Goal: Task Accomplishment & Management: Use online tool/utility

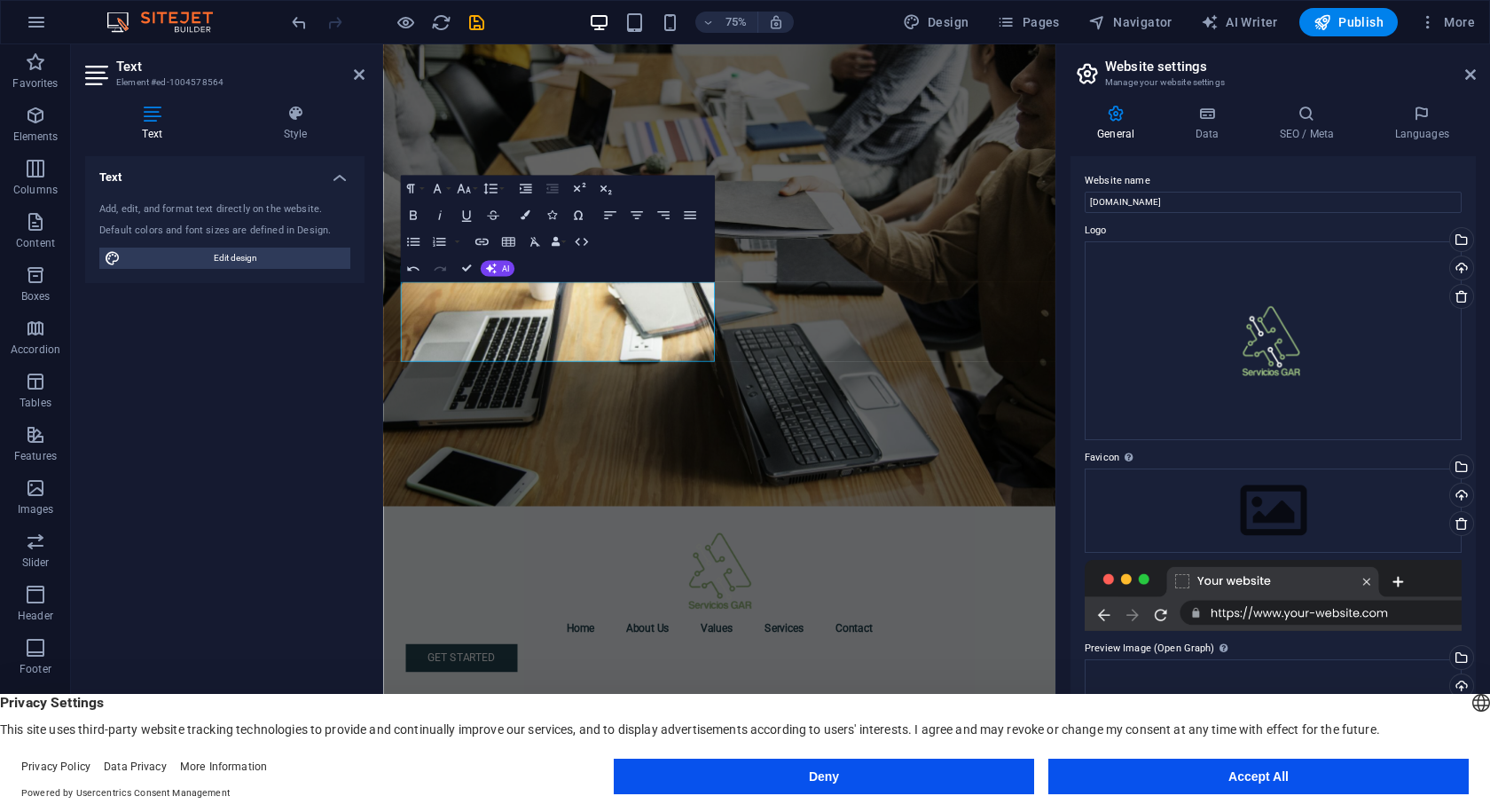
scroll to position [2988, 3]
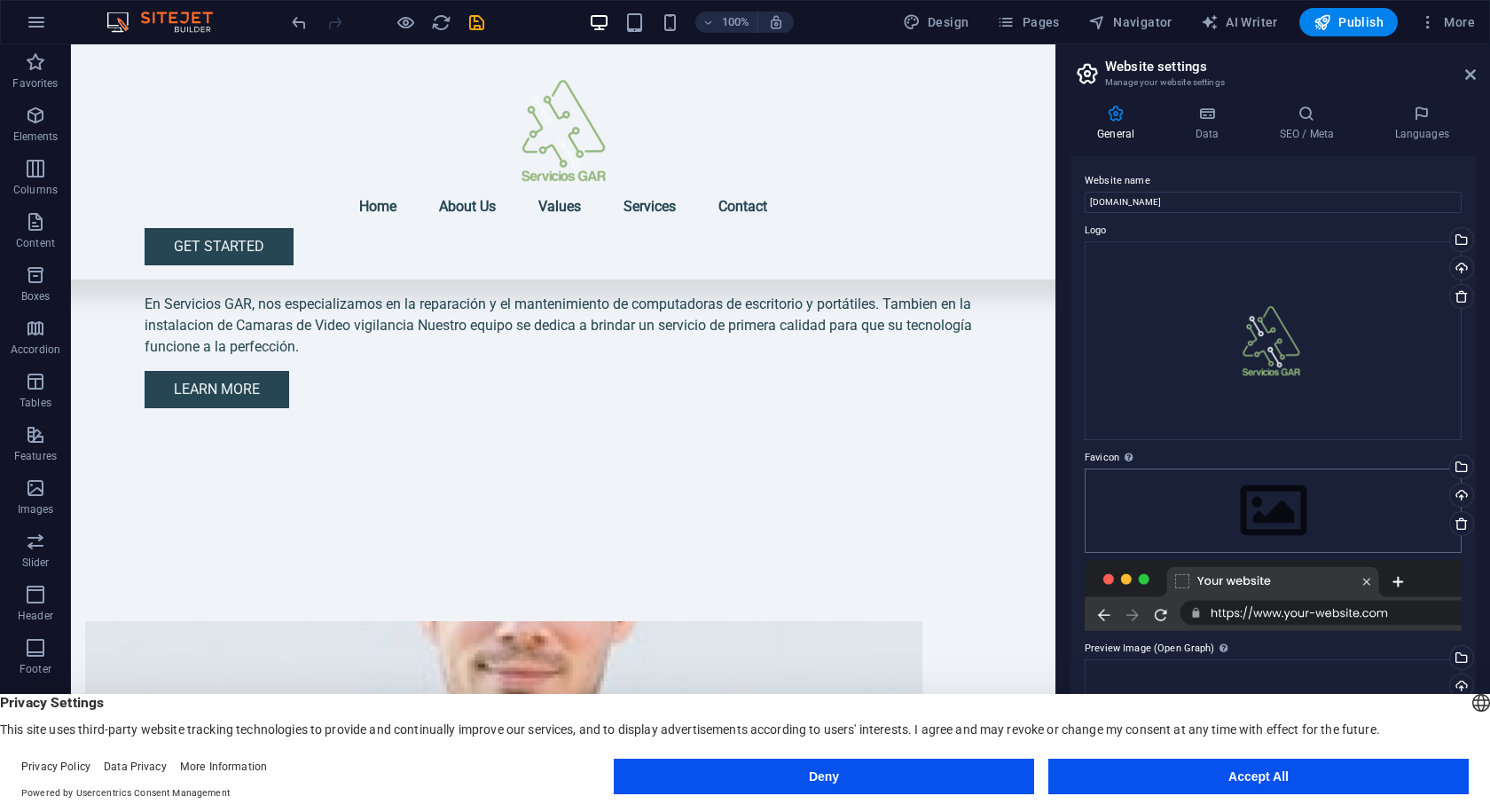
scroll to position [710, 0]
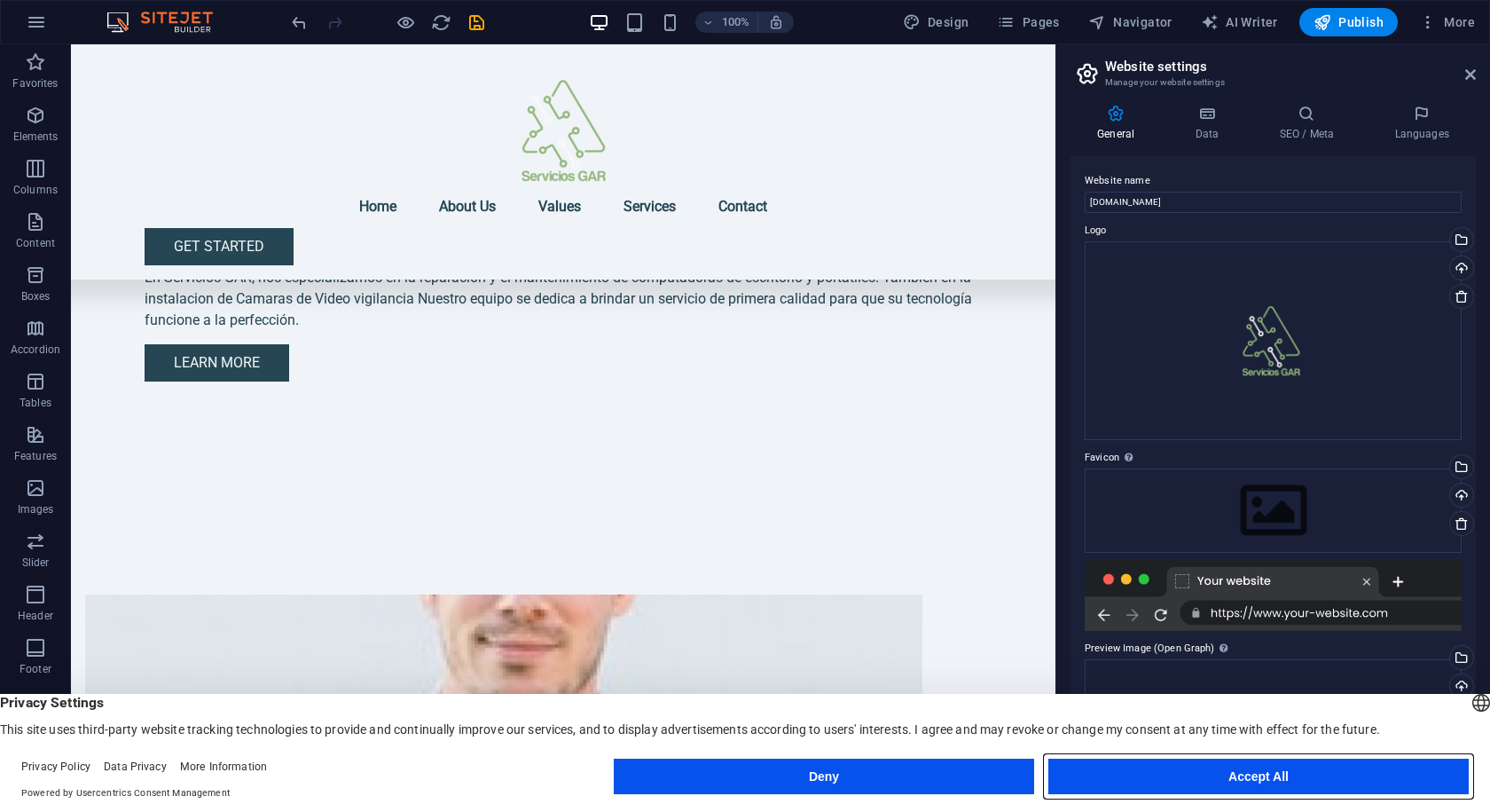
click at [1234, 770] on button "Accept All" at bounding box center [1258, 776] width 421 height 36
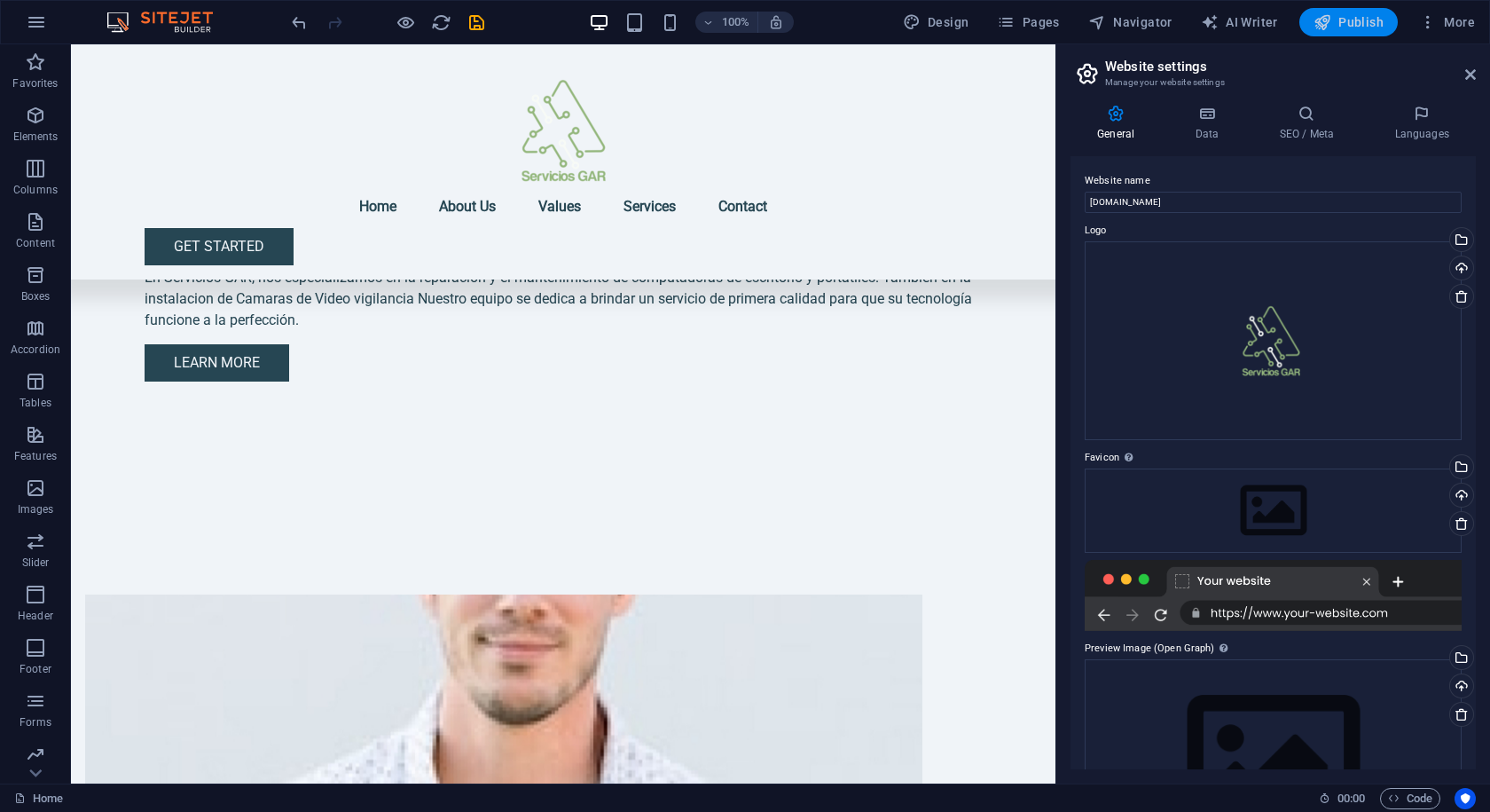
click at [1363, 14] on span "Publish" at bounding box center [1349, 22] width 70 height 17
checkbox input "false"
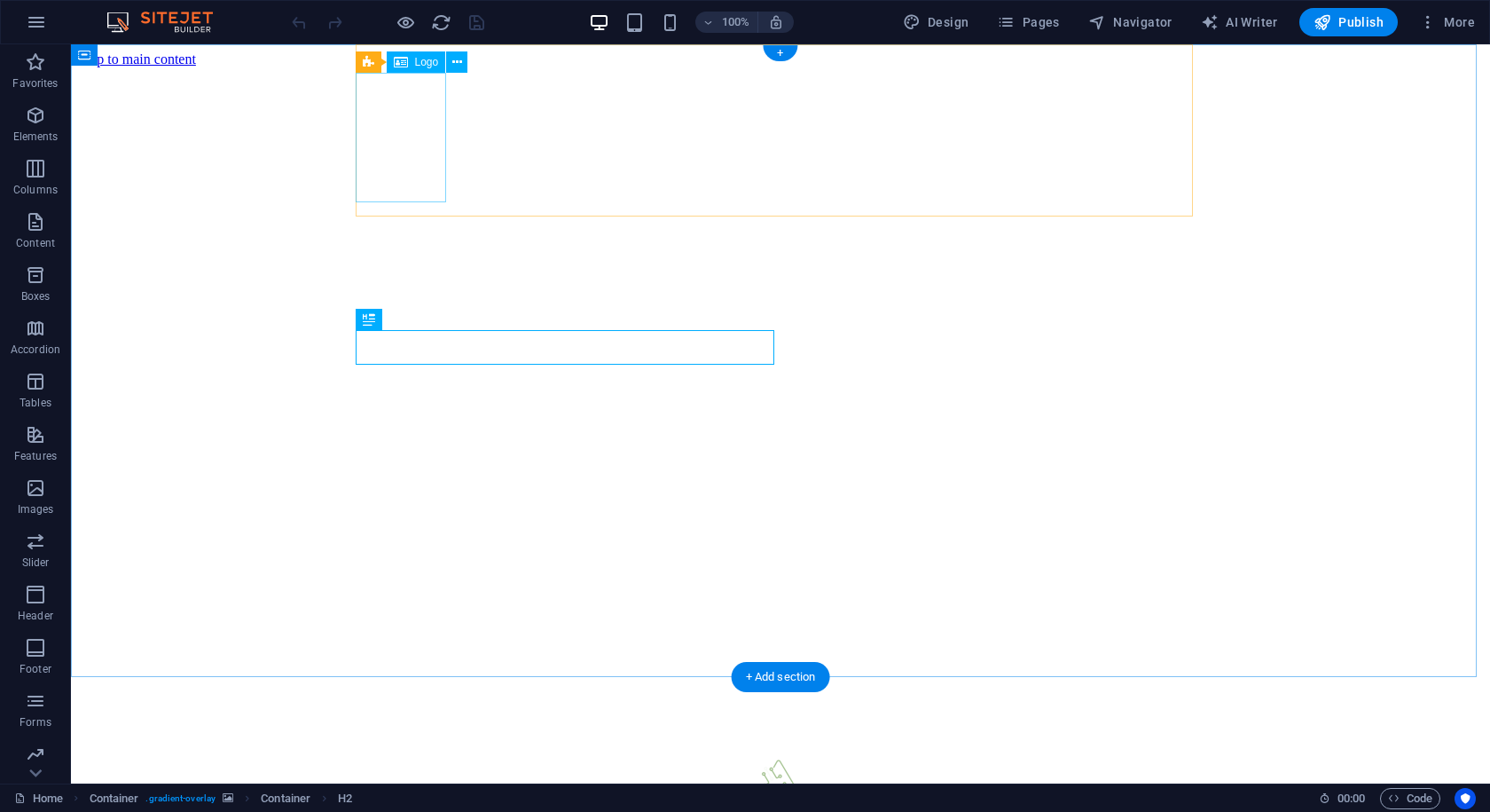
click at [408, 719] on div at bounding box center [781, 787] width 1405 height 137
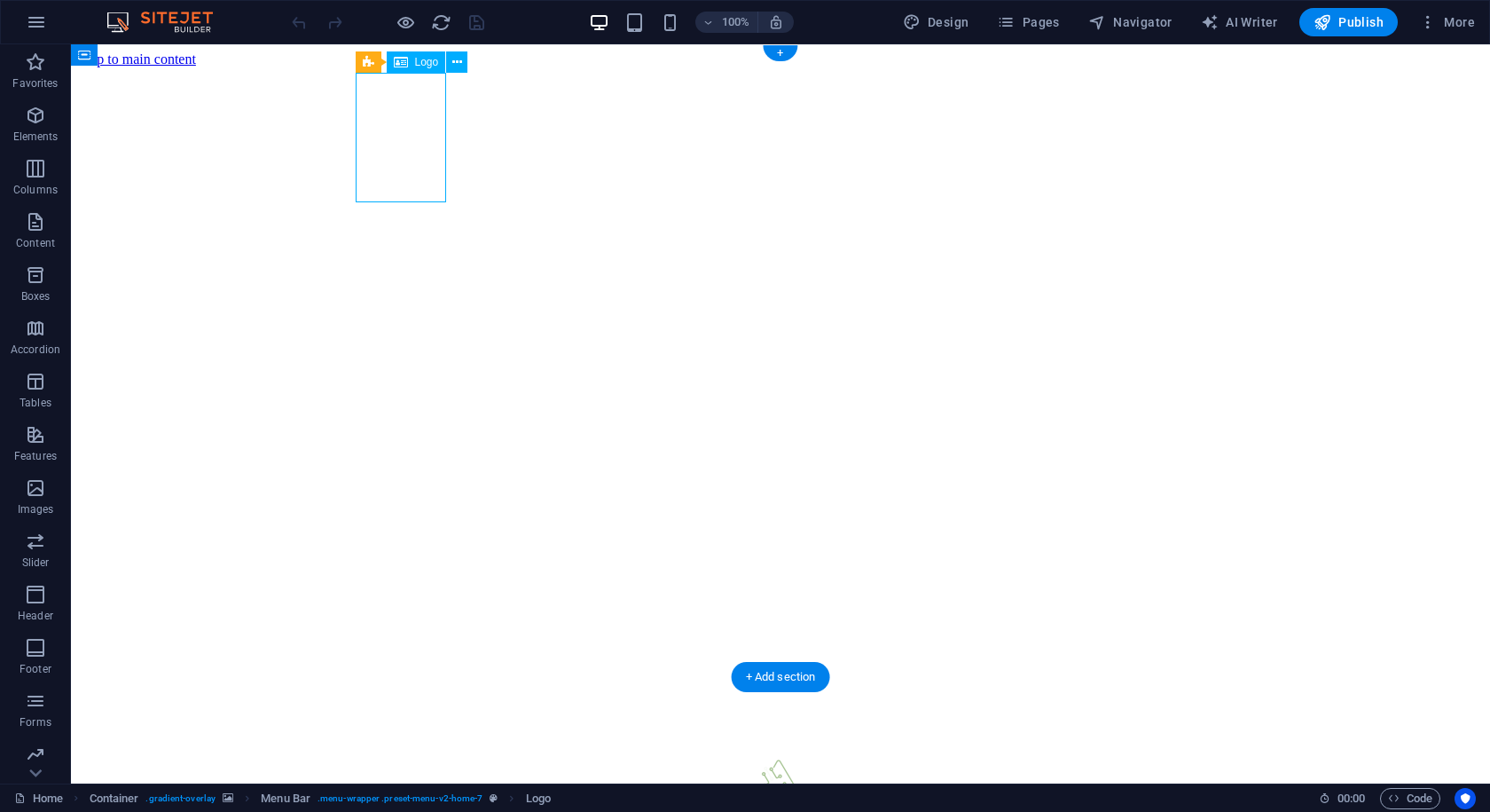
click at [413, 719] on div at bounding box center [781, 787] width 1405 height 137
select select "px"
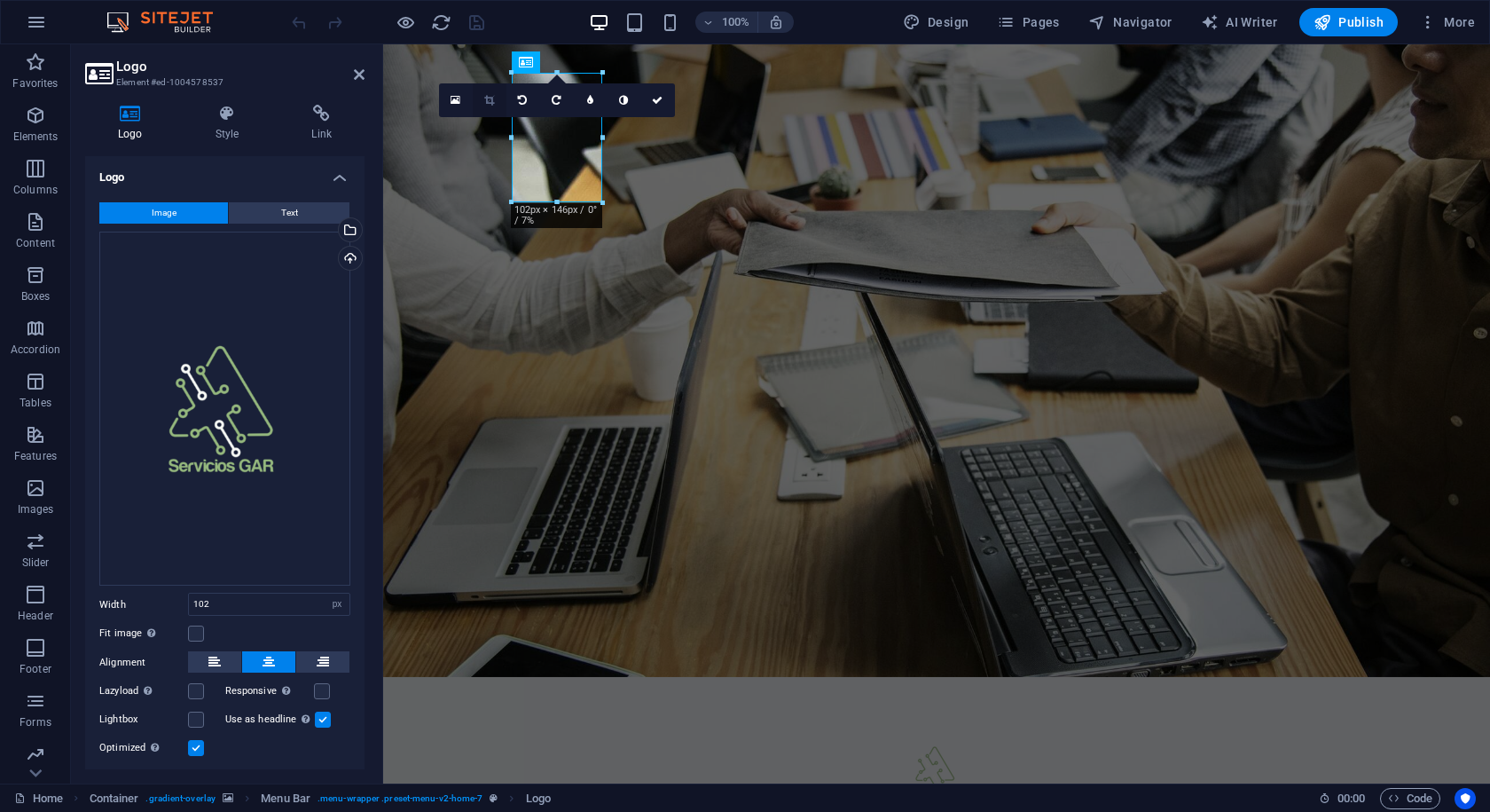
click at [491, 101] on icon at bounding box center [489, 100] width 10 height 11
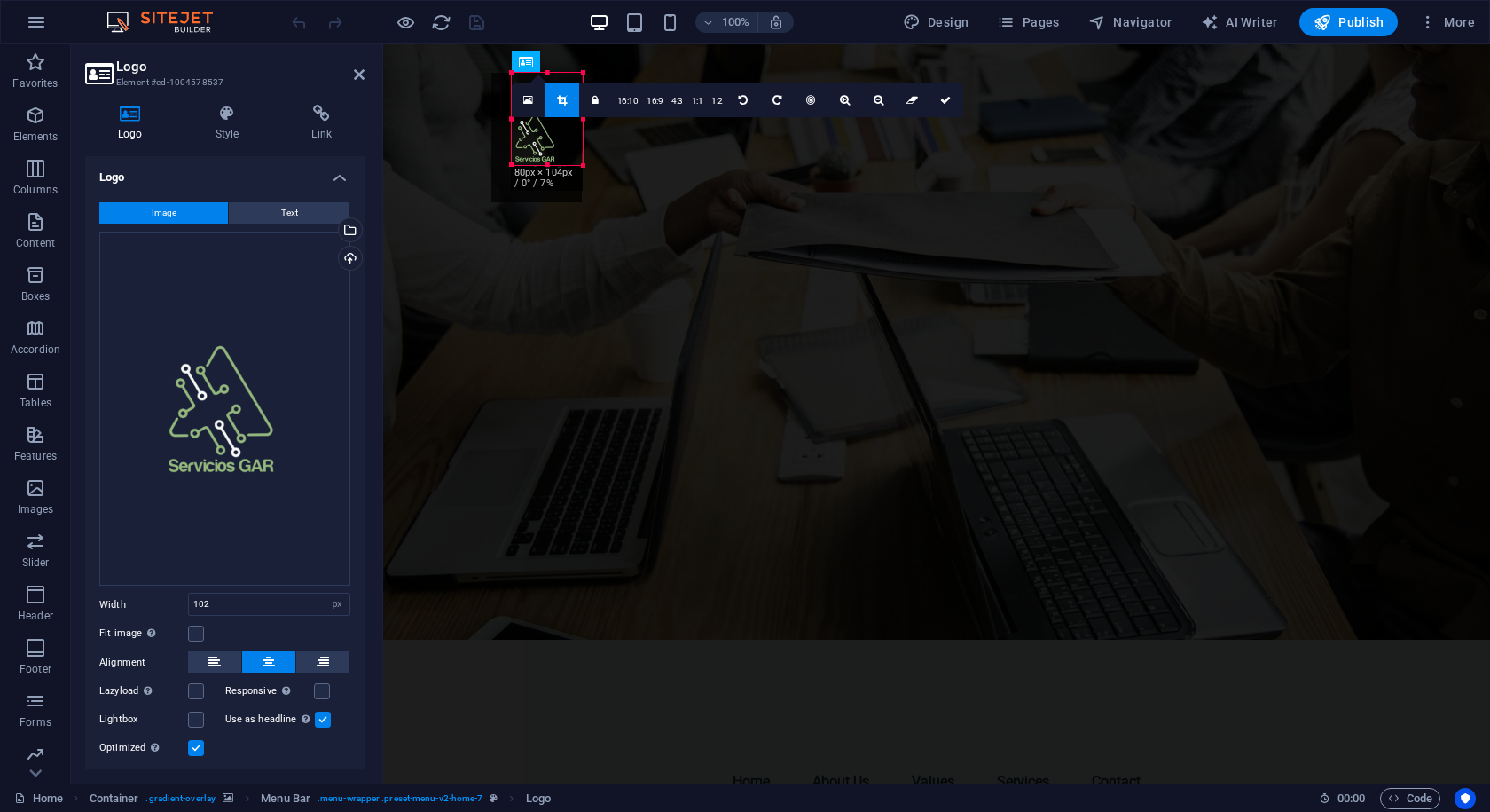
drag, startPoint x: 514, startPoint y: 202, endPoint x: 534, endPoint y: 164, distance: 42.9
click at [534, 164] on div "180 170 160 150 140 130 120 110 100 90 80 70 60 50 40 30 20 10 0 -10 -20 -30 -4…" at bounding box center [547, 119] width 71 height 92
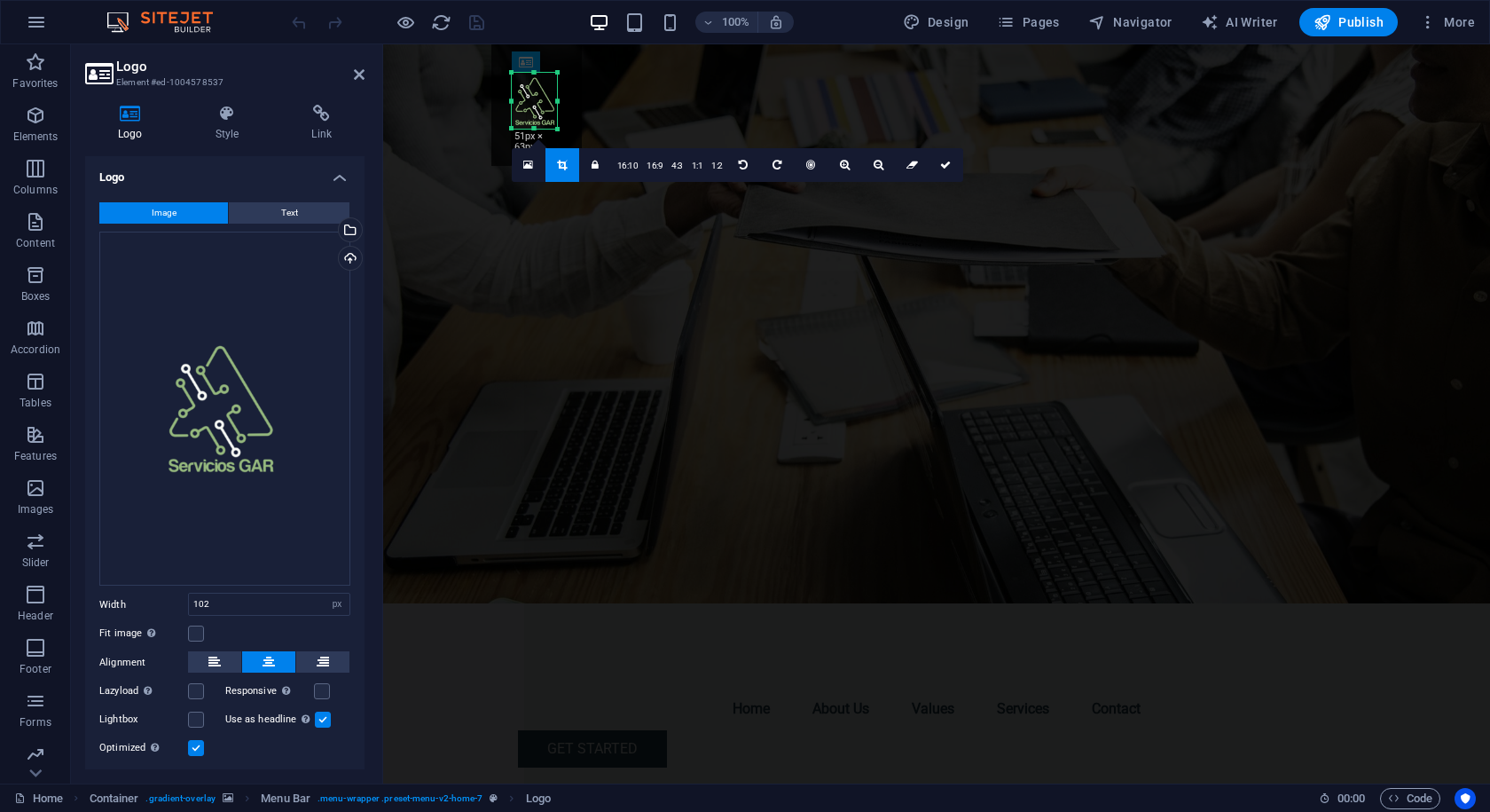
drag, startPoint x: 579, startPoint y: 74, endPoint x: 555, endPoint y: 110, distance: 43.3
click at [555, 110] on div "180 170 160 150 140 130 120 110 100 90 80 70 60 50 40 30 20 10 0 -10 -20 -30 -4…" at bounding box center [535, 100] width 46 height 56
click at [559, 162] on icon at bounding box center [562, 165] width 10 height 11
type input "51"
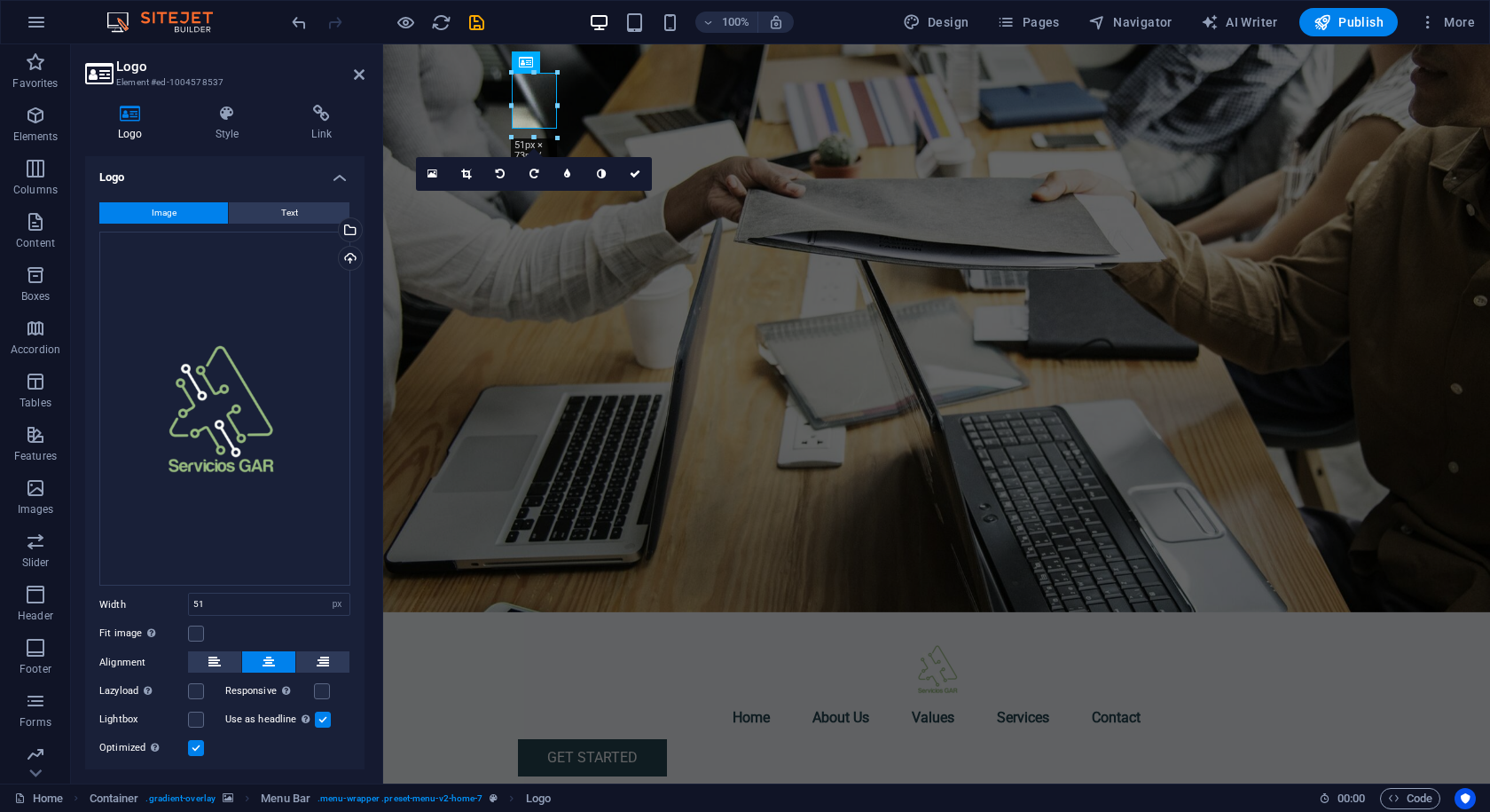
click at [438, 215] on figure at bounding box center [936, 328] width 1107 height 567
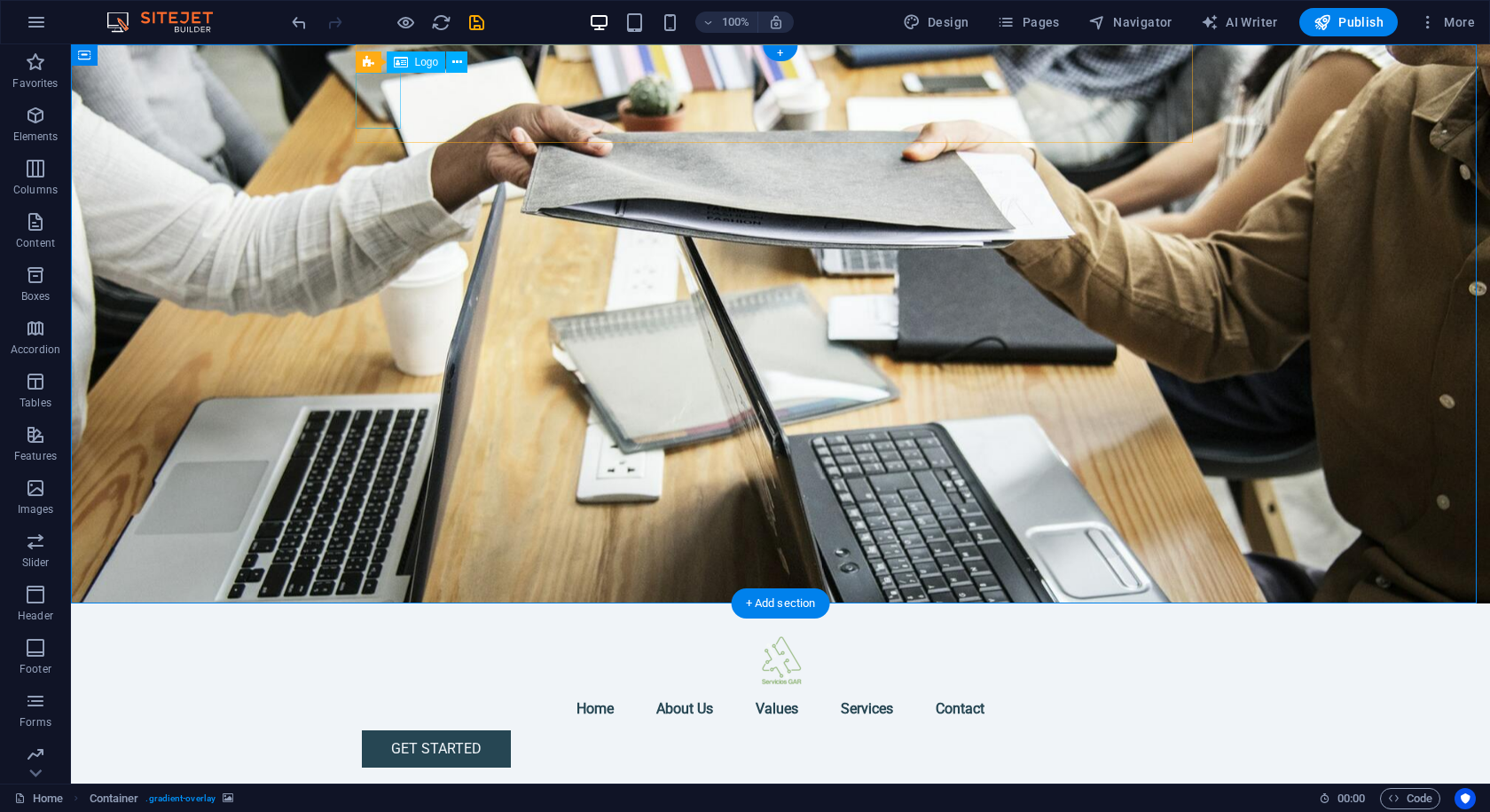
click at [382, 631] on div at bounding box center [781, 659] width 838 height 56
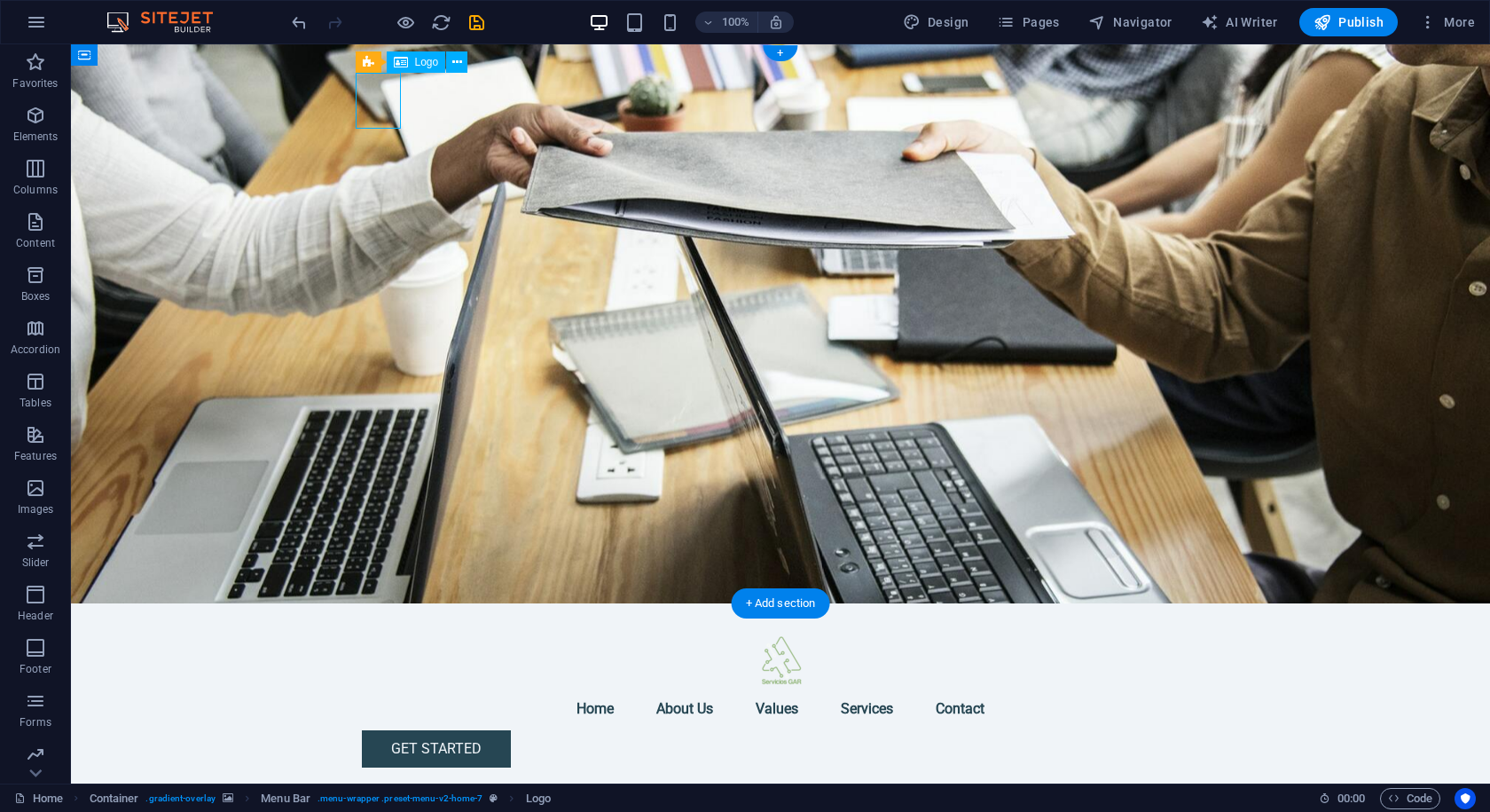
click at [382, 631] on div at bounding box center [781, 659] width 838 height 56
select select "px"
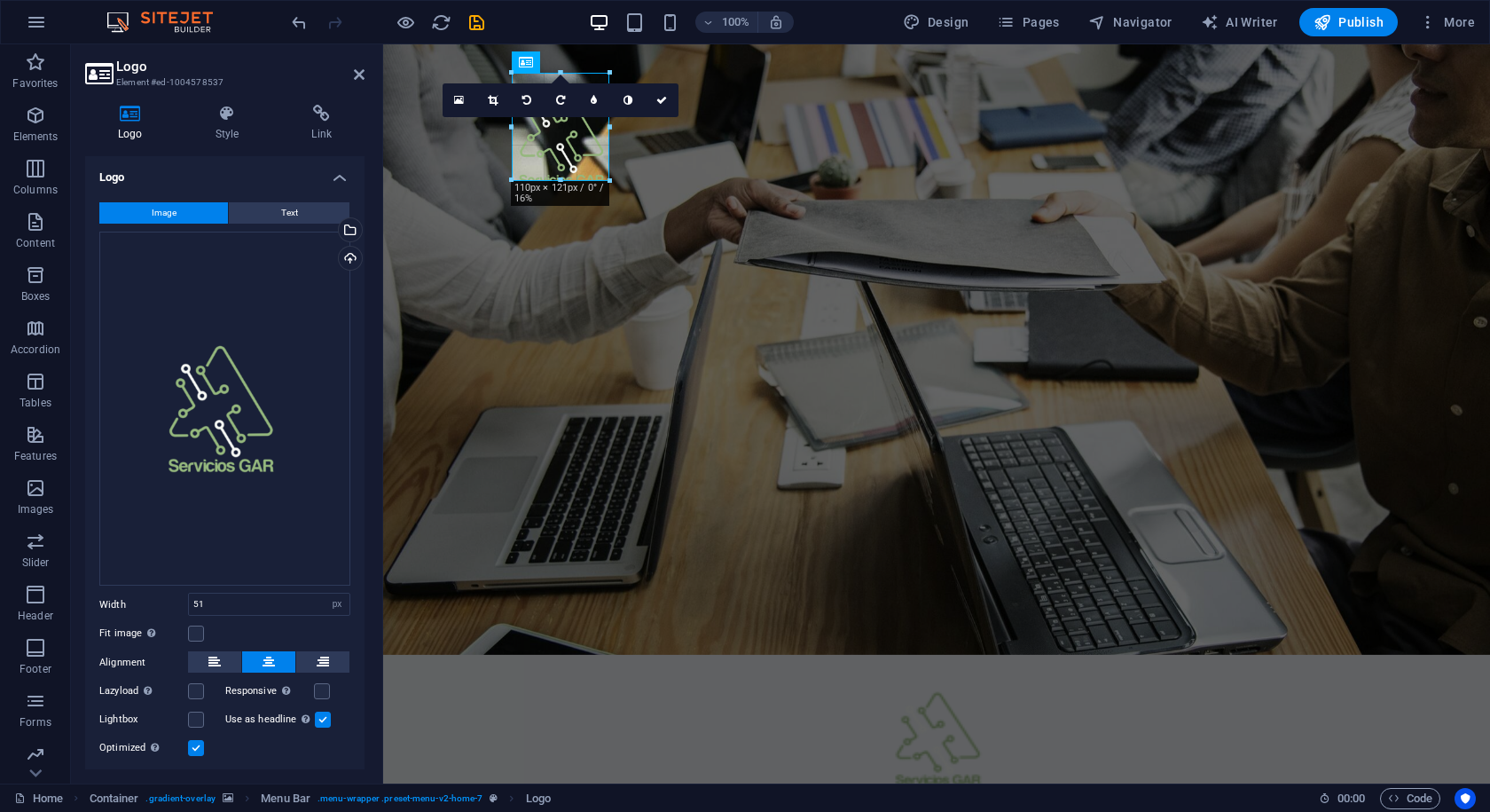
drag, startPoint x: 557, startPoint y: 129, endPoint x: 599, endPoint y: 181, distance: 66.8
type input "111"
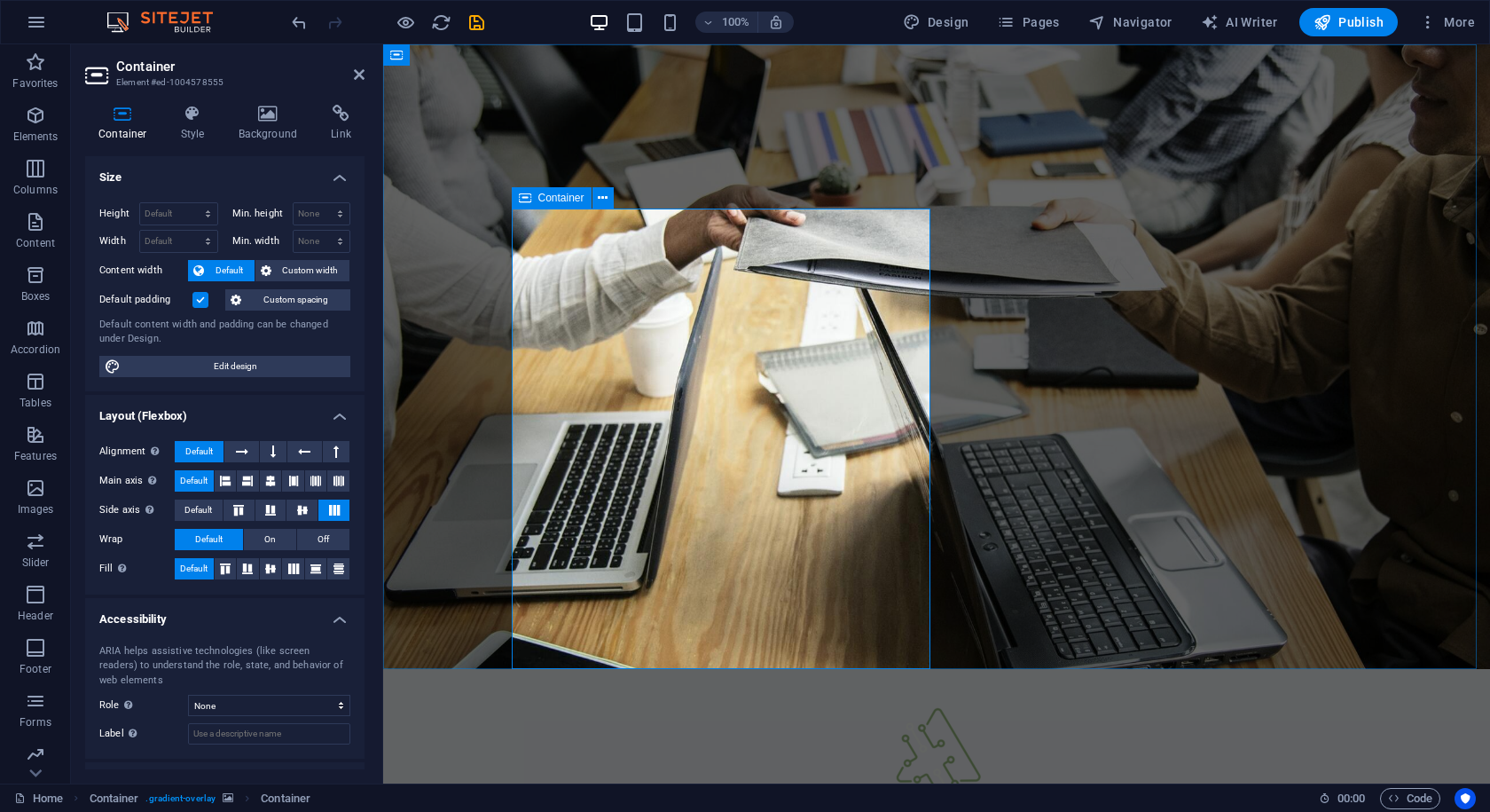
click at [610, 203] on button at bounding box center [602, 197] width 21 height 21
click at [933, 663] on figure at bounding box center [936, 357] width 1107 height 625
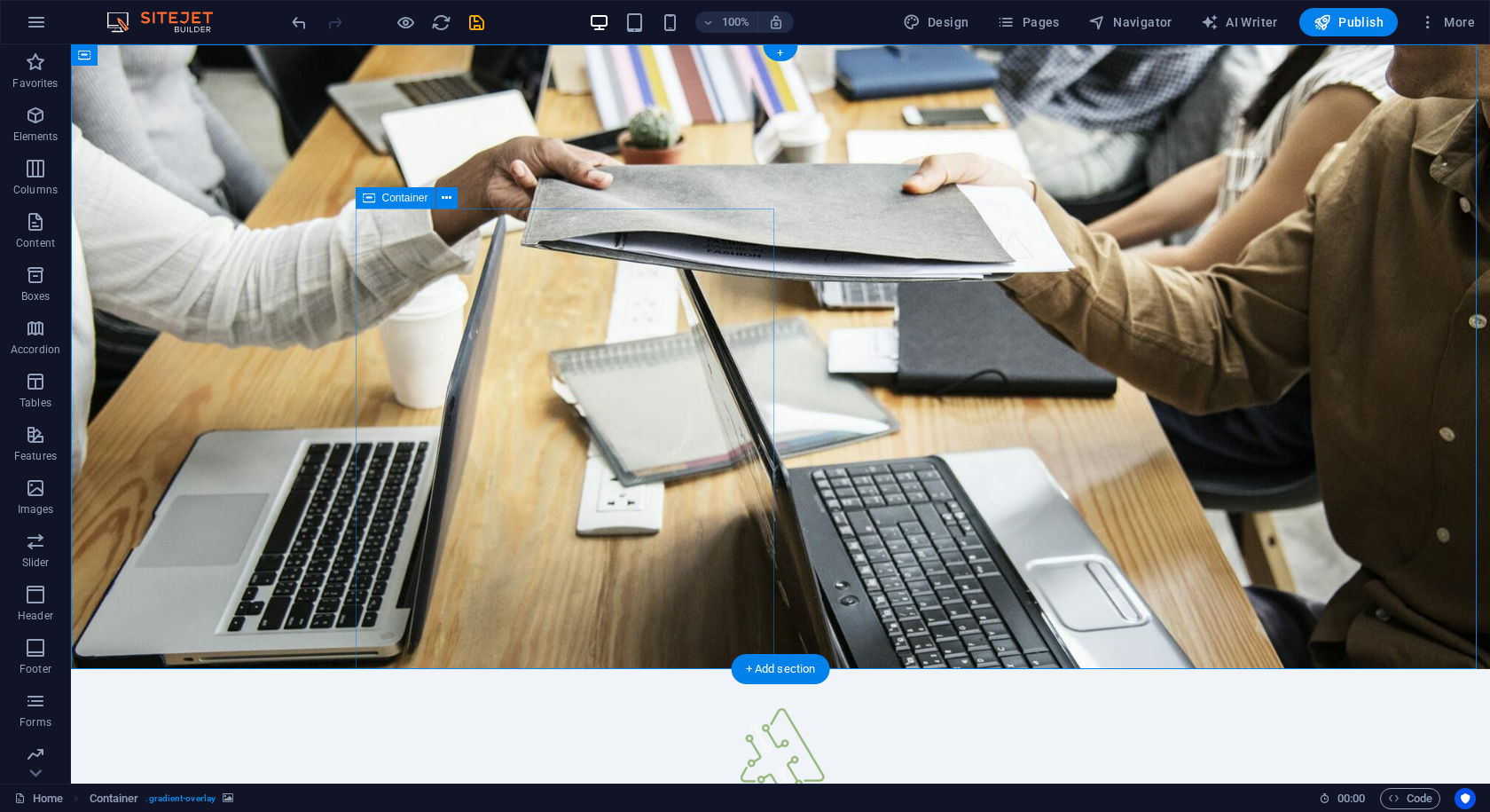
click at [371, 199] on icon at bounding box center [370, 197] width 13 height 21
click at [439, 199] on button at bounding box center [446, 197] width 21 height 21
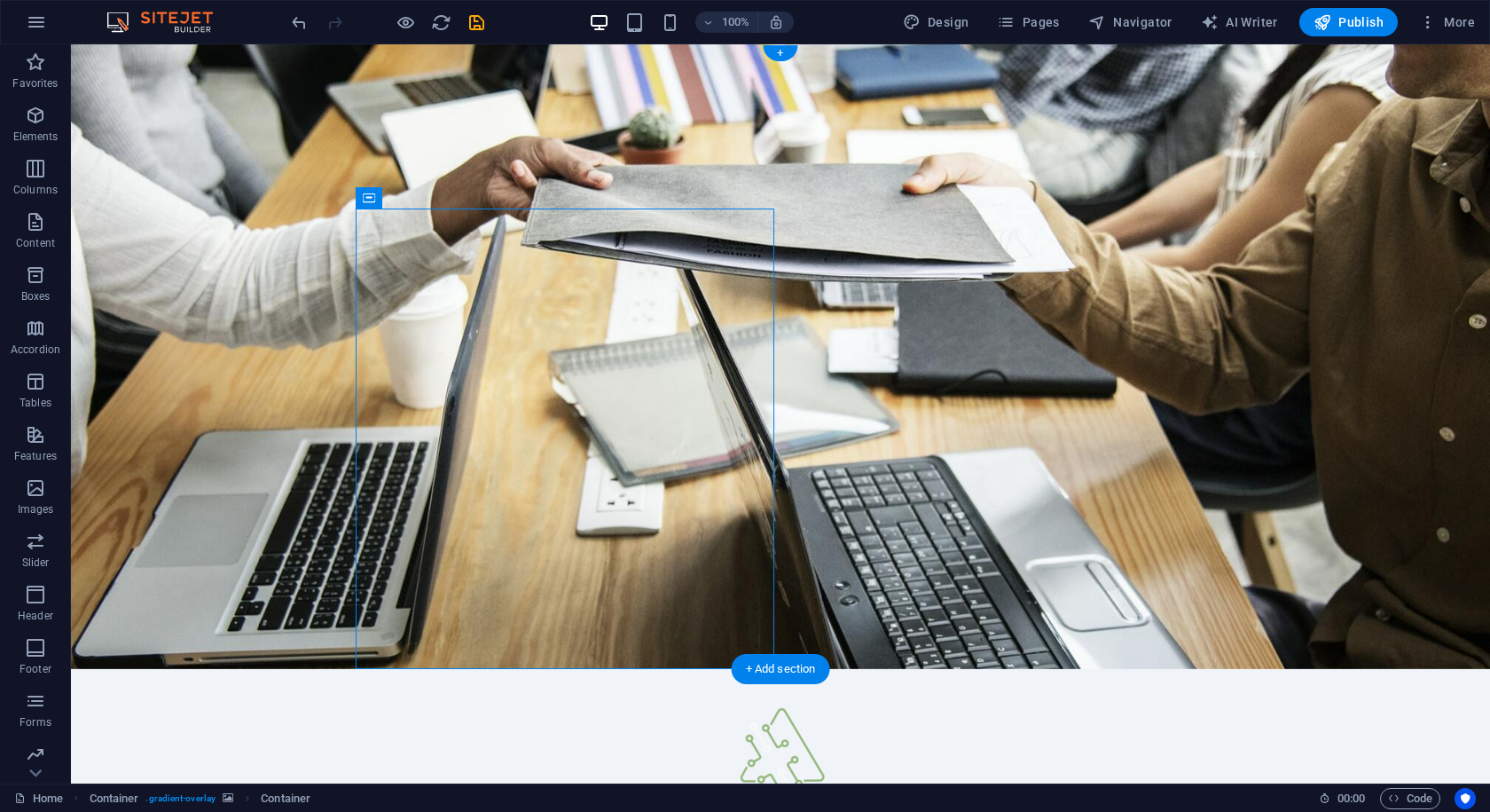
click at [1016, 451] on figure at bounding box center [781, 357] width 1420 height 625
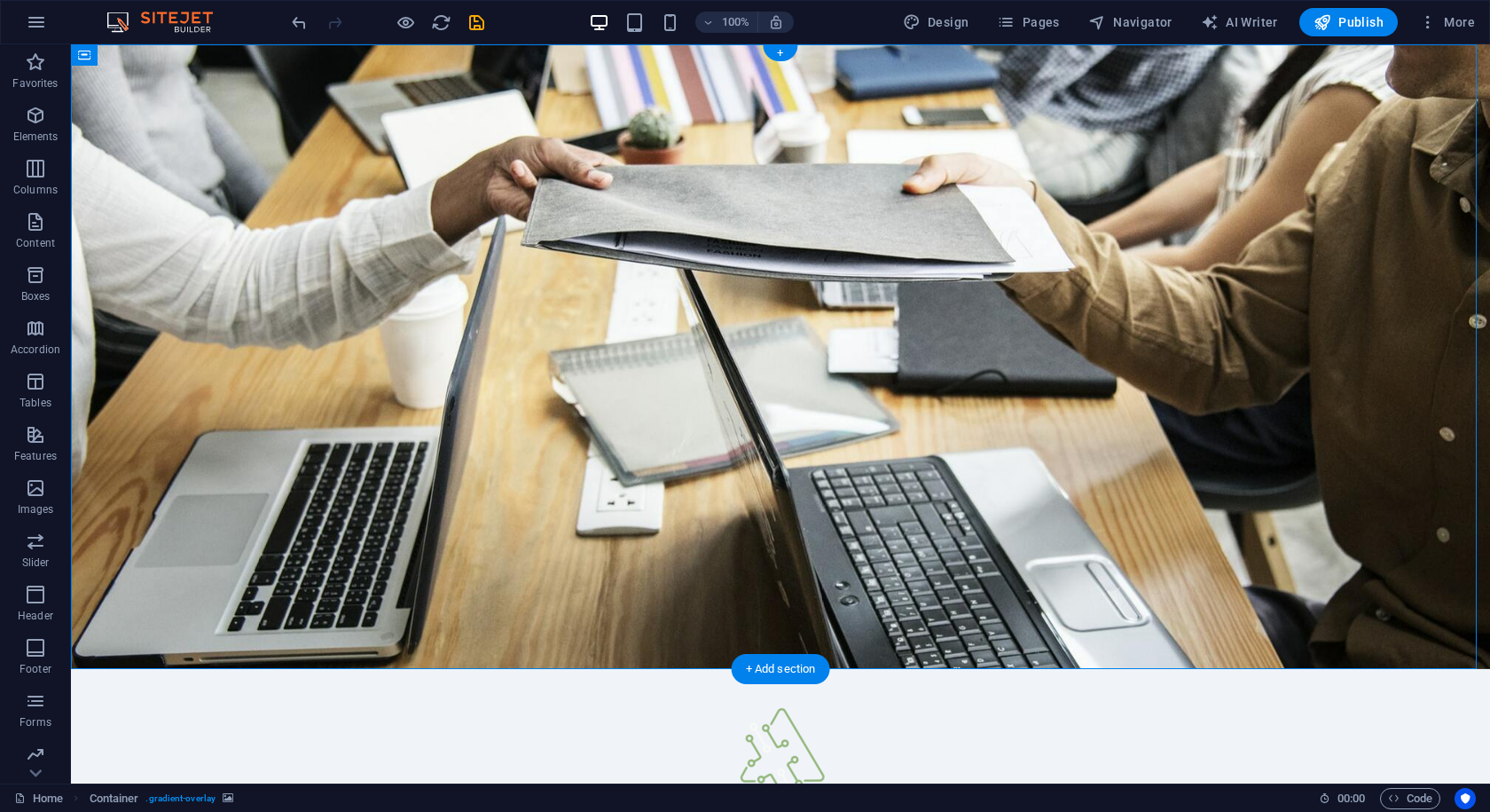
drag, startPoint x: 1296, startPoint y: 571, endPoint x: 1306, endPoint y: 584, distance: 16.4
click at [1304, 582] on figure at bounding box center [781, 357] width 1420 height 625
click at [1306, 584] on figure at bounding box center [781, 357] width 1420 height 625
click at [426, 697] on div at bounding box center [781, 757] width 838 height 121
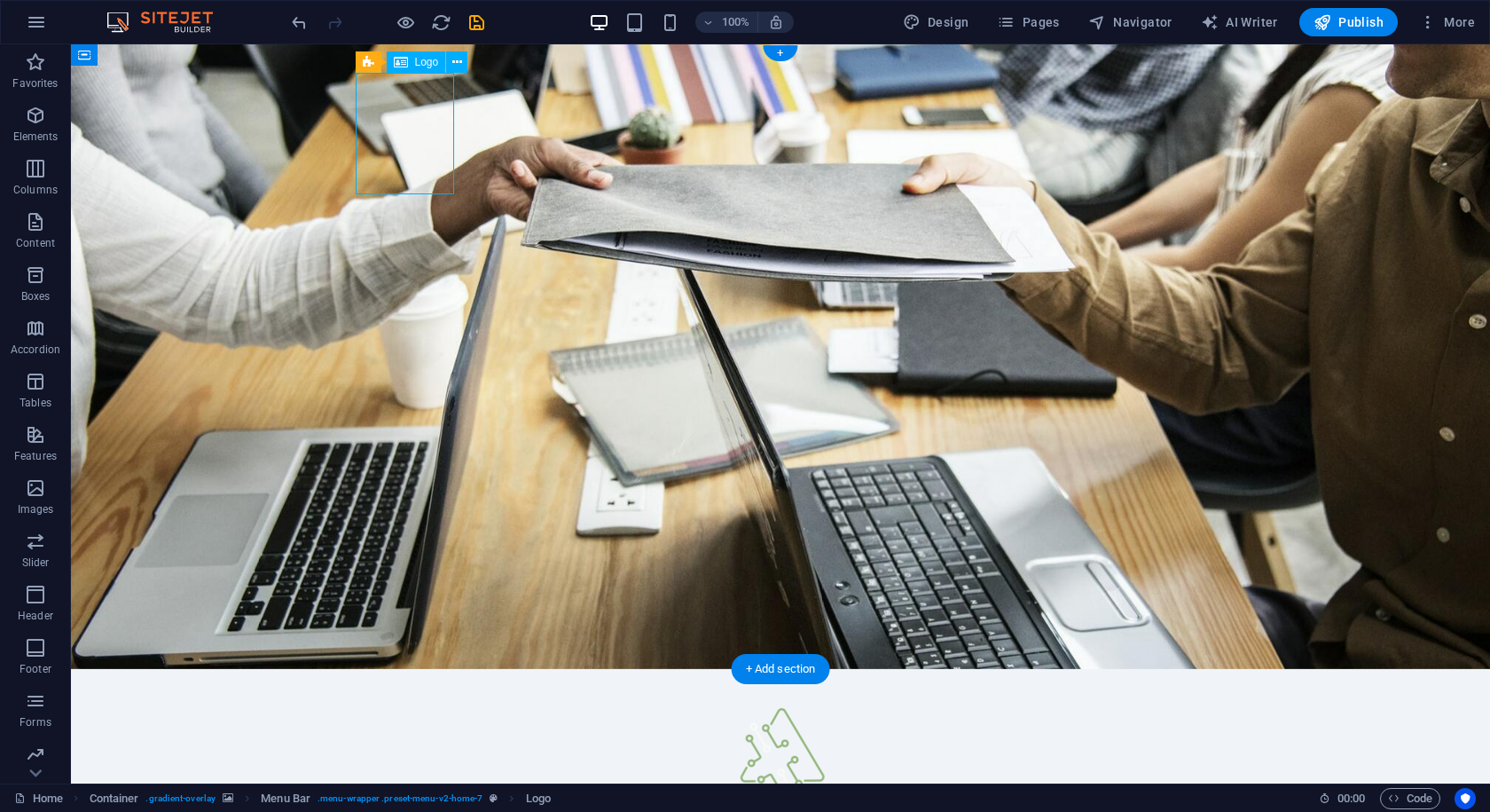
click at [432, 697] on div at bounding box center [781, 757] width 838 height 121
select select "px"
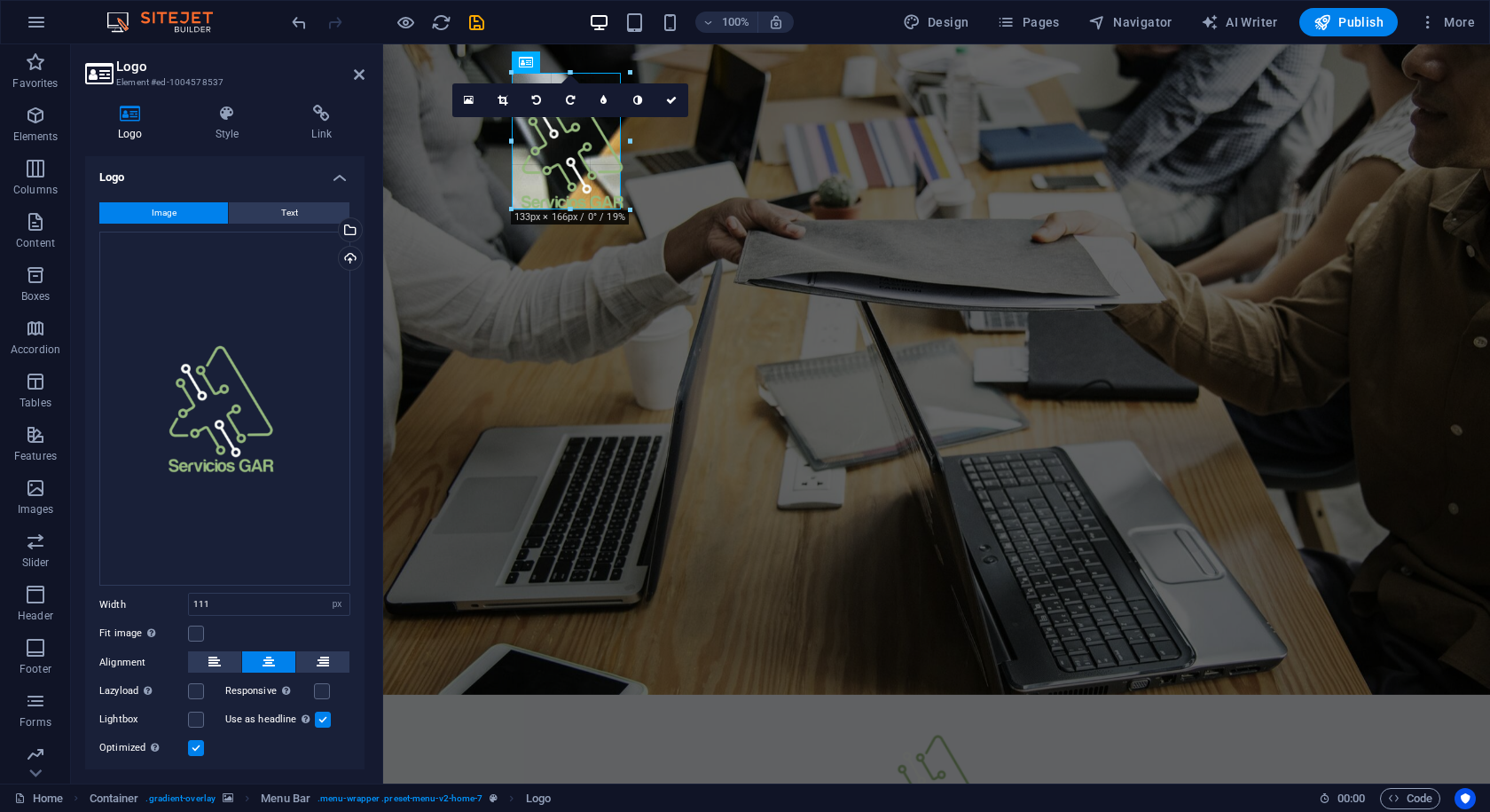
drag, startPoint x: 612, startPoint y: 199, endPoint x: 623, endPoint y: 193, distance: 12.5
type input "123"
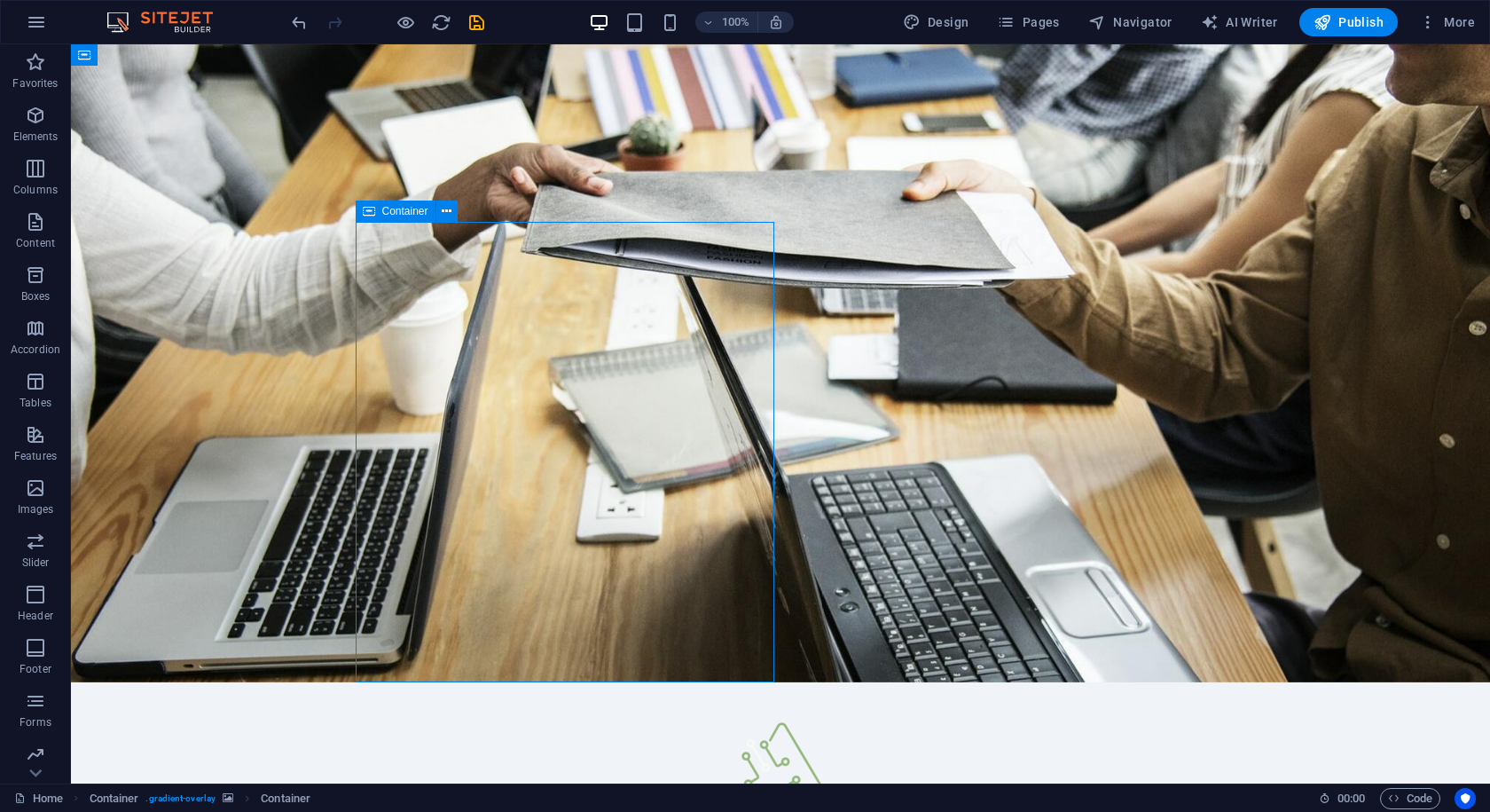
click at [454, 209] on button at bounding box center [446, 211] width 21 height 21
click at [451, 213] on icon at bounding box center [446, 212] width 10 height 18
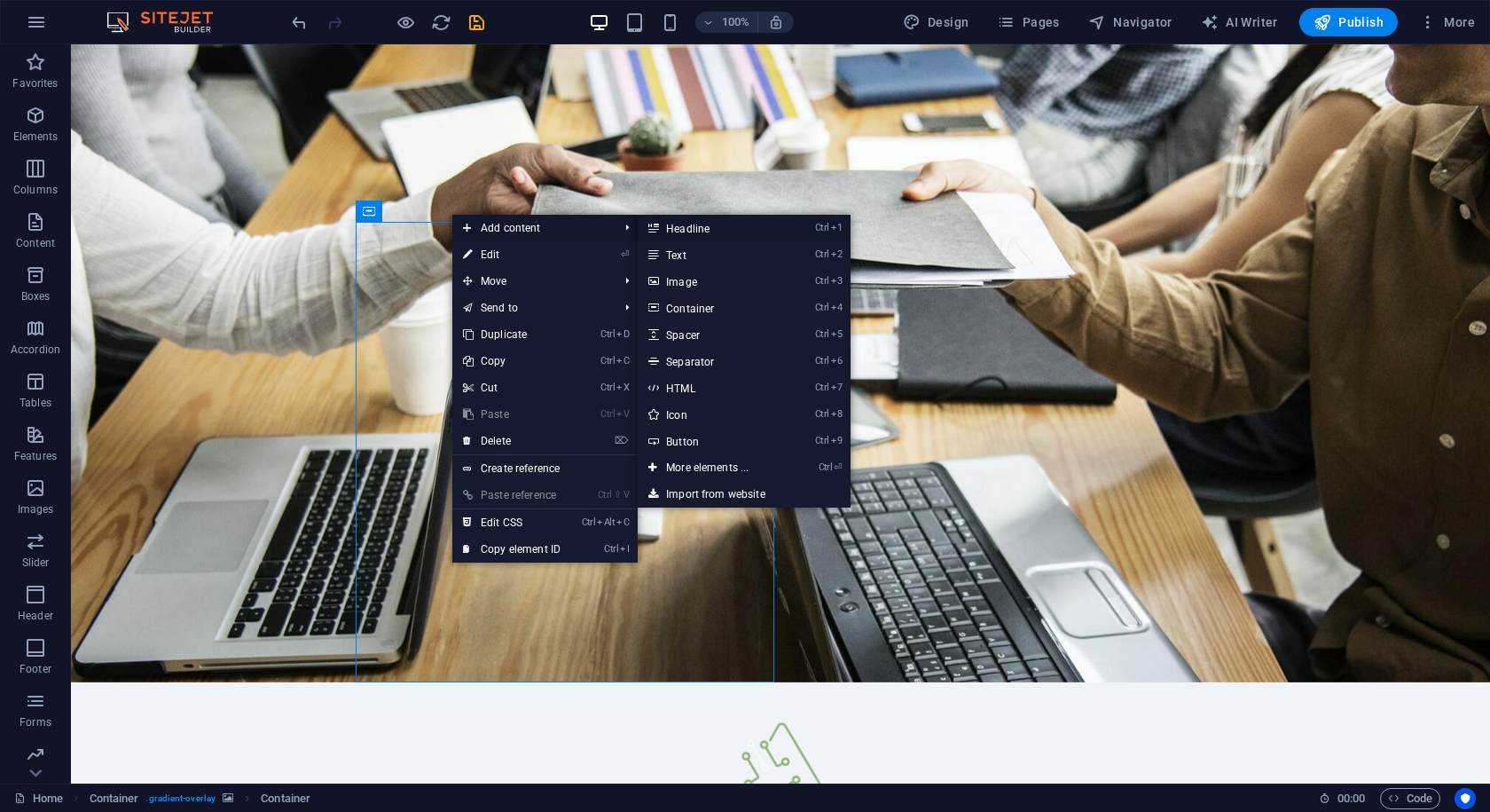
click at [710, 229] on link "Ctrl 1 Headline" at bounding box center [711, 227] width 146 height 26
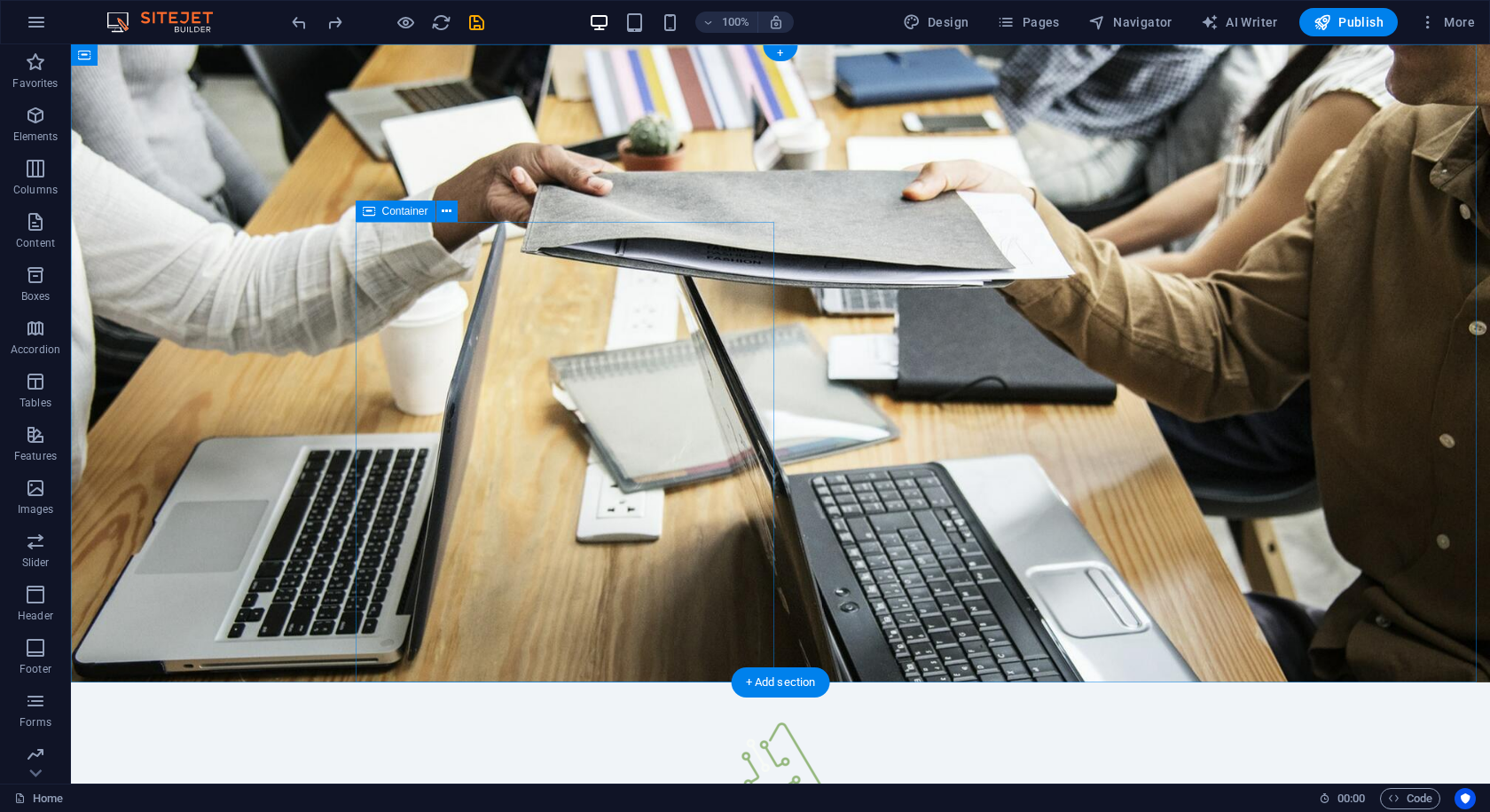
click at [975, 386] on figure at bounding box center [781, 363] width 1420 height 638
click at [1334, 521] on figure at bounding box center [781, 363] width 1420 height 638
drag, startPoint x: 849, startPoint y: 724, endPoint x: 826, endPoint y: 627, distance: 99.7
click at [1341, 113] on figure at bounding box center [781, 363] width 1420 height 638
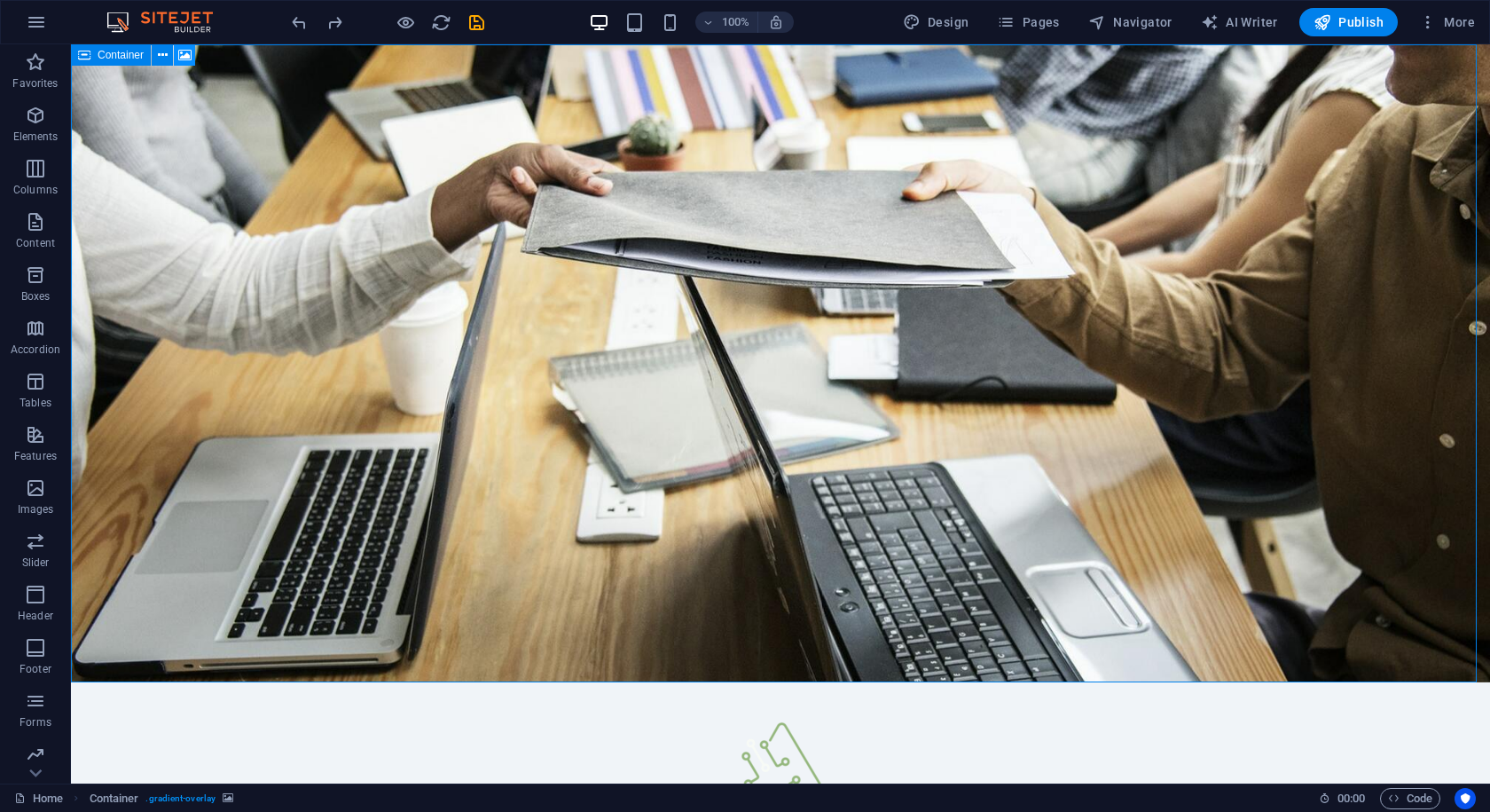
click at [182, 57] on icon at bounding box center [184, 56] width 14 height 18
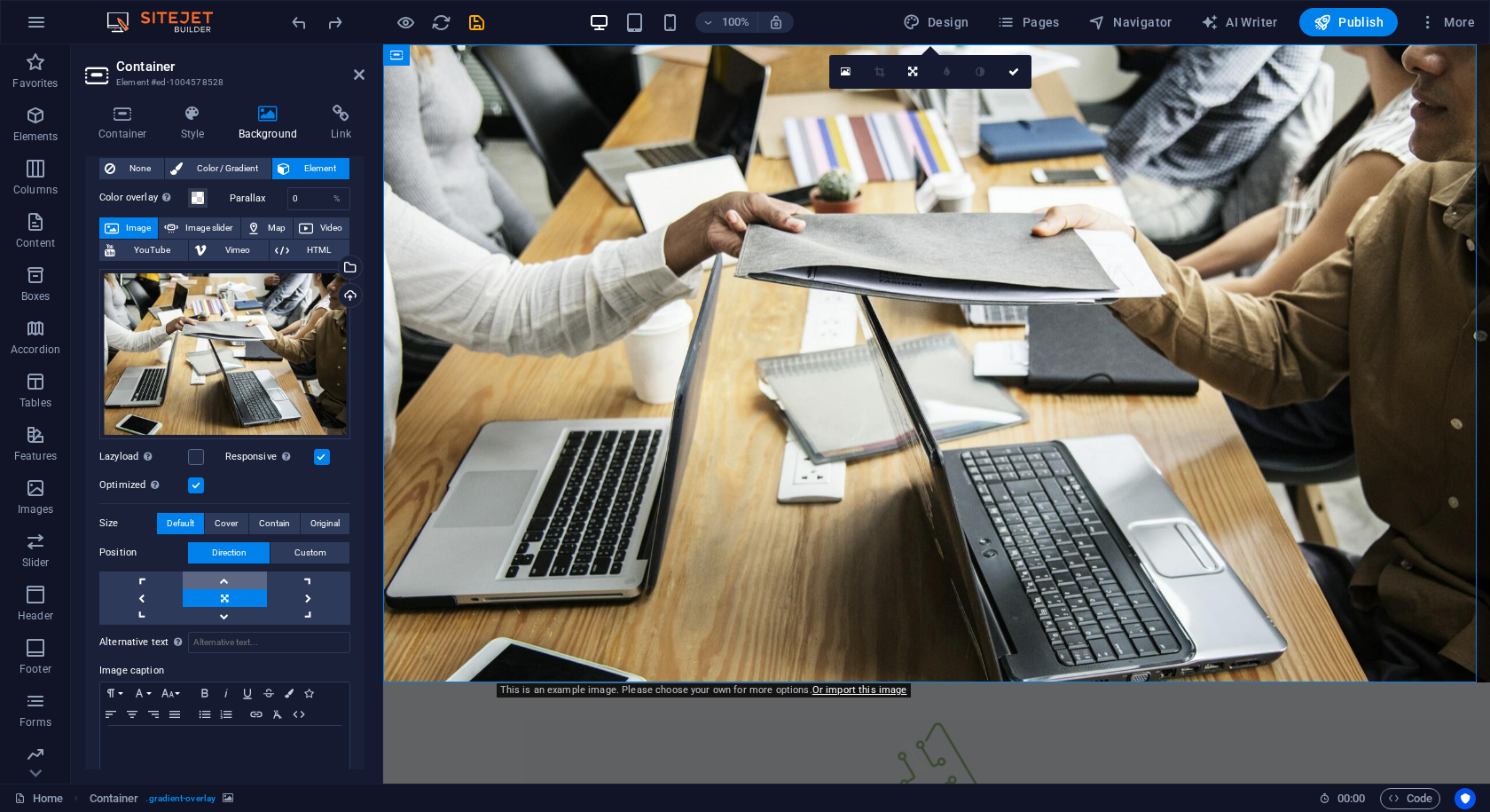
scroll to position [68, 0]
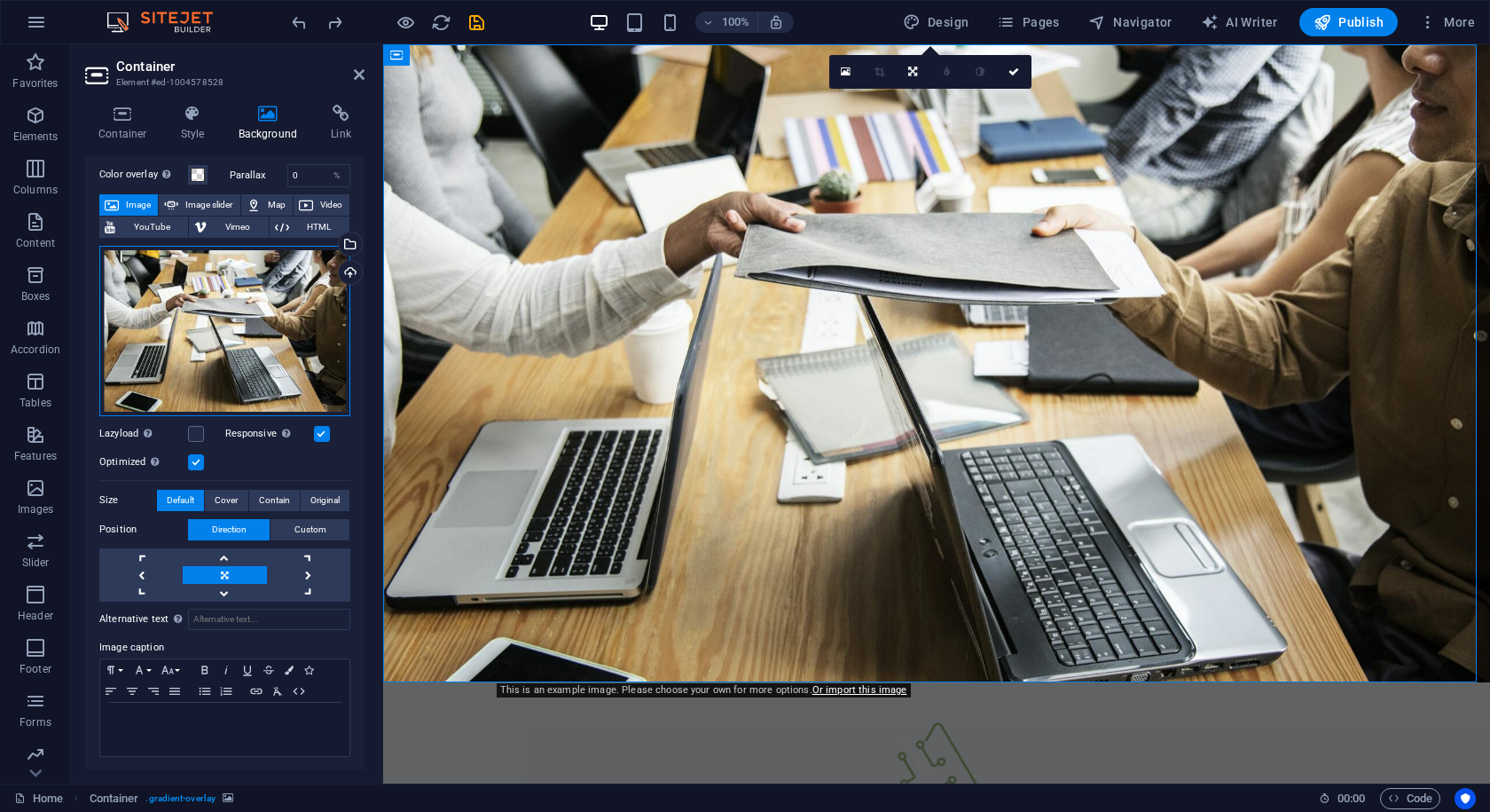
click at [188, 326] on div "Drag files here, click to choose files or select files from Files or our free s…" at bounding box center [224, 330] width 251 height 171
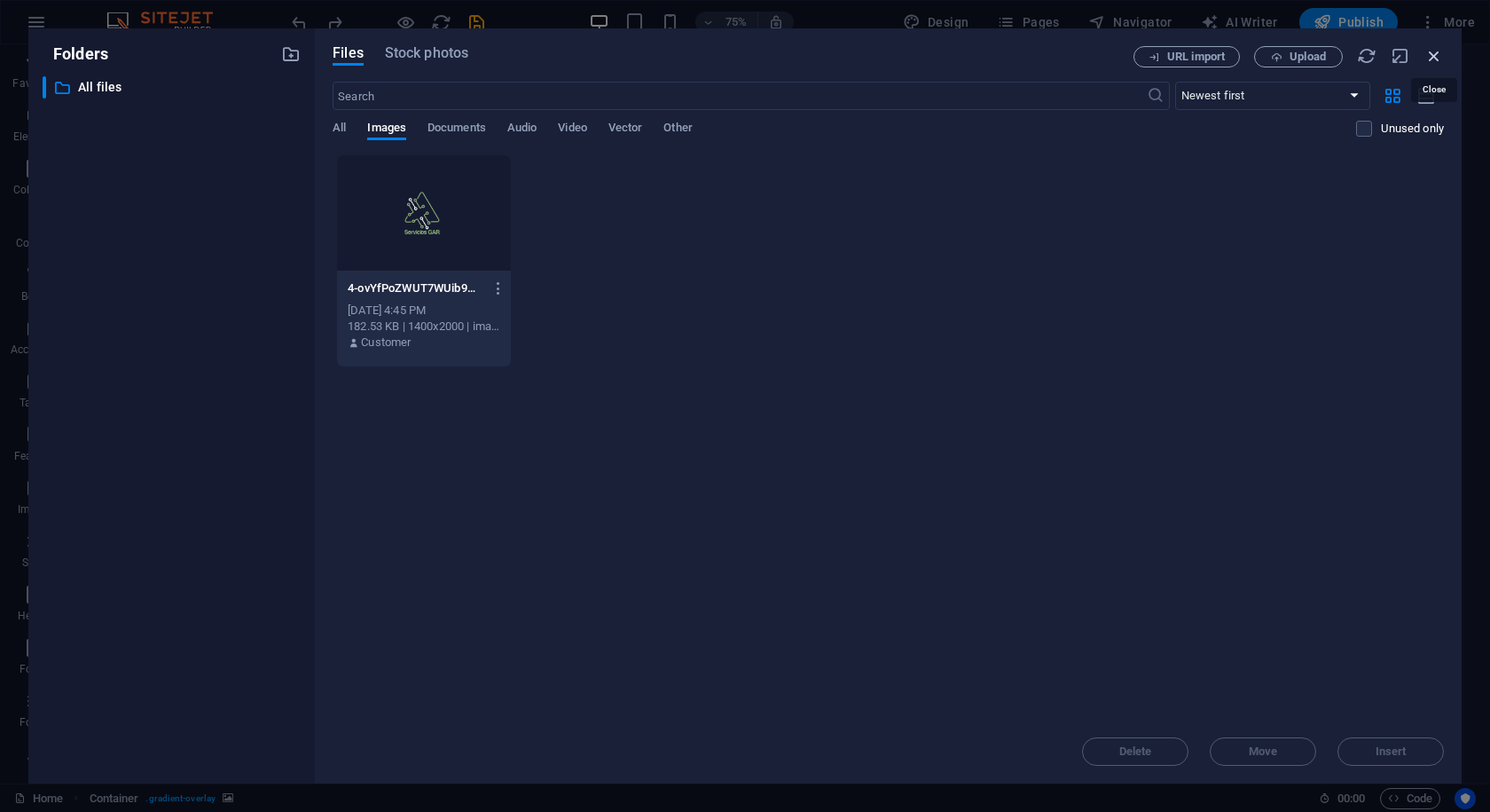
click at [1433, 58] on icon "button" at bounding box center [1434, 56] width 19 height 19
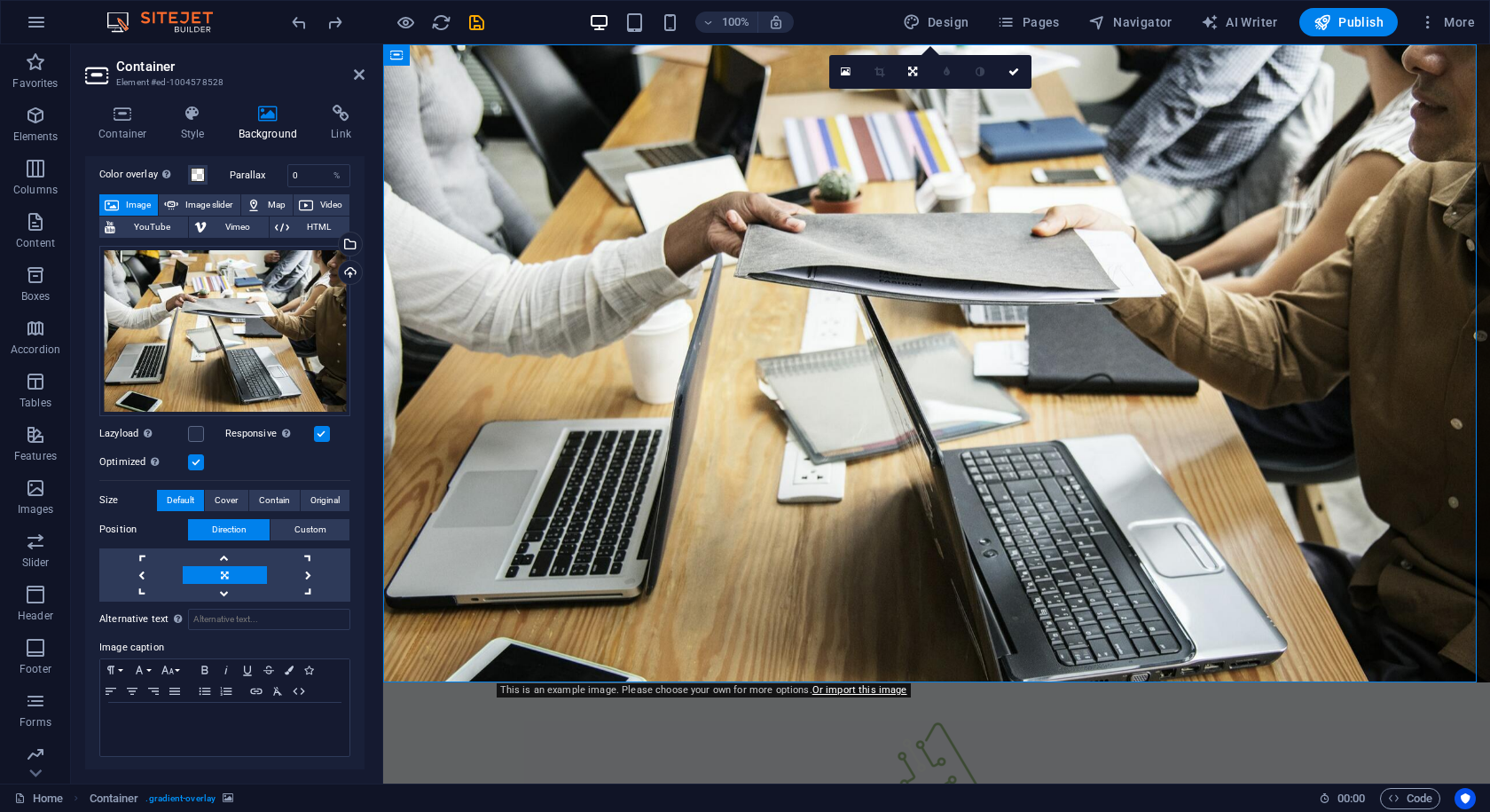
click at [1330, 531] on figure at bounding box center [936, 363] width 1107 height 638
click at [1347, 536] on figure at bounding box center [936, 363] width 1107 height 638
click at [146, 297] on div "Drag files here, click to choose files or select files from Files or our free s…" at bounding box center [224, 330] width 251 height 171
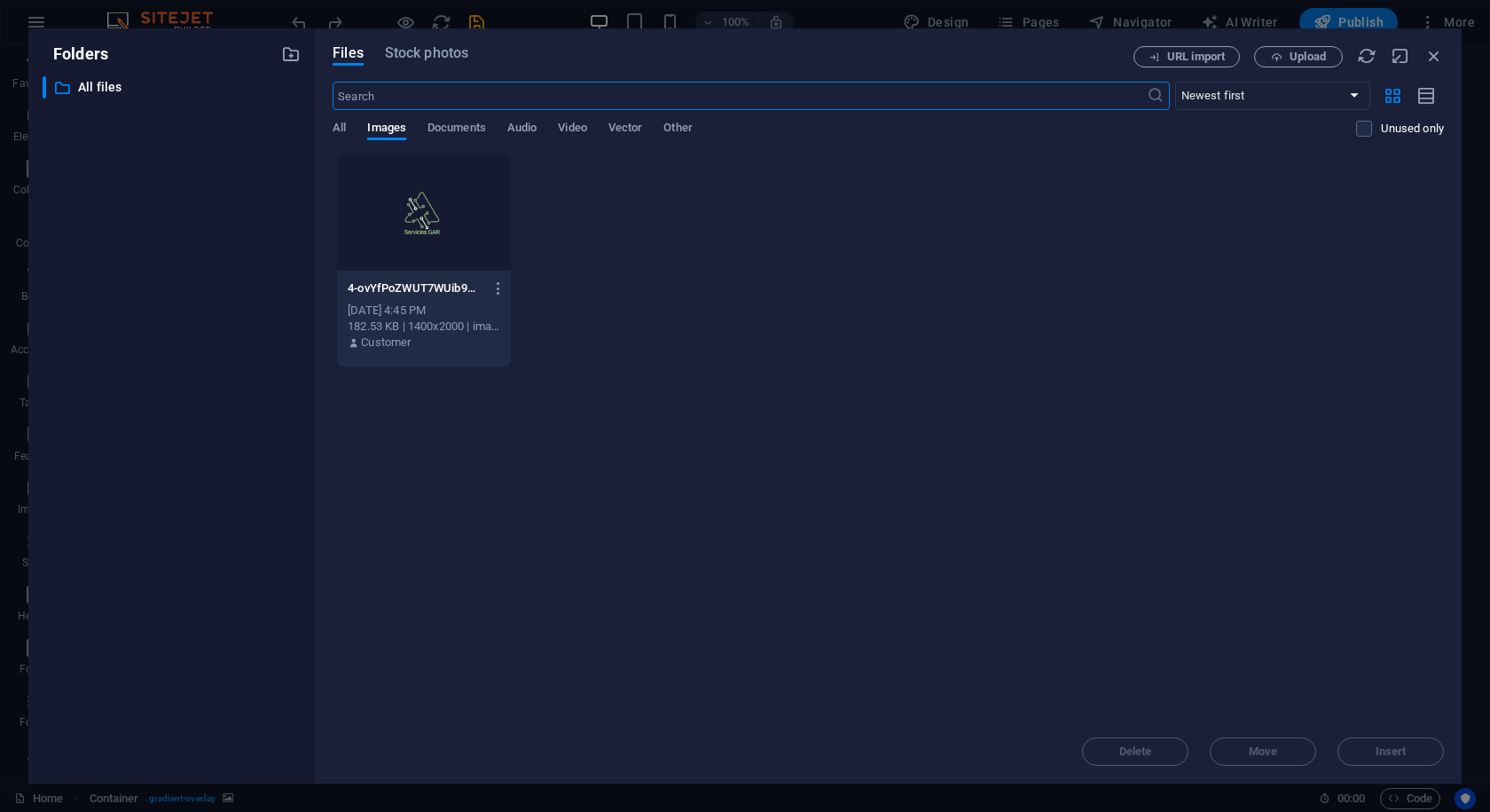
click at [146, 297] on div "​ All files All files" at bounding box center [172, 422] width 258 height 692
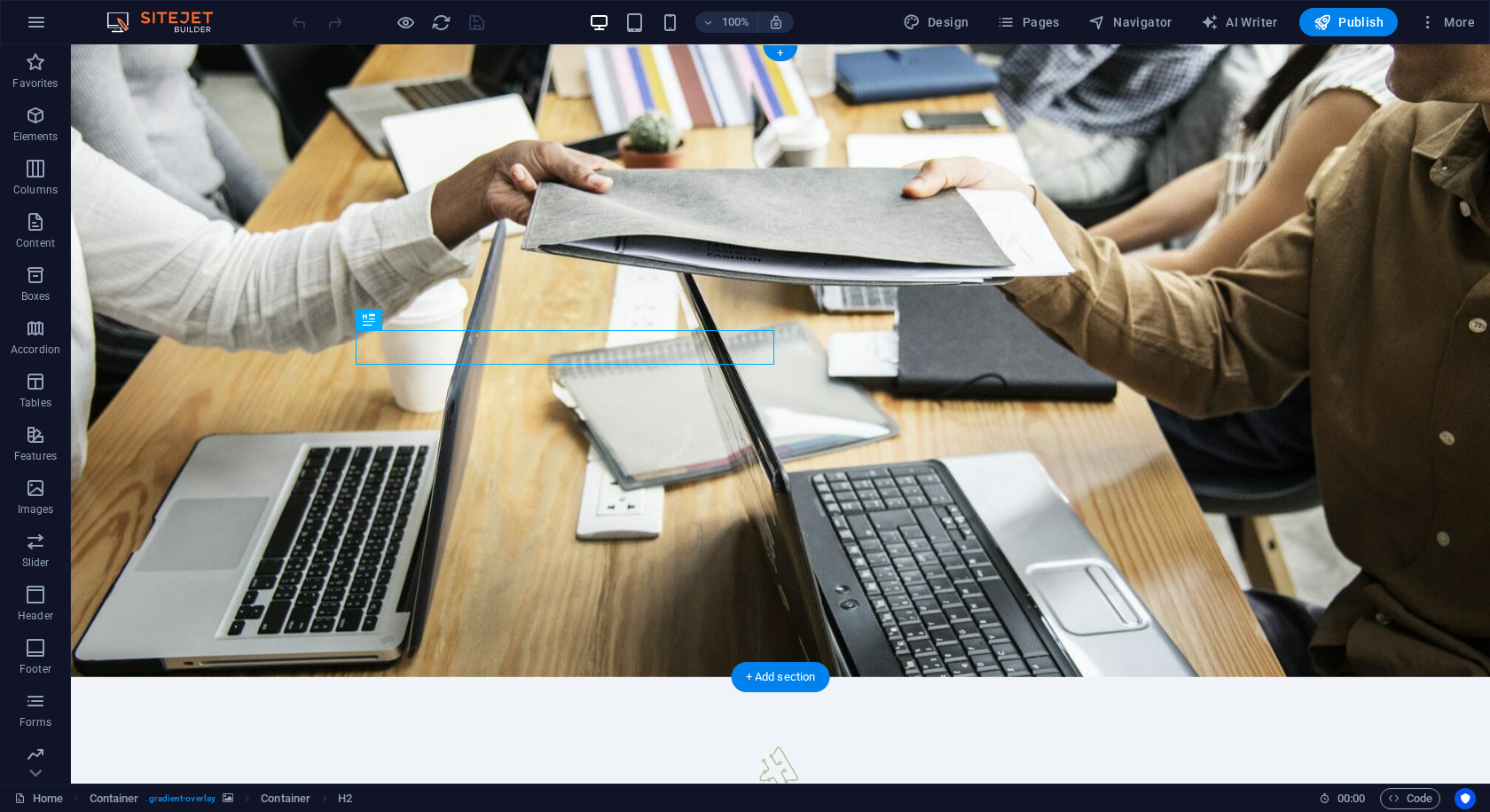
click at [1235, 278] on figure at bounding box center [781, 360] width 1420 height 632
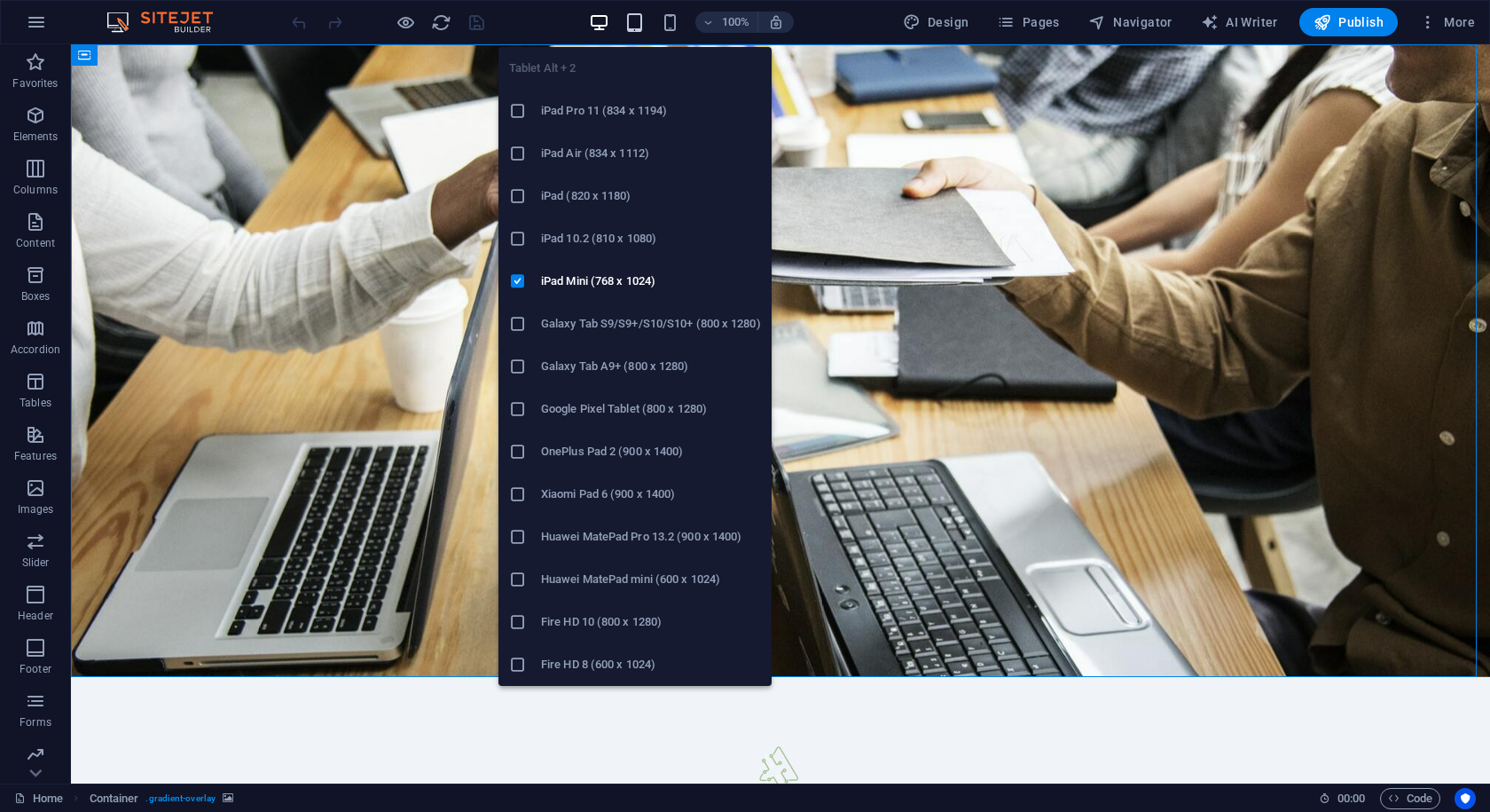
click at [632, 19] on icon "button" at bounding box center [635, 23] width 20 height 20
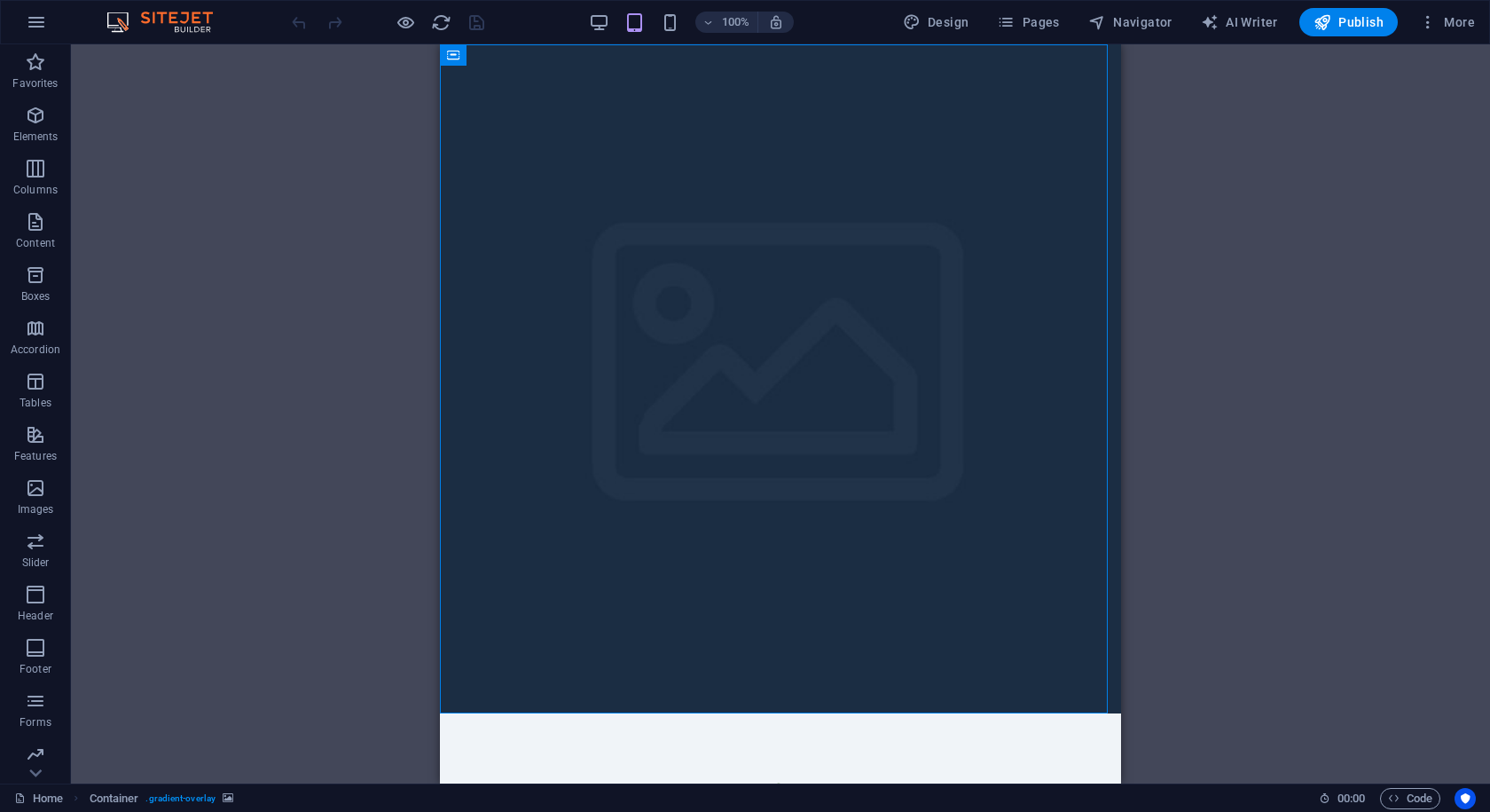
click at [614, 17] on div "100%" at bounding box center [692, 22] width 205 height 28
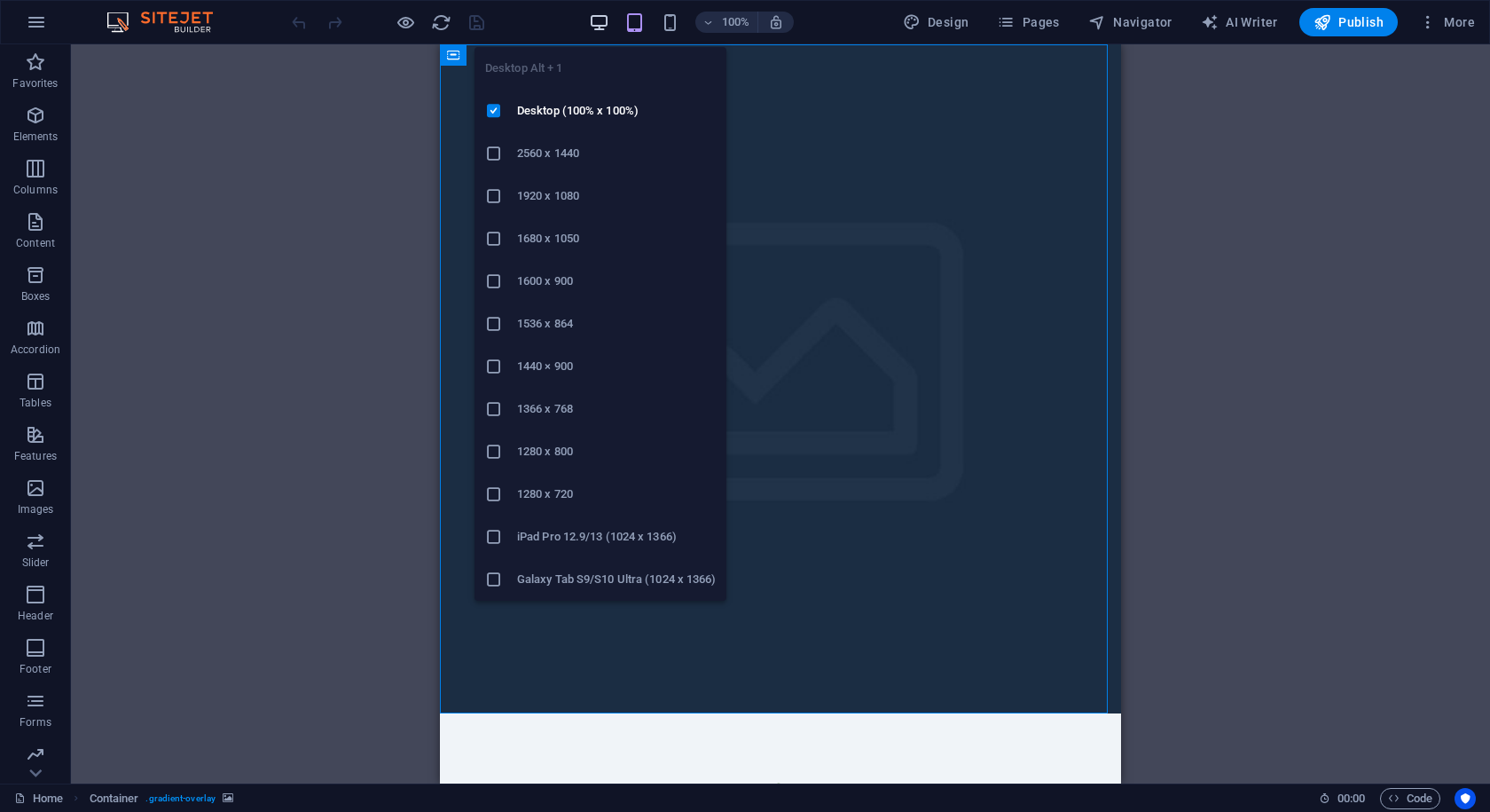
click at [604, 21] on icon "button" at bounding box center [599, 23] width 20 height 20
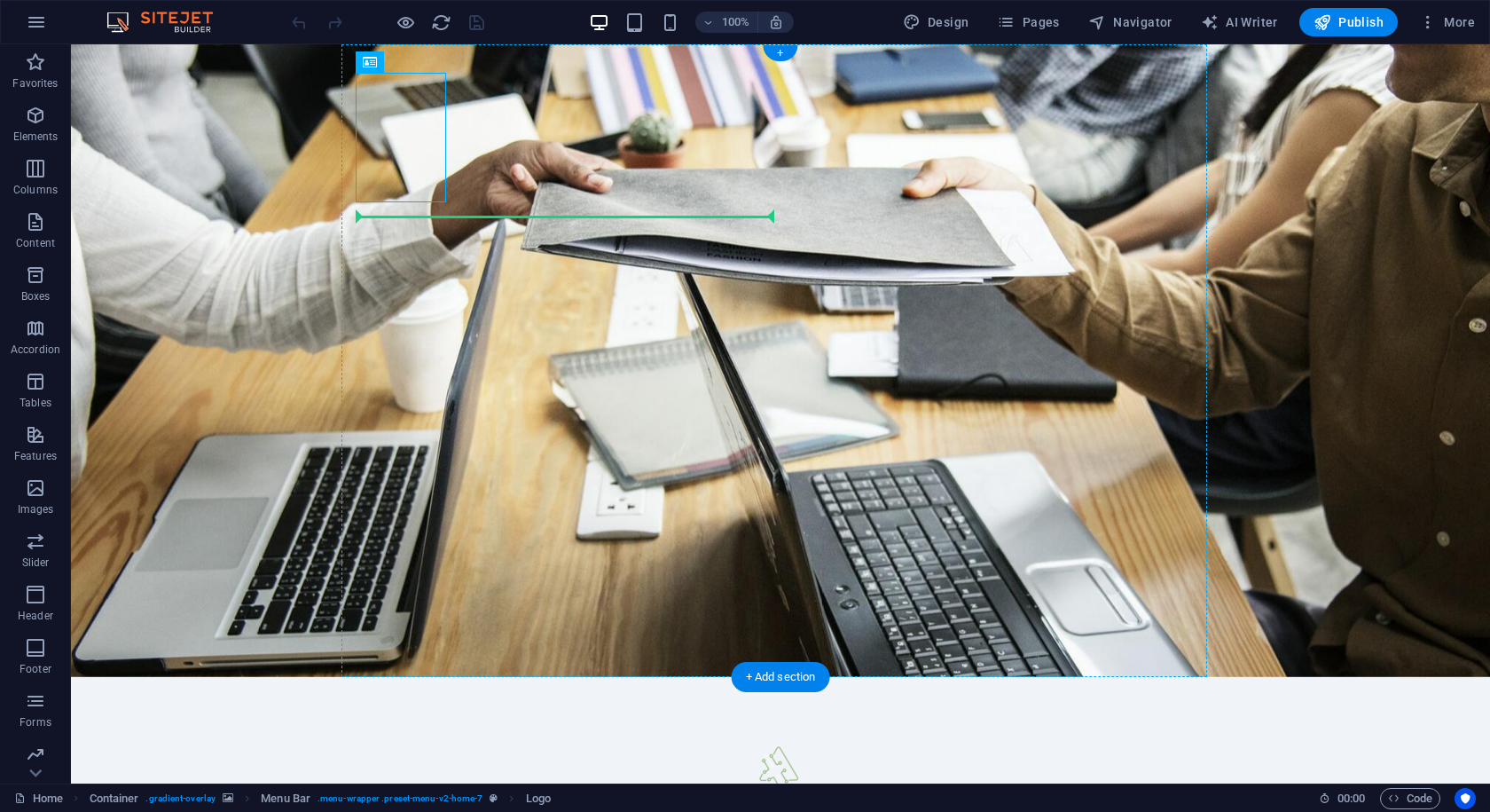
drag, startPoint x: 408, startPoint y: 151, endPoint x: 418, endPoint y: 239, distance: 88.6
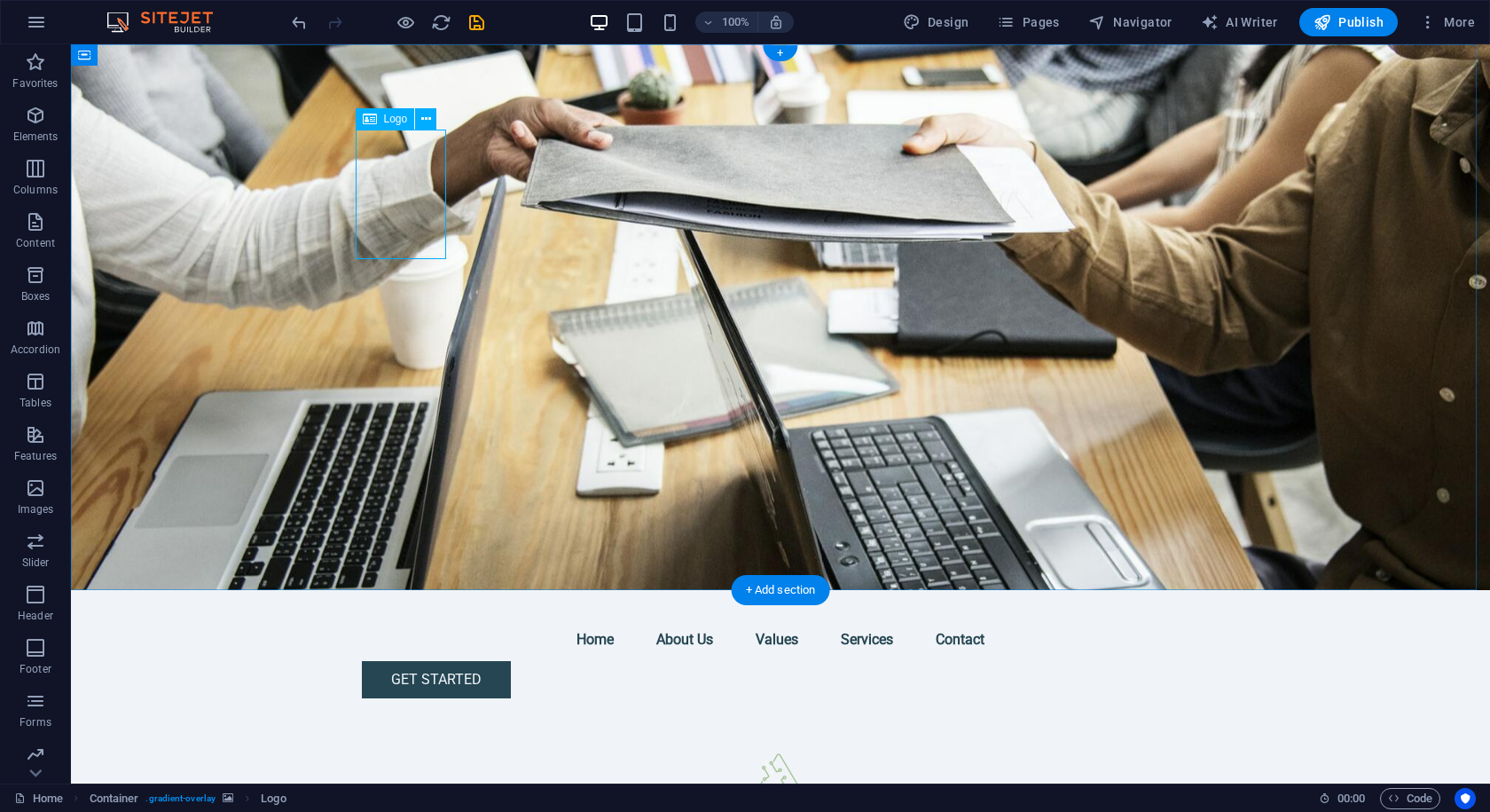
click at [432, 713] on div at bounding box center [781, 777] width 838 height 130
click at [414, 713] on div at bounding box center [781, 777] width 838 height 130
click at [410, 713] on div at bounding box center [781, 777] width 838 height 130
click at [401, 713] on div at bounding box center [781, 777] width 838 height 130
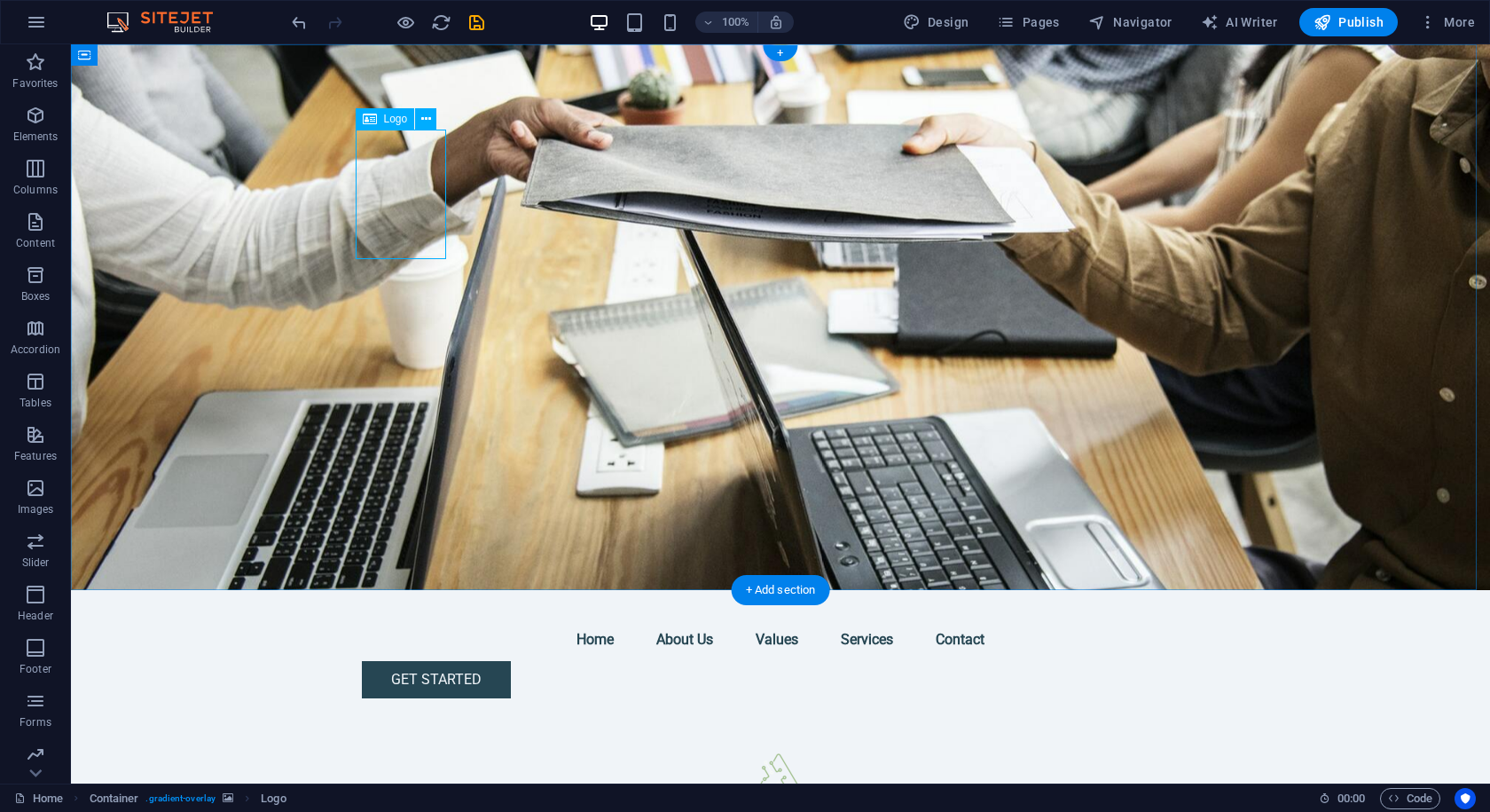
select select "px"
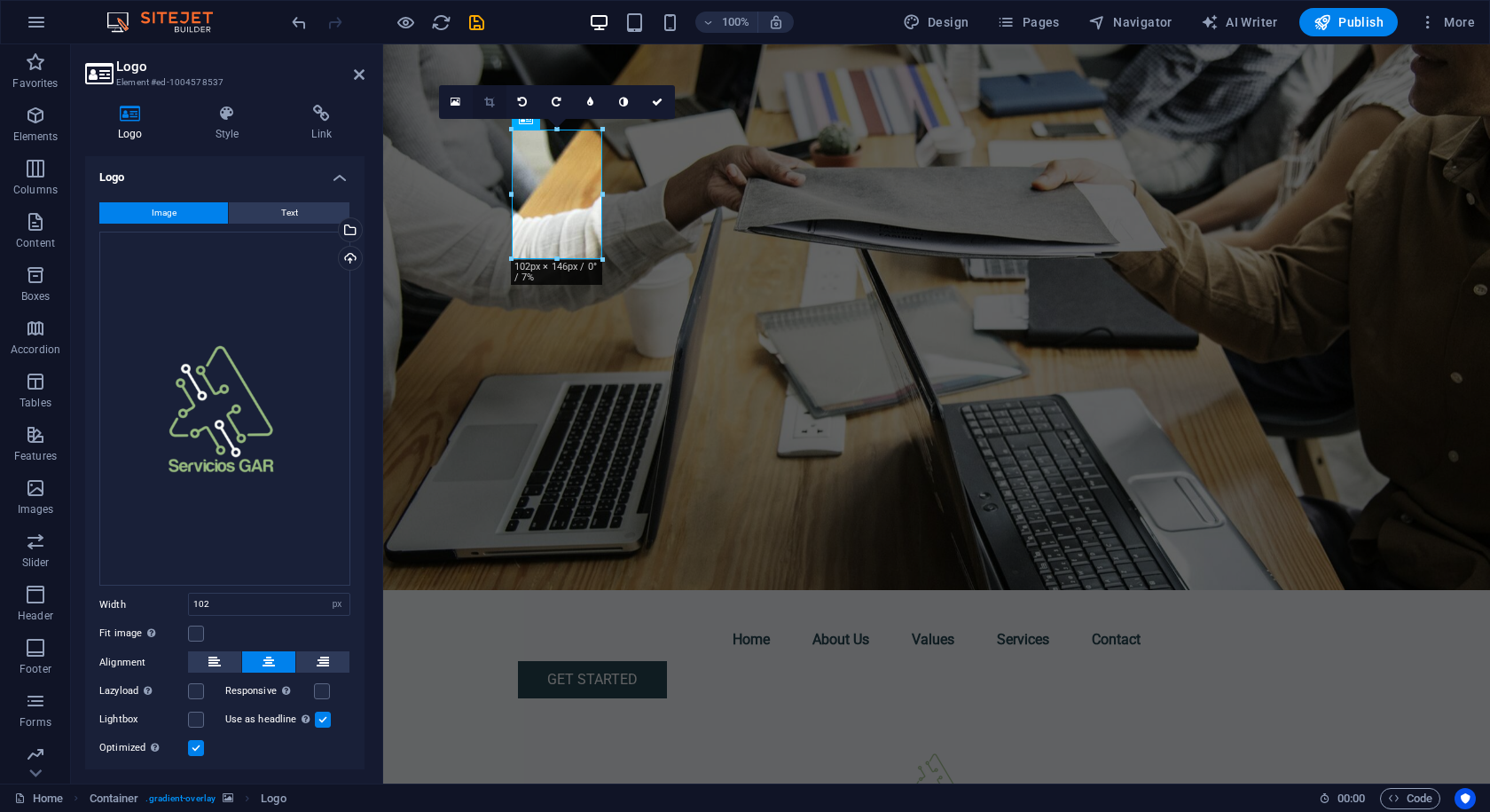
click at [493, 102] on icon at bounding box center [489, 102] width 10 height 11
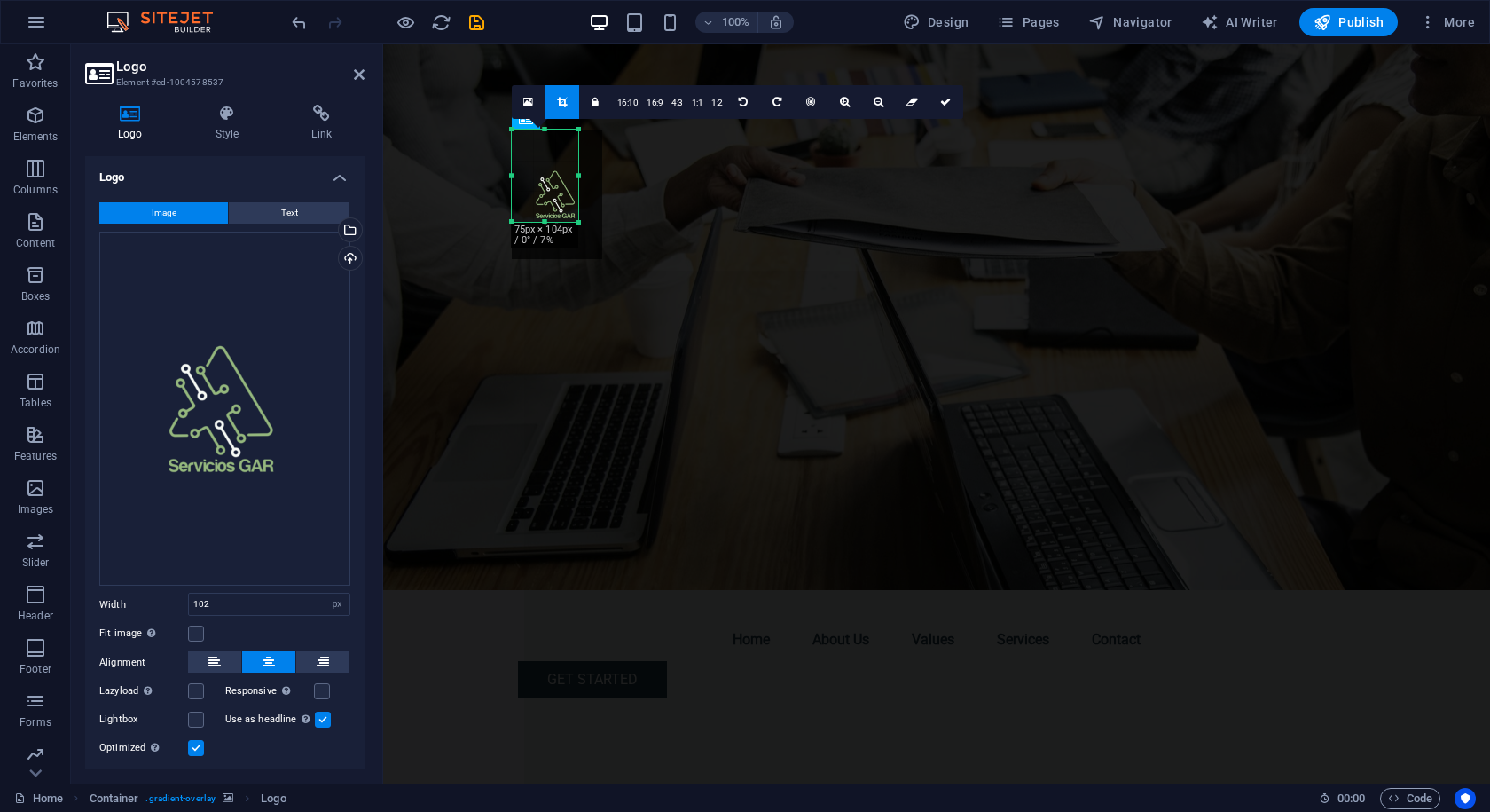
drag, startPoint x: 600, startPoint y: 256, endPoint x: 577, endPoint y: 219, distance: 43.6
click at [577, 219] on div at bounding box center [579, 223] width 11 height 11
drag, startPoint x: 513, startPoint y: 131, endPoint x: 530, endPoint y: 166, distance: 38.9
click at [530, 166] on div "180 170 160 150 140 130 120 110 100 90 80 70 60 50 40 30 20 10 0 -10 -20 -30 -4…" at bounding box center [536, 158] width 48 height 57
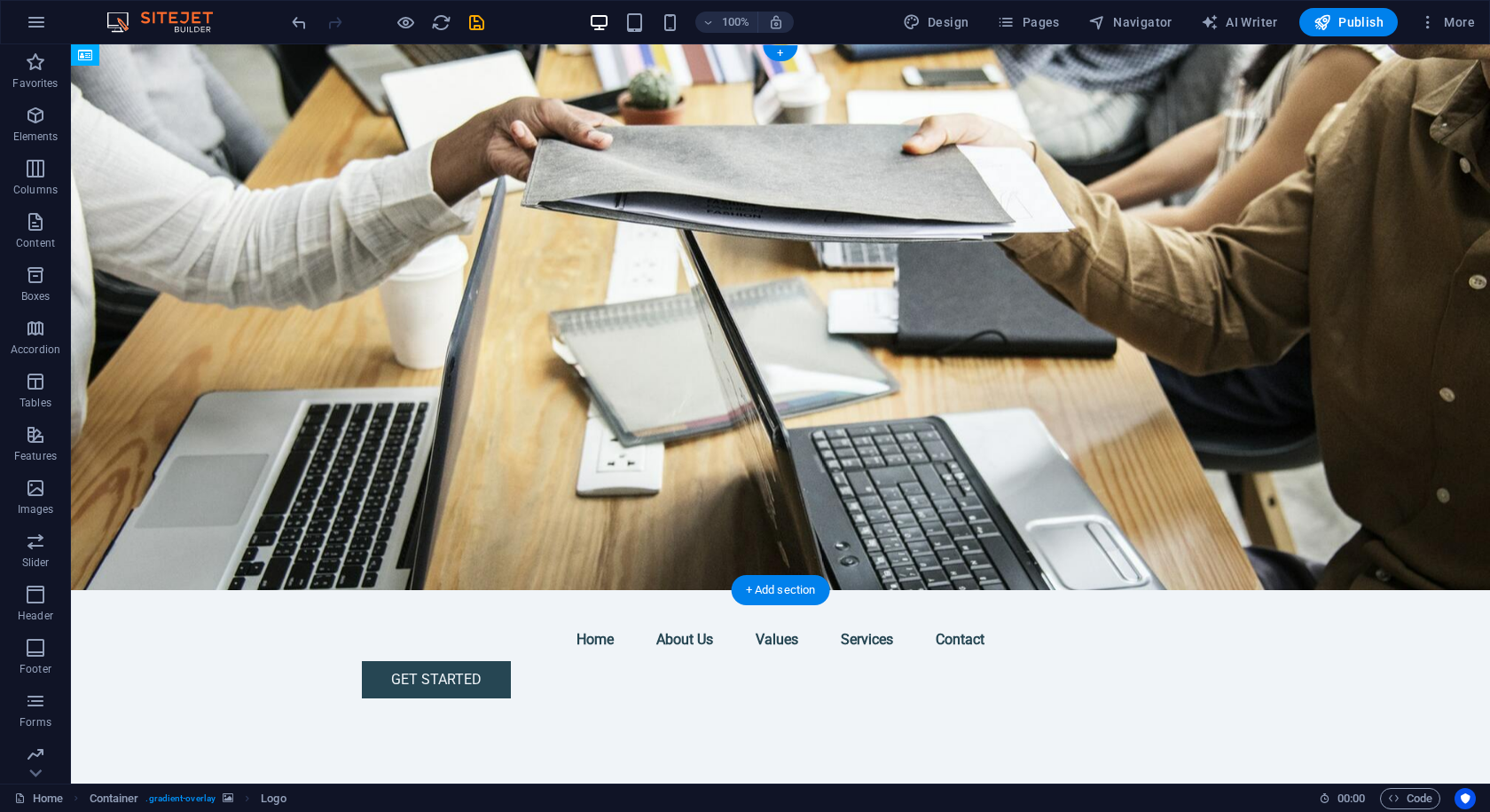
drag, startPoint x: 383, startPoint y: 152, endPoint x: 632, endPoint y: 176, distance: 250.2
drag, startPoint x: 384, startPoint y: 158, endPoint x: 774, endPoint y: 160, distance: 390.0
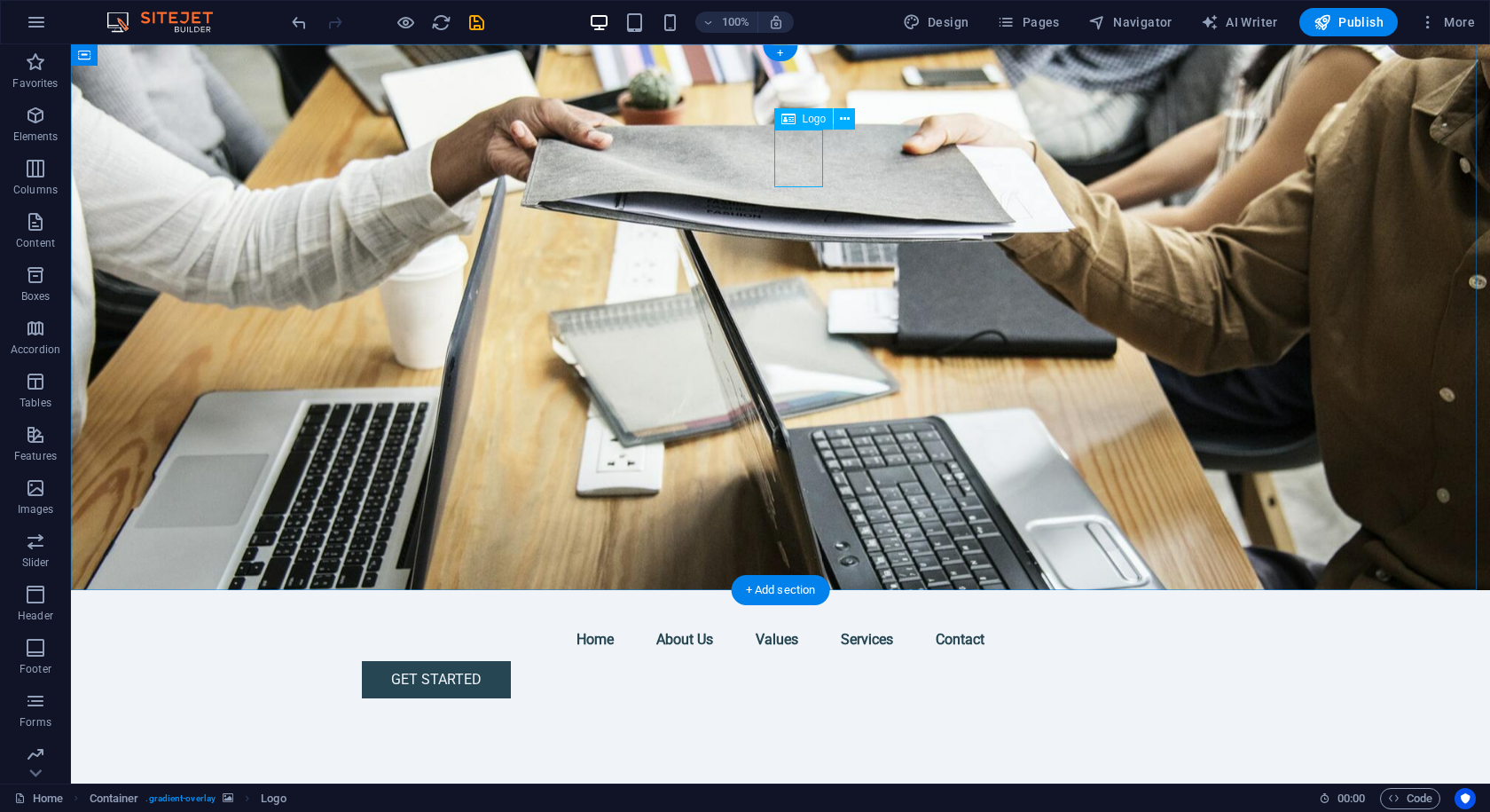
select select "px"
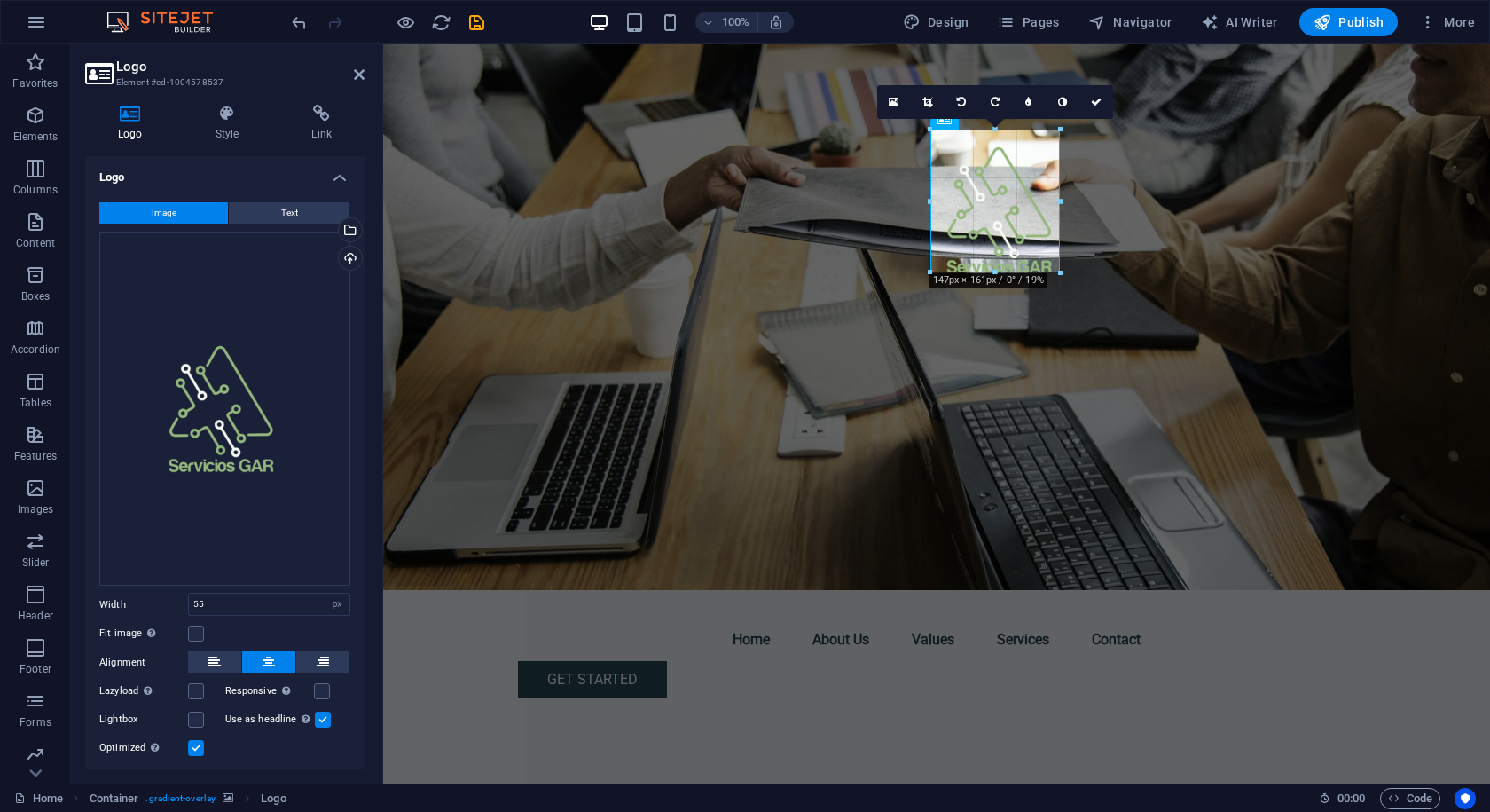
drag, startPoint x: 977, startPoint y: 185, endPoint x: 1059, endPoint y: 271, distance: 118.8
type input "147"
click at [1089, 445] on figure at bounding box center [936, 318] width 1107 height 546
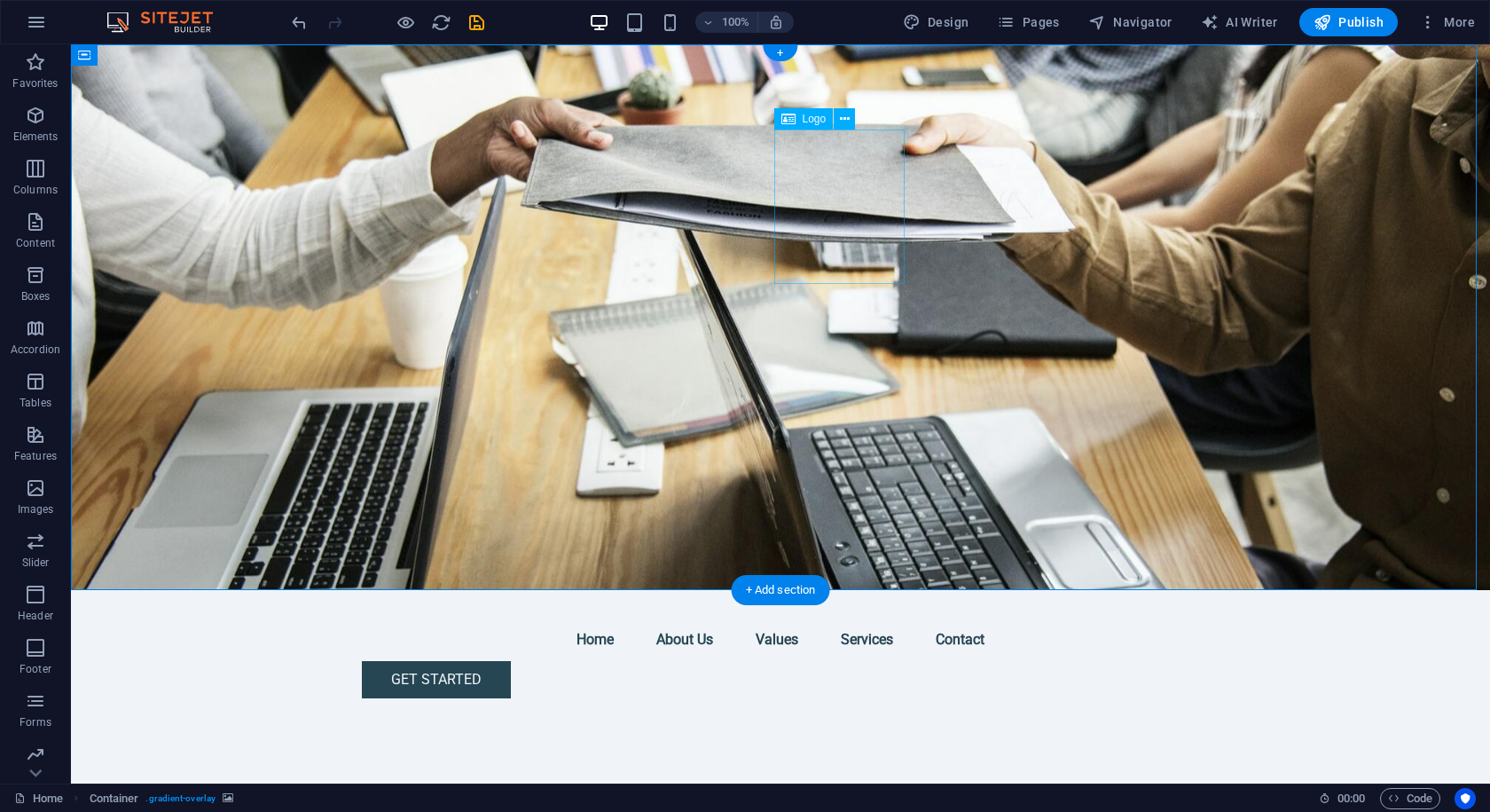
drag, startPoint x: 826, startPoint y: 204, endPoint x: 1054, endPoint y: 273, distance: 238.2
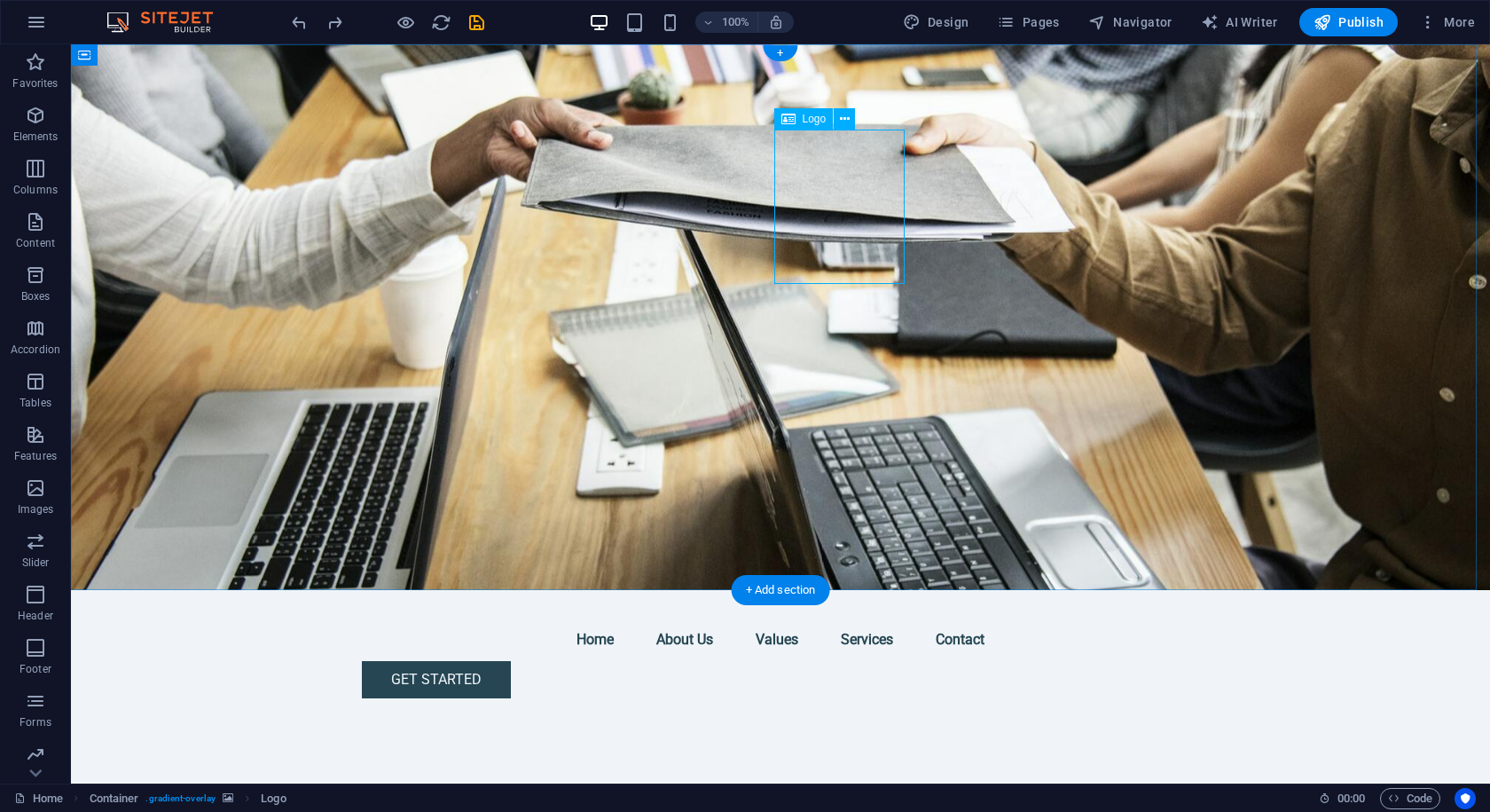
select select "px"
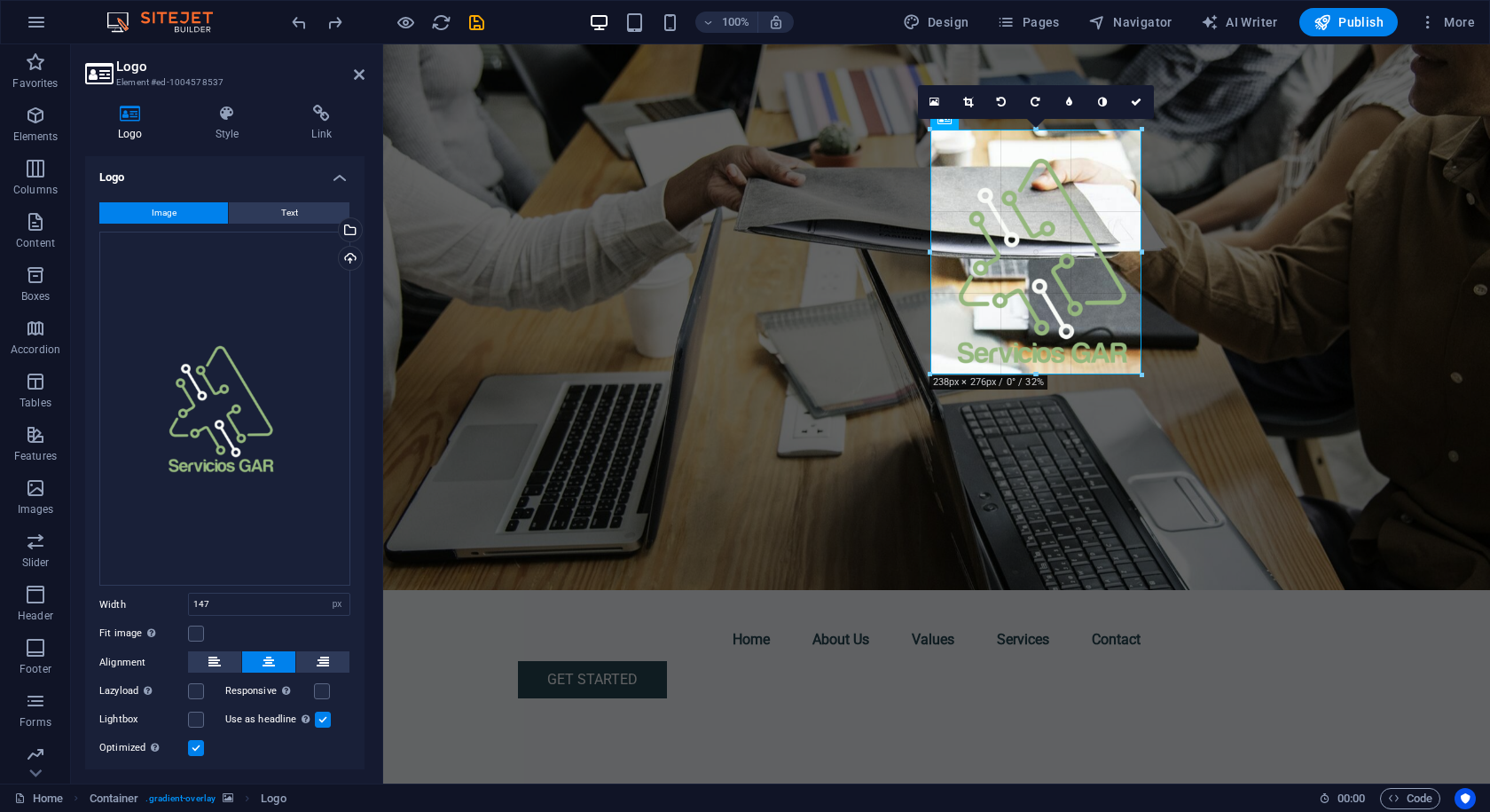
drag, startPoint x: 1059, startPoint y: 284, endPoint x: 1140, endPoint y: 343, distance: 100.2
type input "238"
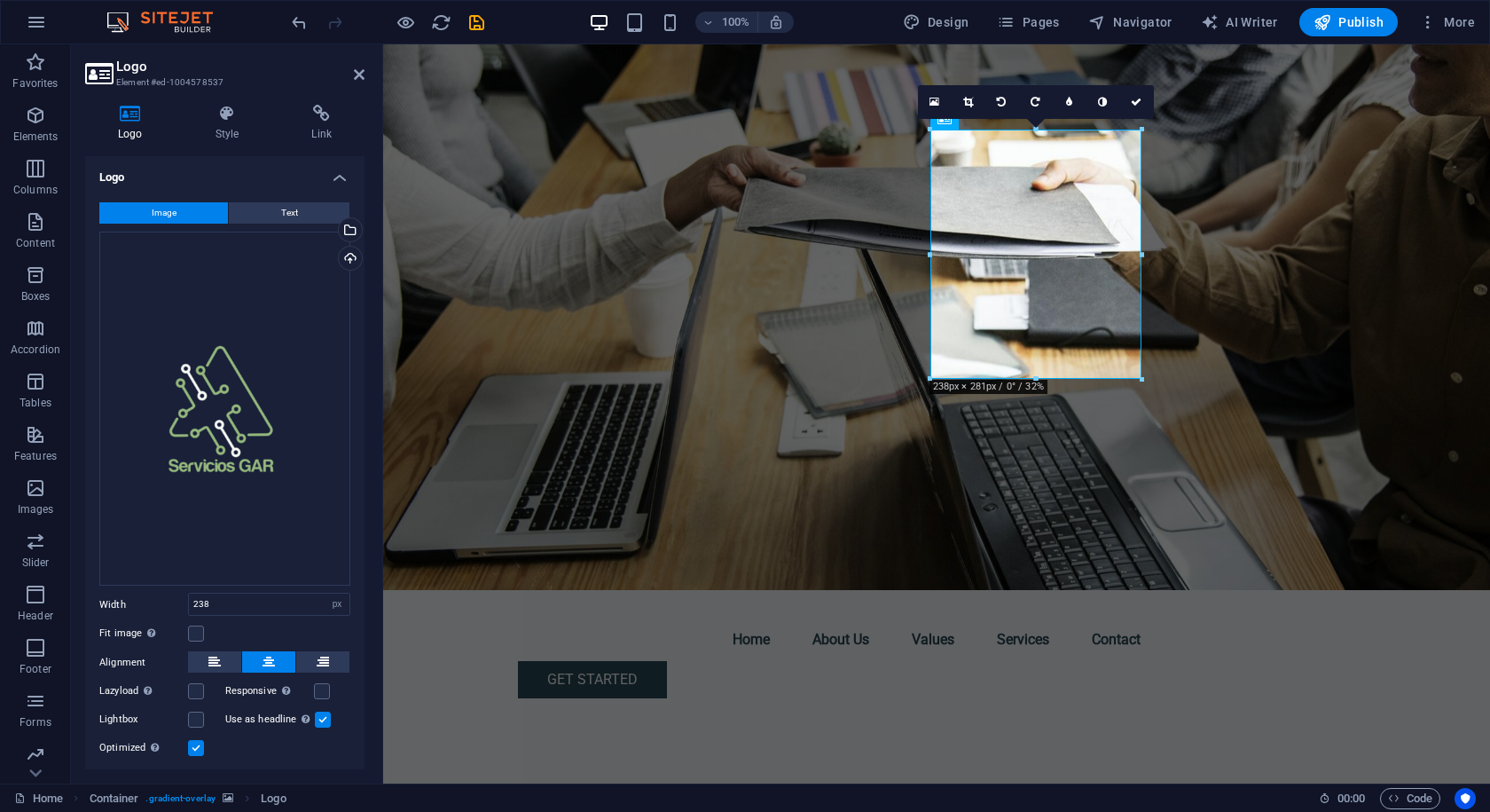
click at [1296, 474] on figure at bounding box center [936, 318] width 1107 height 546
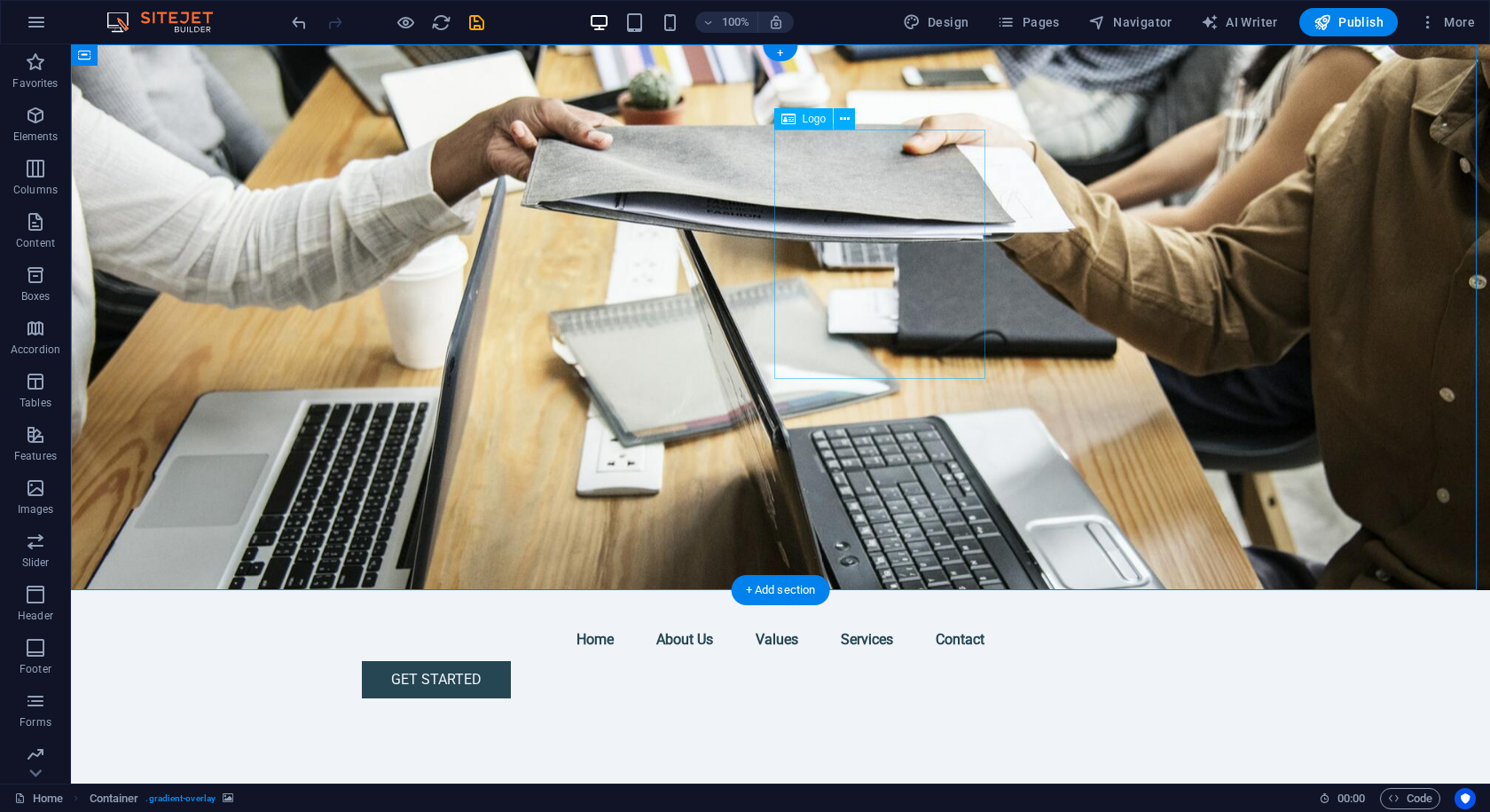
drag, startPoint x: 894, startPoint y: 270, endPoint x: 897, endPoint y: 248, distance: 22.2
click at [815, 120] on span "Logo" at bounding box center [815, 119] width 24 height 11
click at [814, 120] on span "Logo" at bounding box center [815, 119] width 24 height 11
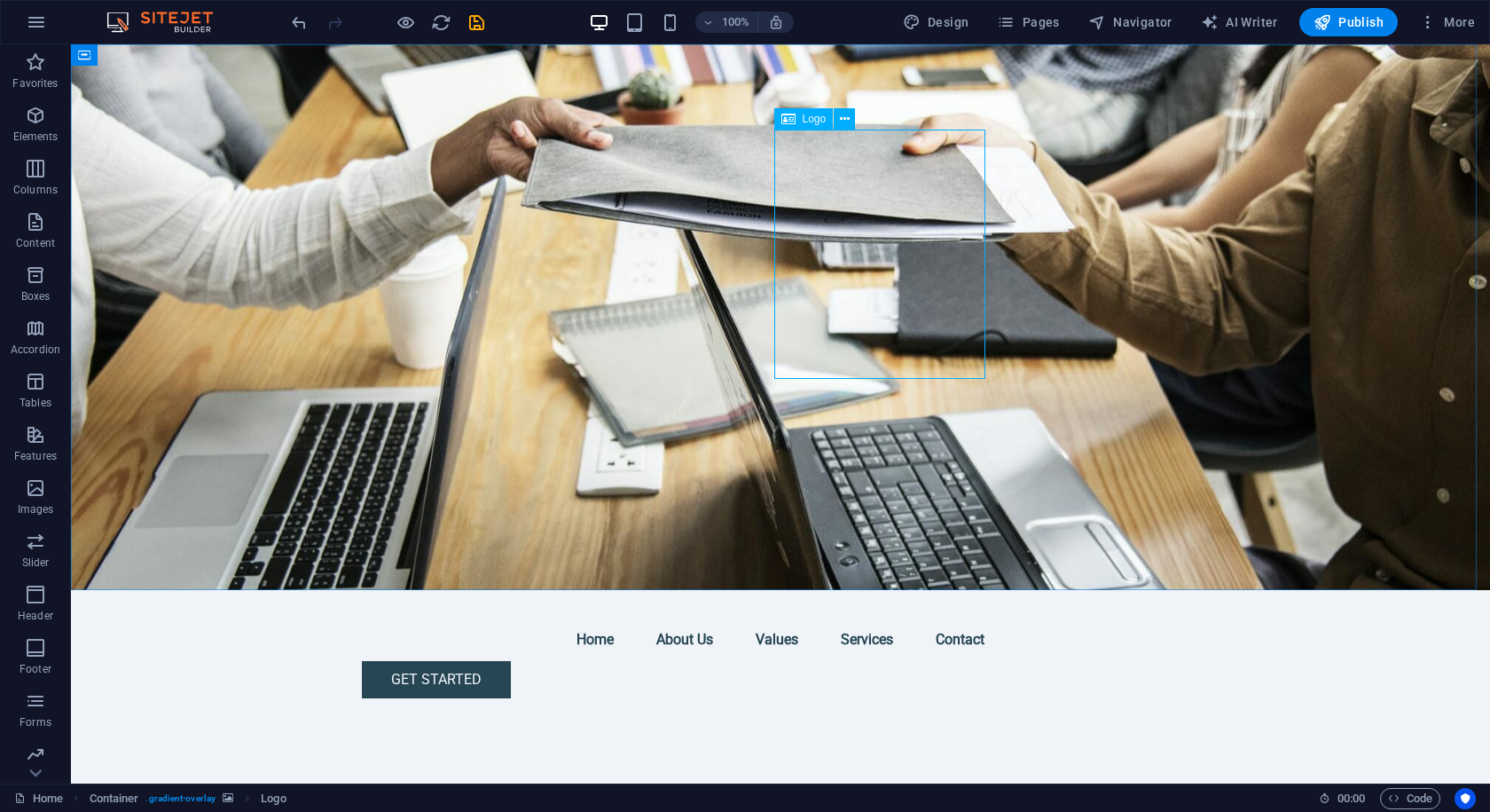
select select "px"
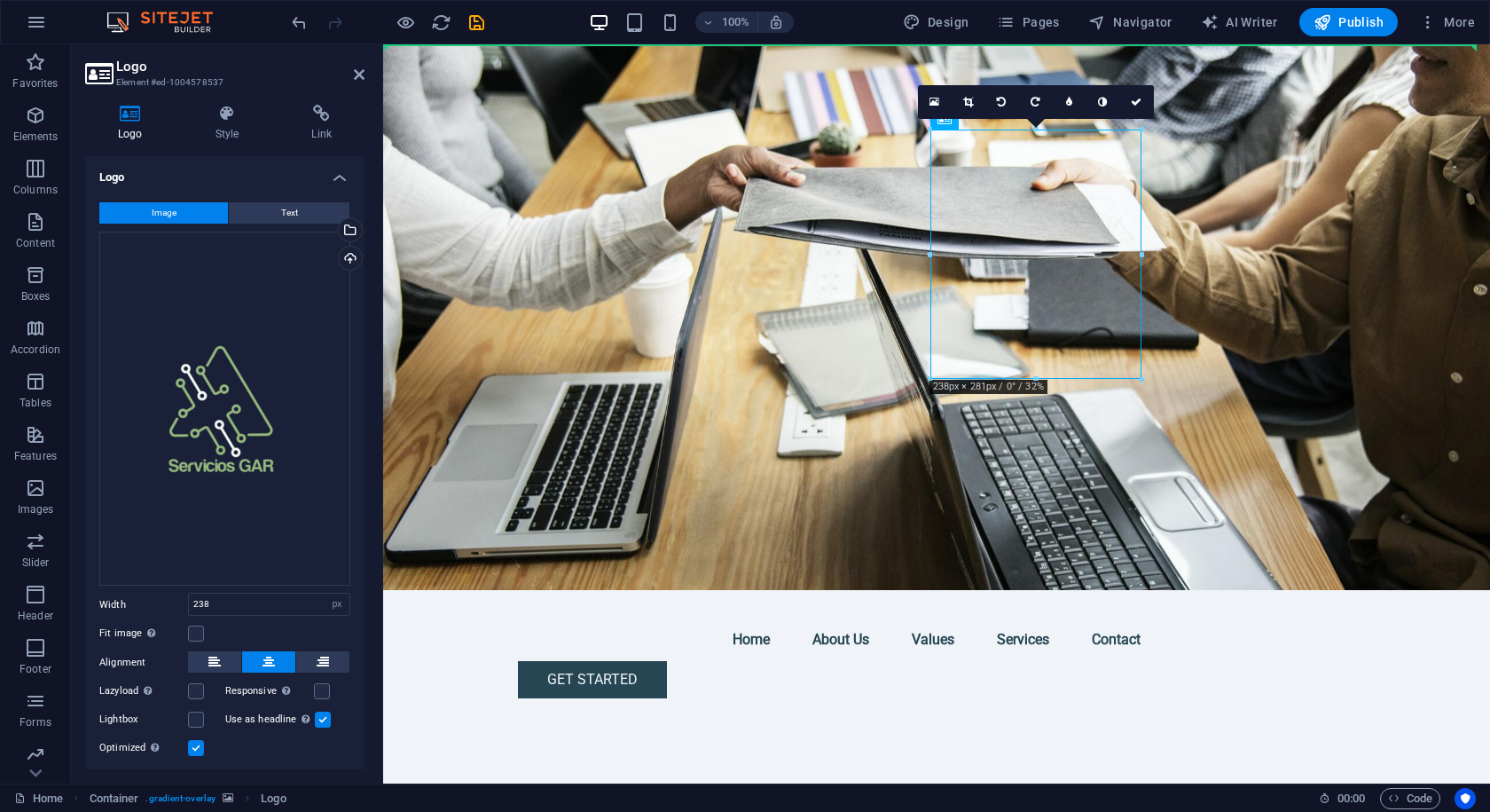
drag, startPoint x: 1035, startPoint y: 222, endPoint x: 1209, endPoint y: 270, distance: 180.5
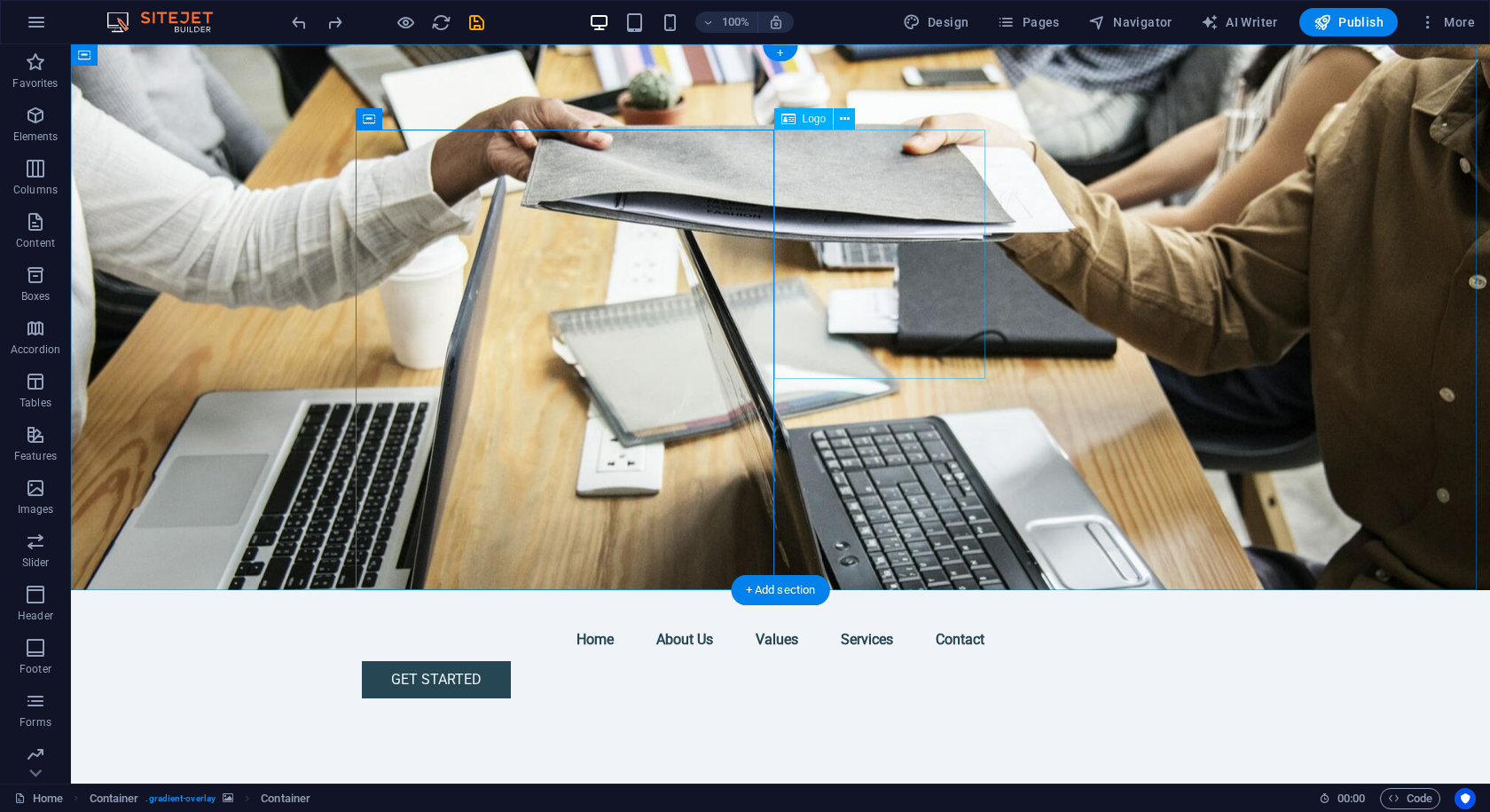
select select "px"
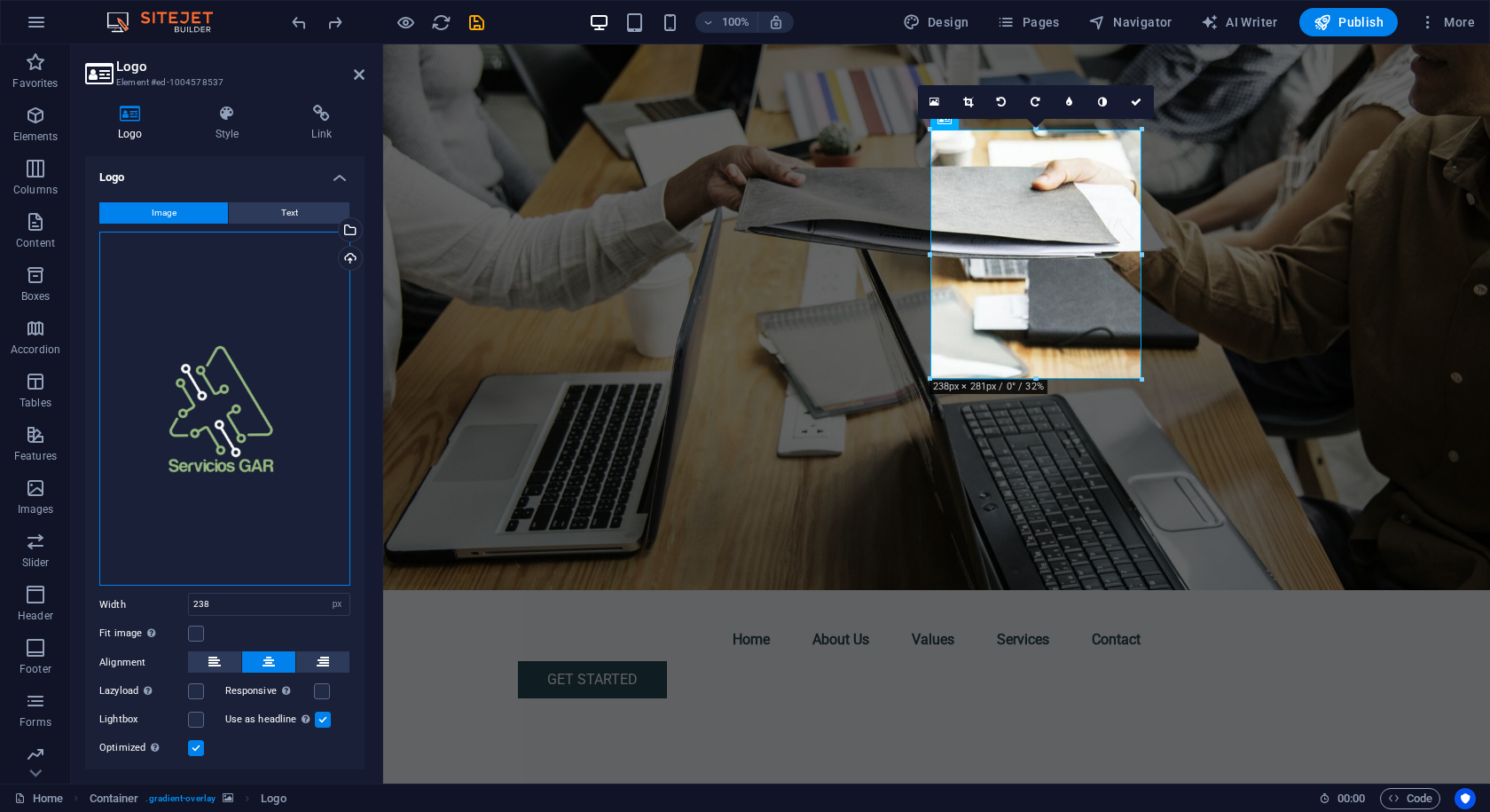
click at [244, 401] on div "Drag files here, click to choose files or select files from Files or our free s…" at bounding box center [224, 409] width 251 height 355
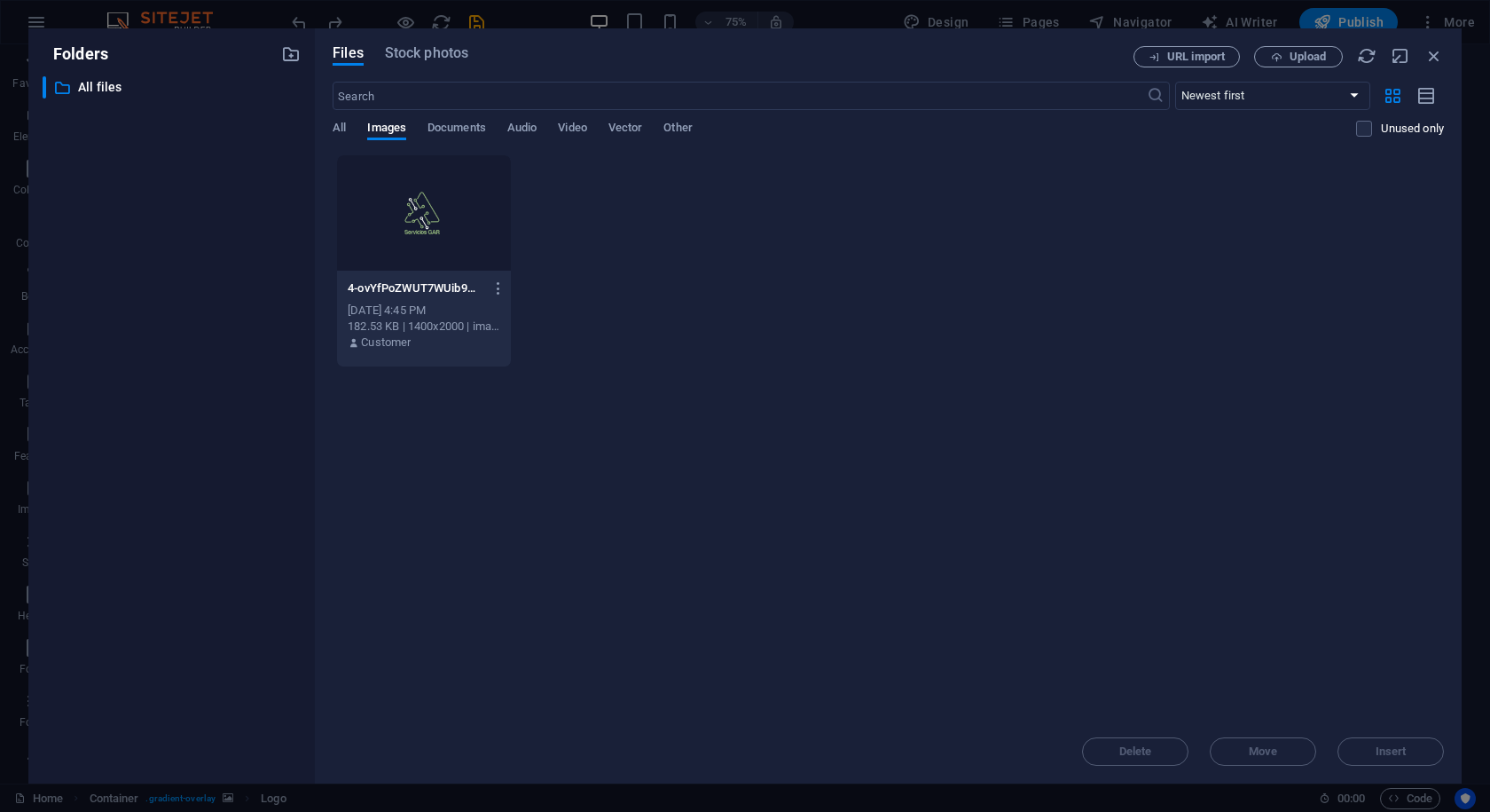
click at [443, 220] on div at bounding box center [423, 213] width 173 height 115
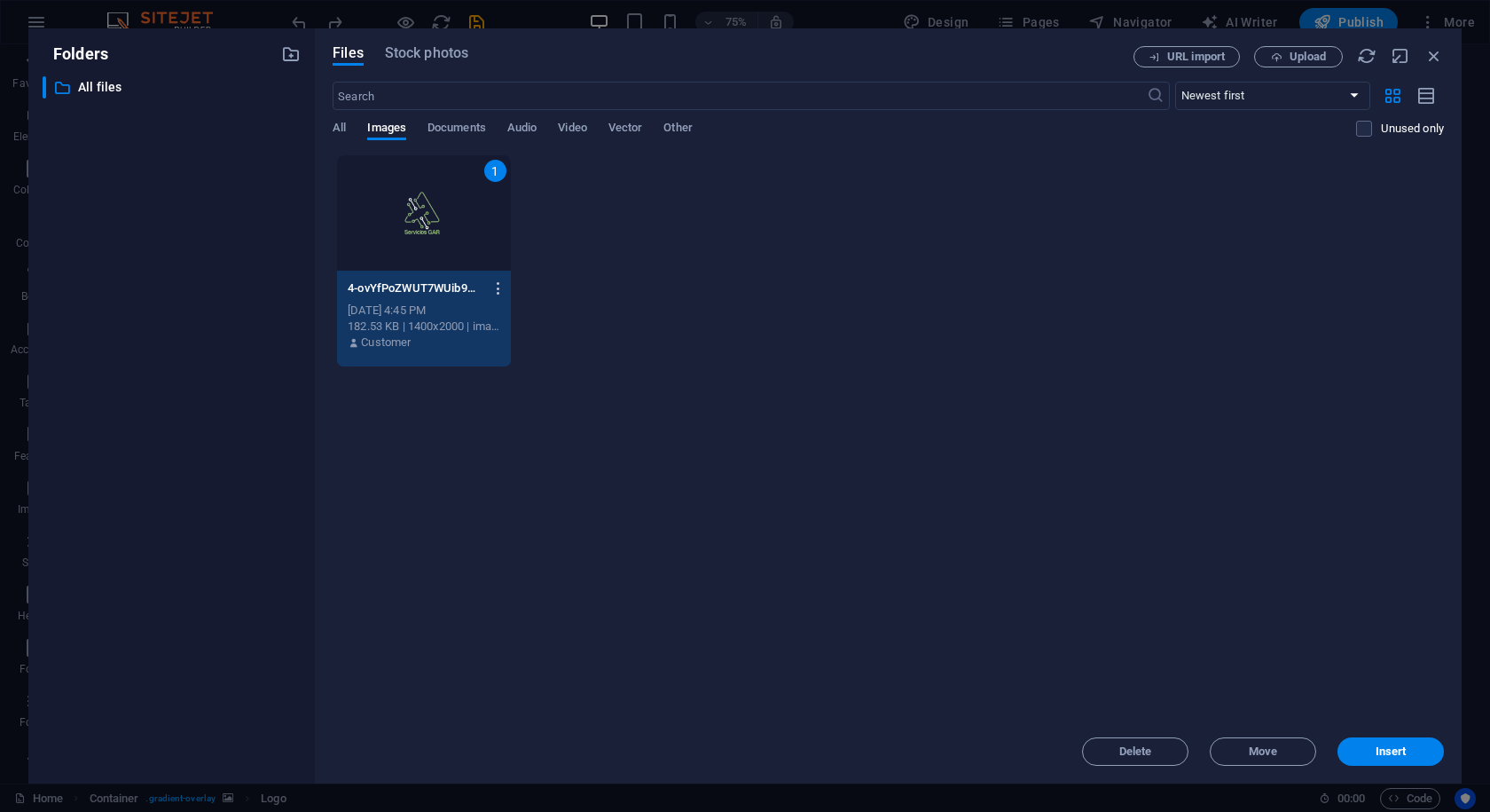
click at [495, 285] on icon "button" at bounding box center [499, 288] width 16 height 16
click at [667, 439] on div at bounding box center [745, 406] width 1490 height 812
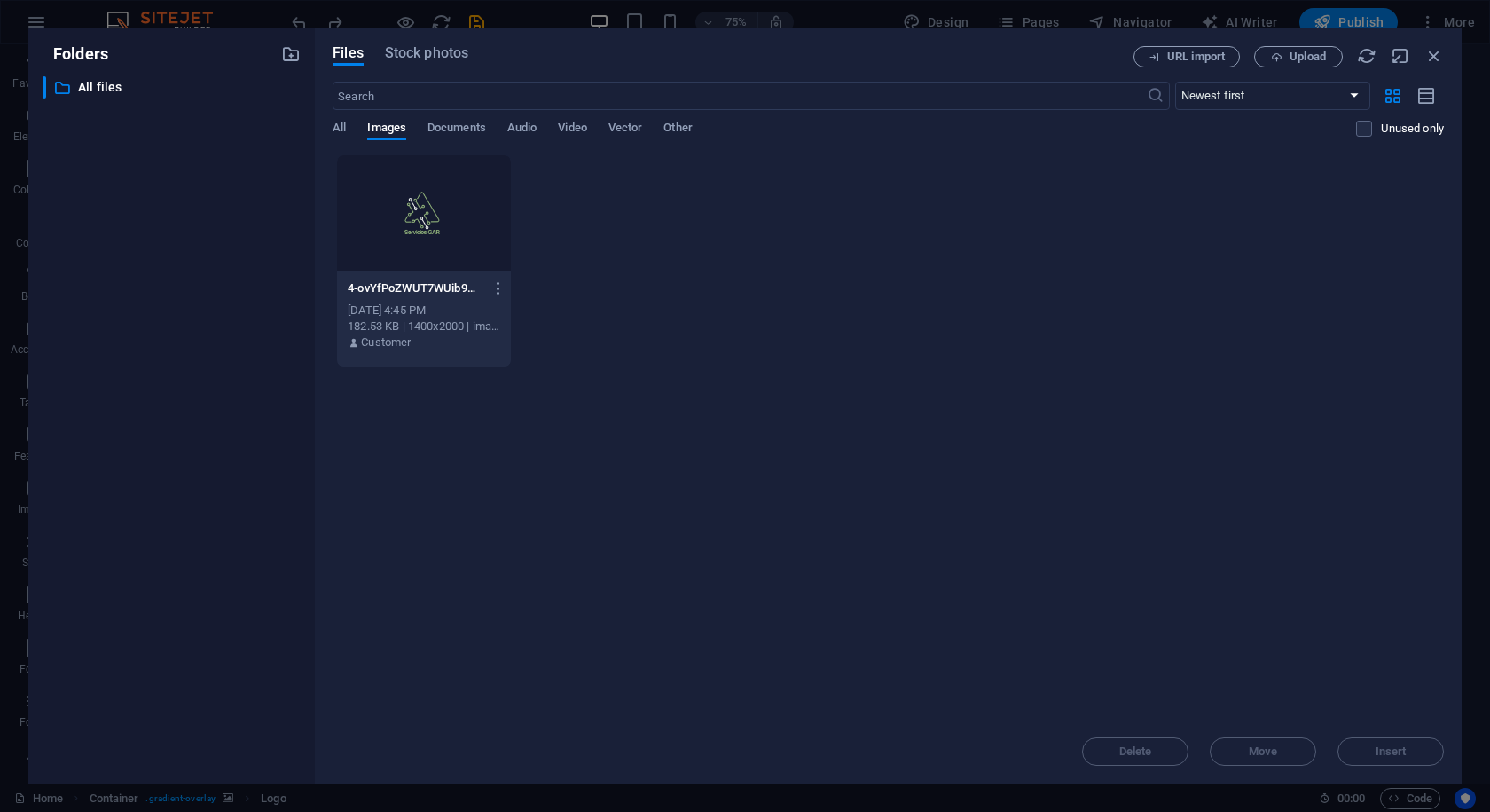
click at [746, 268] on div "4-ovYfPoZWUT7WUib9m9ntFg.png 4-ovYfPoZWUT7WUib9m9ntFg.png Oct 2, 2025 4:45 PM 1…" at bounding box center [889, 260] width 1111 height 213
click at [1297, 61] on span "Upload" at bounding box center [1308, 57] width 36 height 11
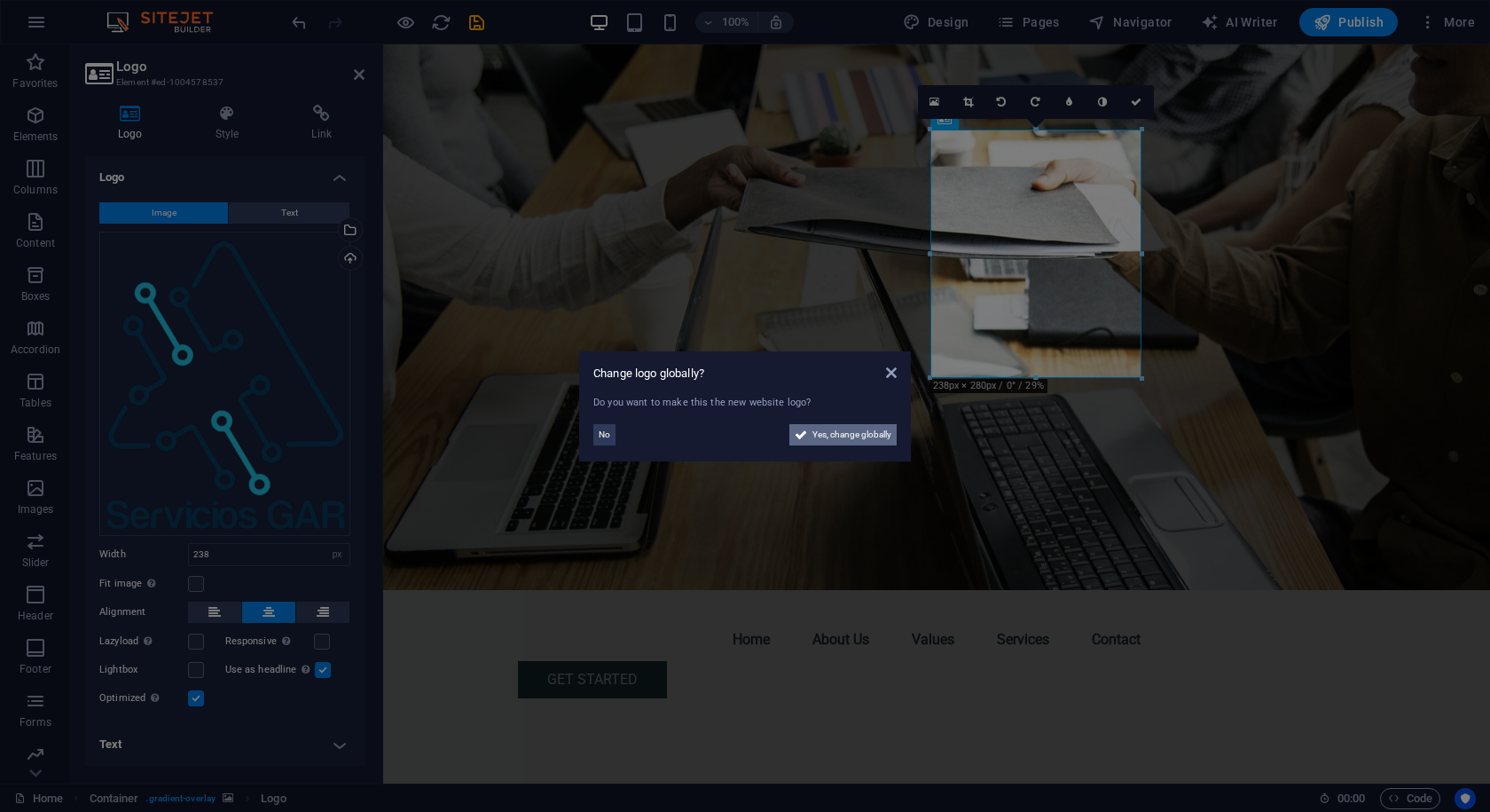
drag, startPoint x: 843, startPoint y: 432, endPoint x: 616, endPoint y: 516, distance: 242.0
click at [843, 432] on span "Yes, change globally" at bounding box center [852, 434] width 79 height 21
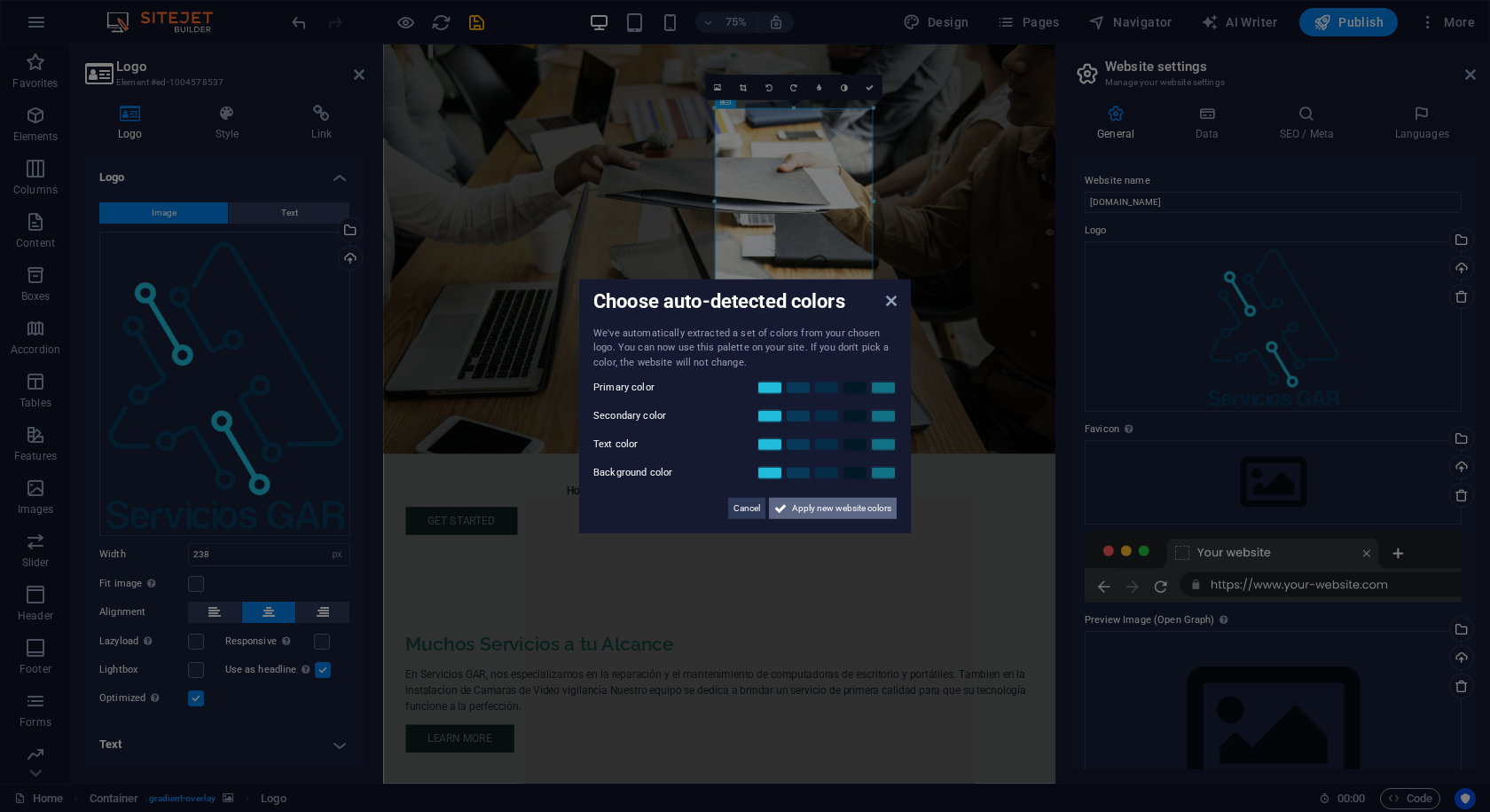
click at [860, 505] on span "Apply new website colors" at bounding box center [841, 507] width 99 height 21
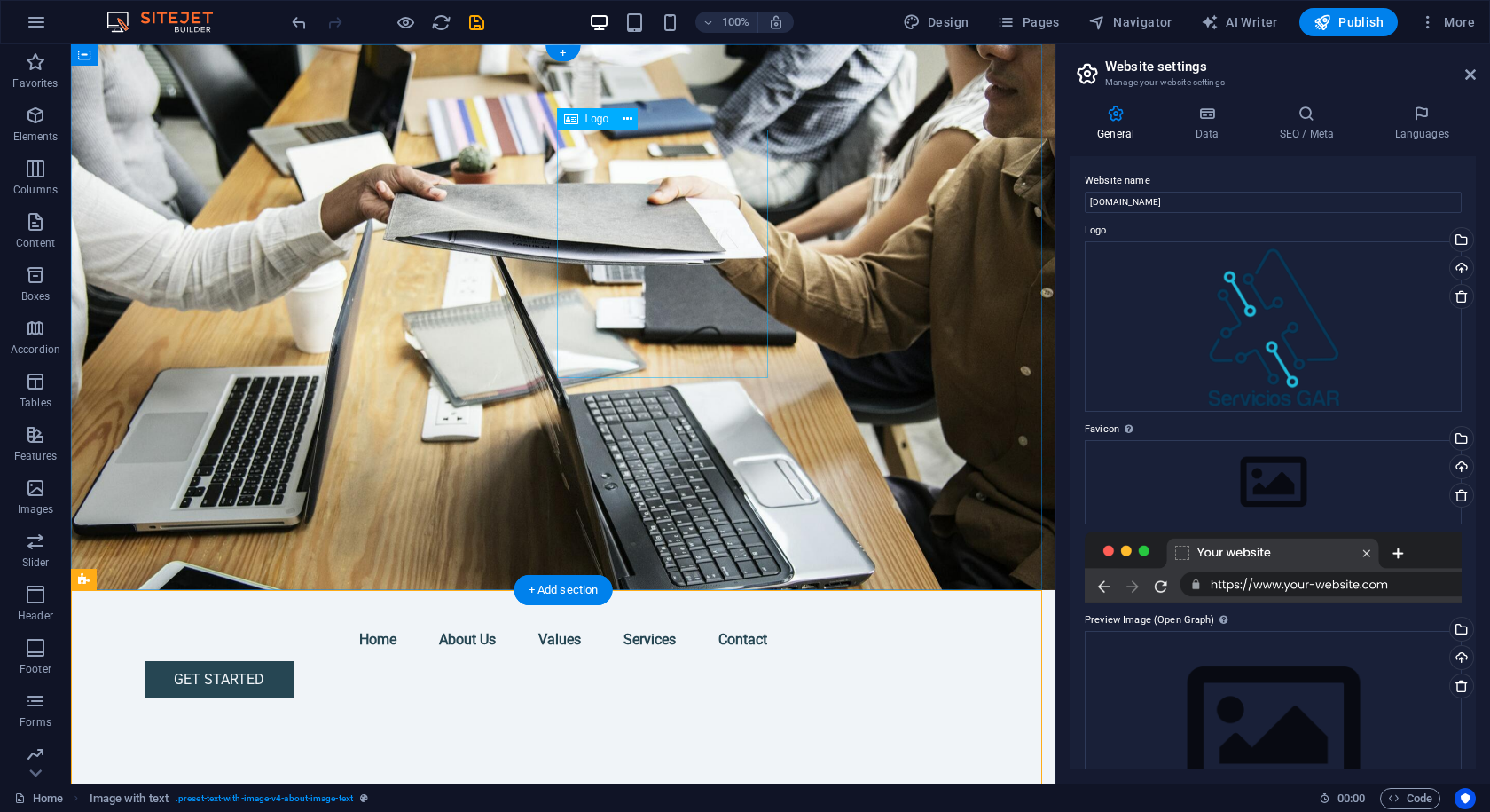
select select "px"
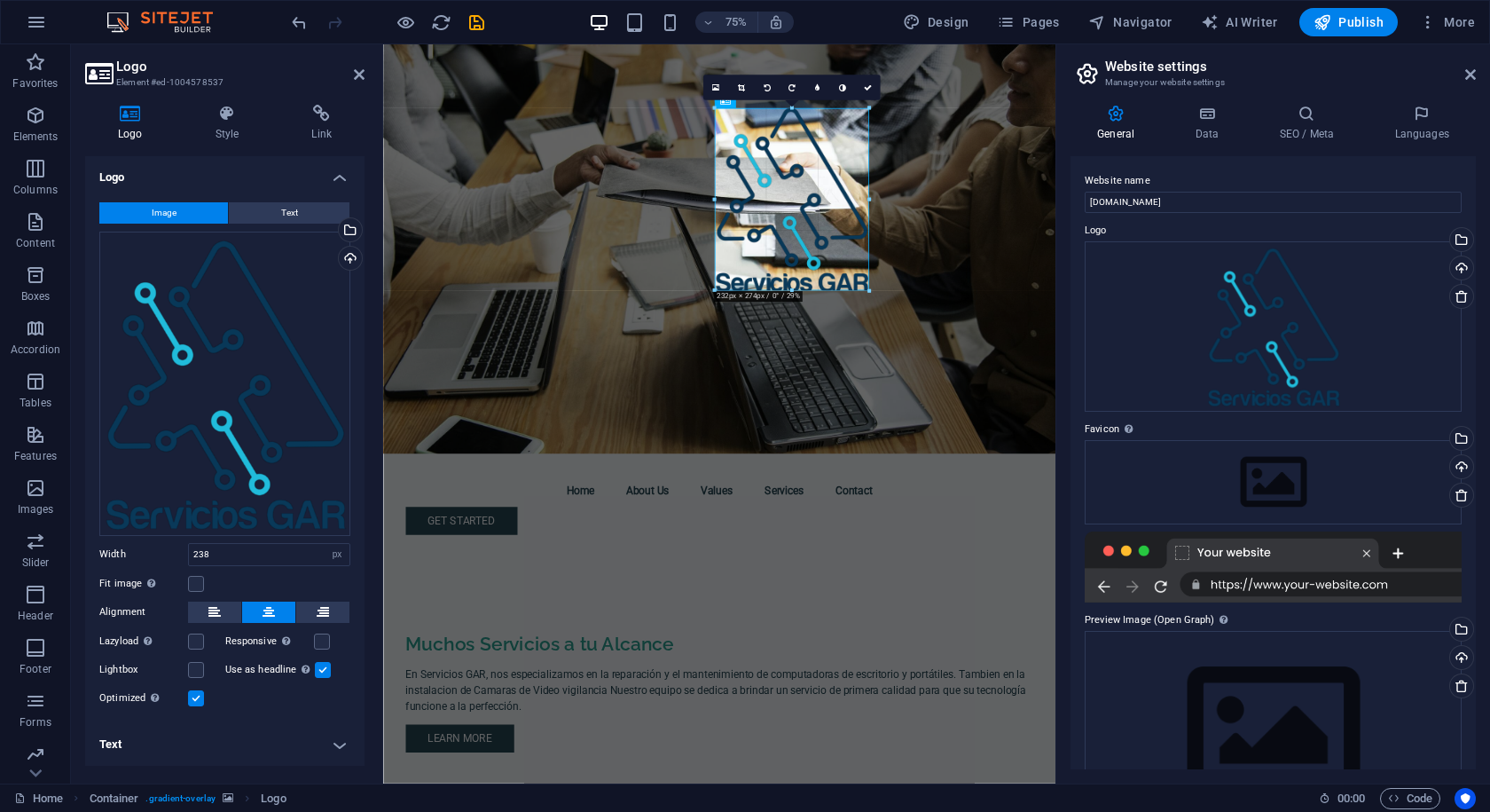
drag, startPoint x: 874, startPoint y: 292, endPoint x: 865, endPoint y: 276, distance: 18.4
type input "235"
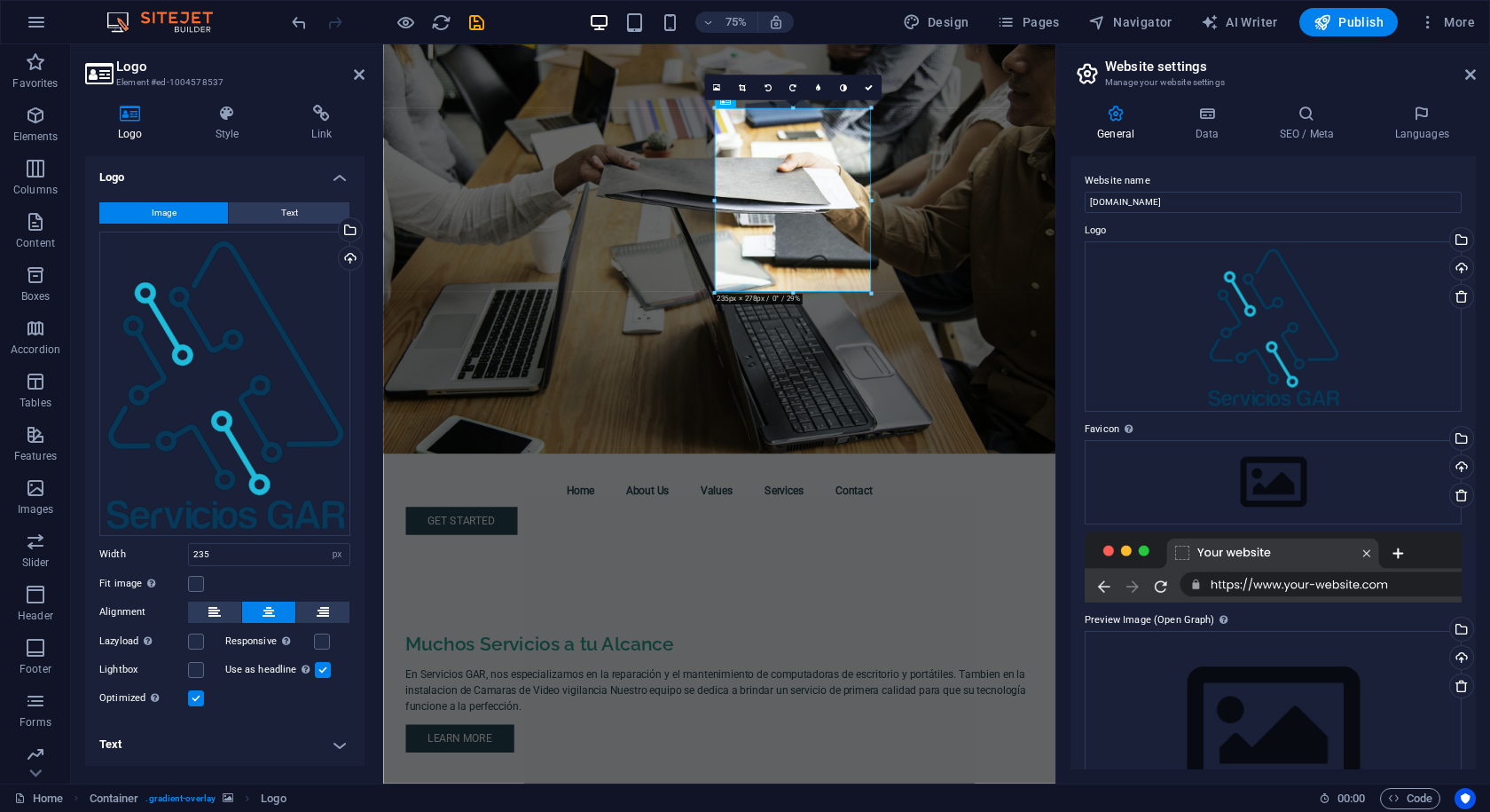
click at [910, 515] on figure at bounding box center [831, 318] width 897 height 546
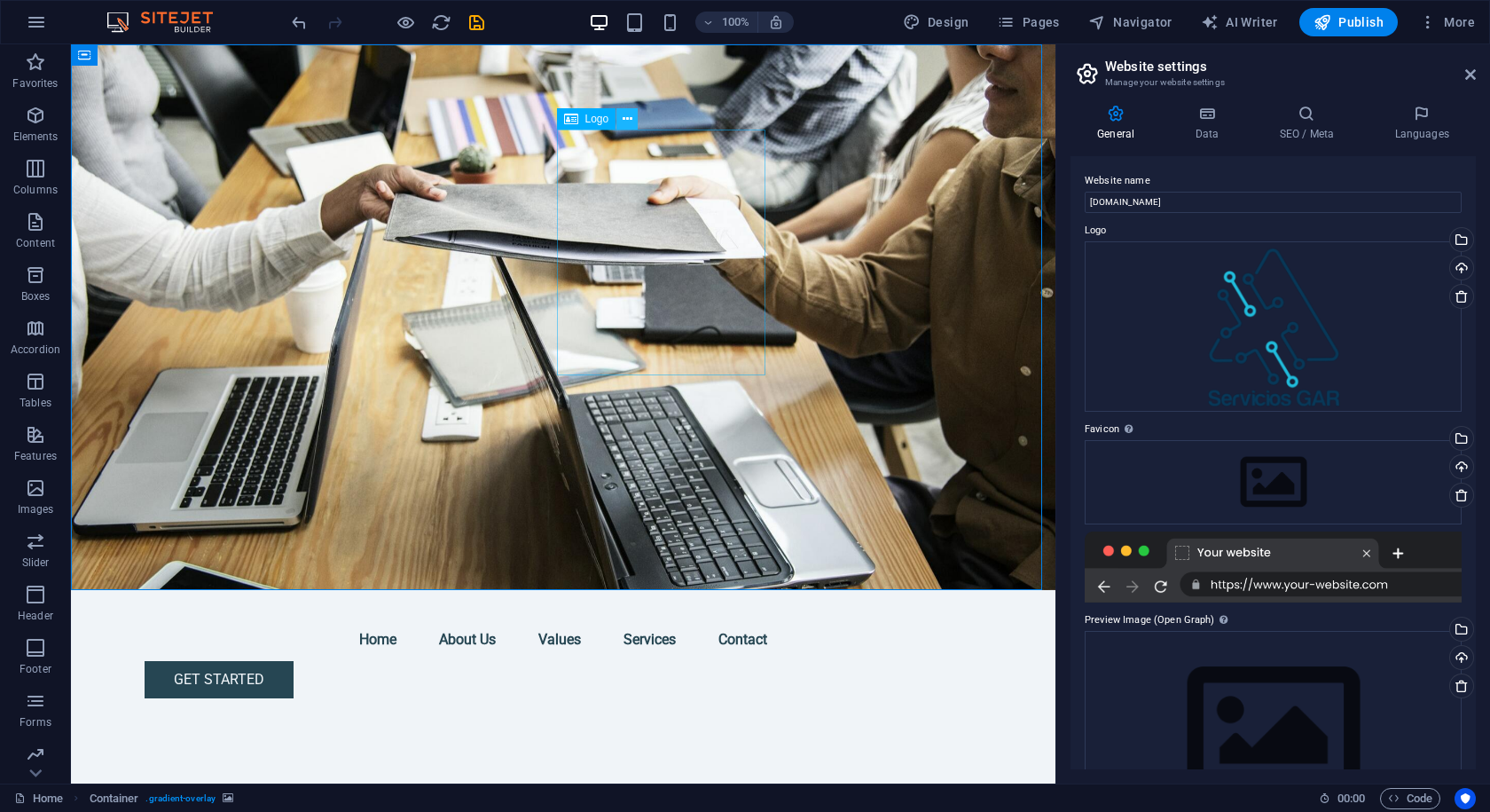
click at [629, 117] on icon at bounding box center [628, 120] width 10 height 18
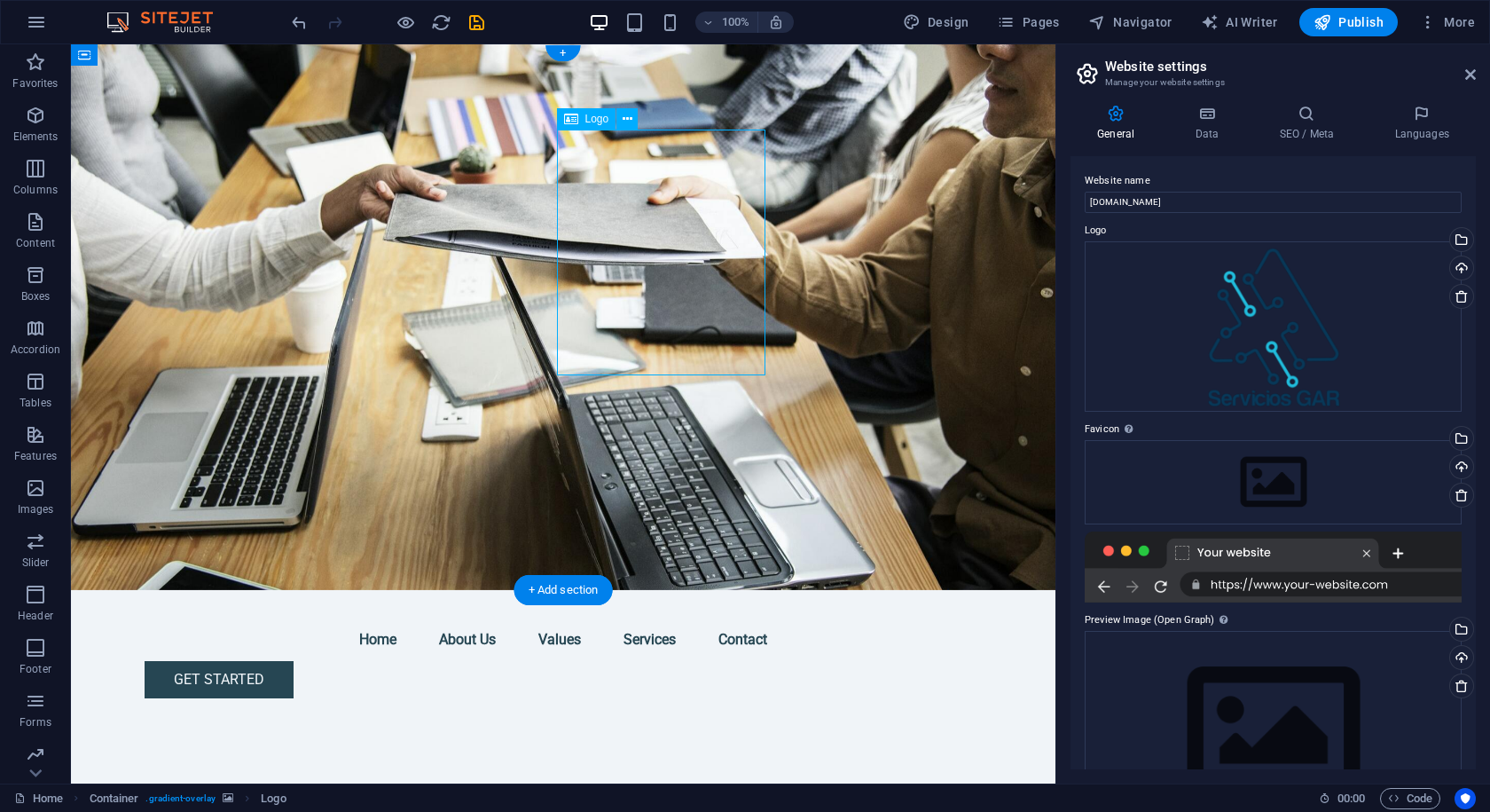
select select "px"
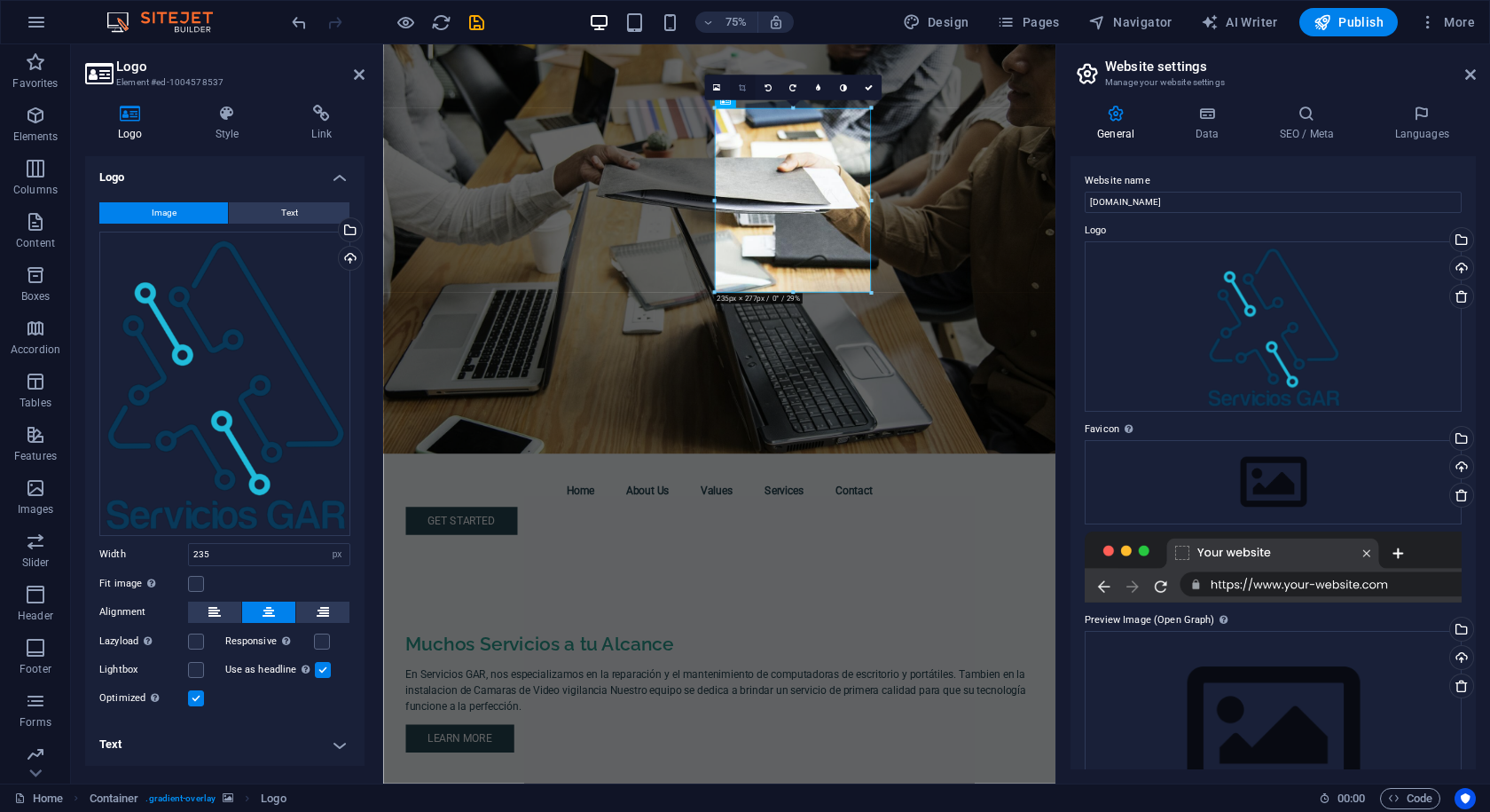
click at [747, 90] on link at bounding box center [742, 88] width 26 height 26
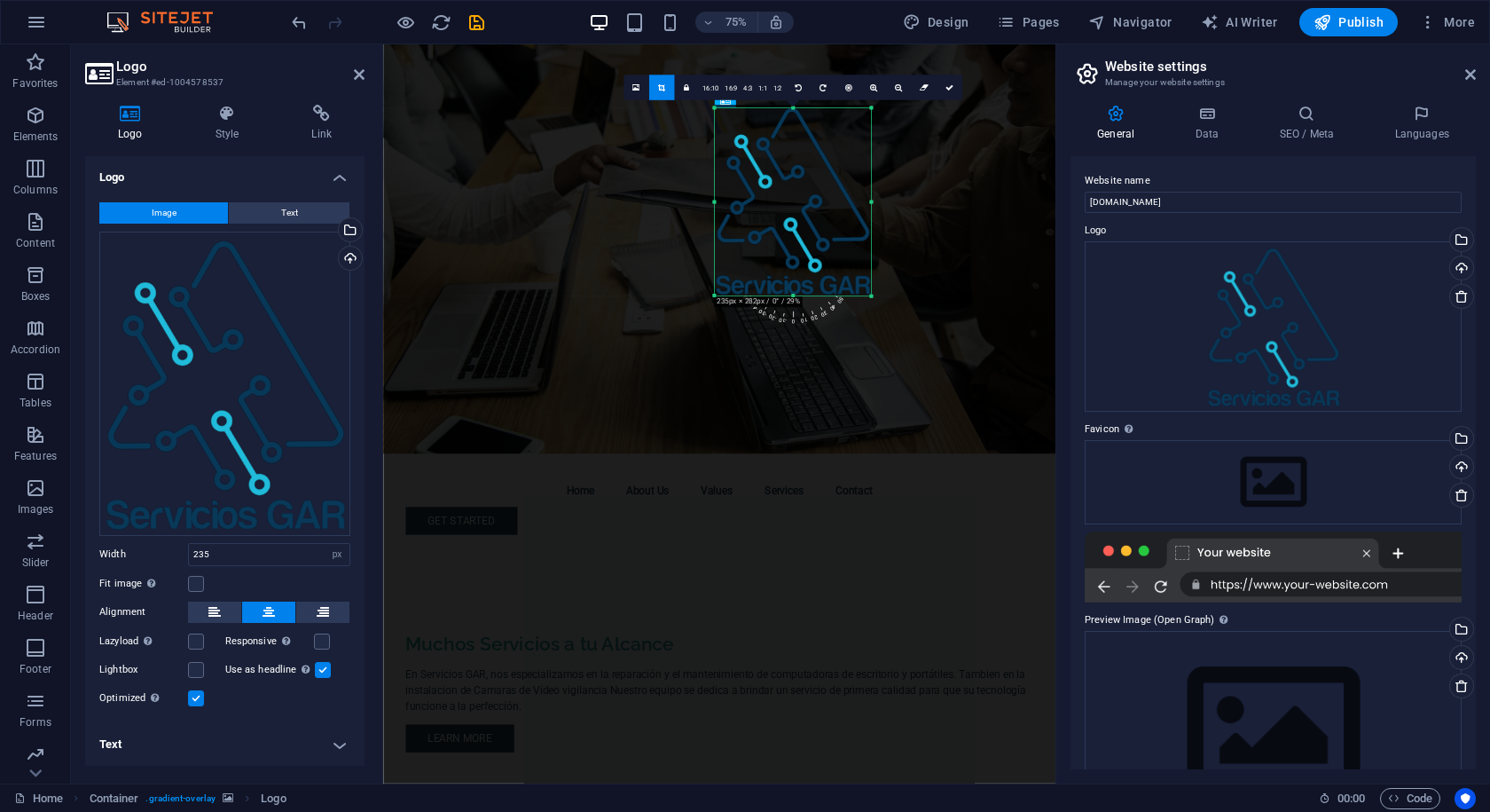
click at [796, 297] on div "180 170 160 150 140 130 120 110 100 90 80 70 60 50 40 30 20 10 0 -10 -20 -30 -4…" at bounding box center [793, 203] width 156 height 188
click at [793, 109] on div "180 170 160 150 140 130 120 110 100 90 80 70 60 50 40 30 20 10 0 -10 -20 -30 -4…" at bounding box center [793, 203] width 156 height 191
click at [1088, 382] on figure at bounding box center [831, 318] width 897 height 546
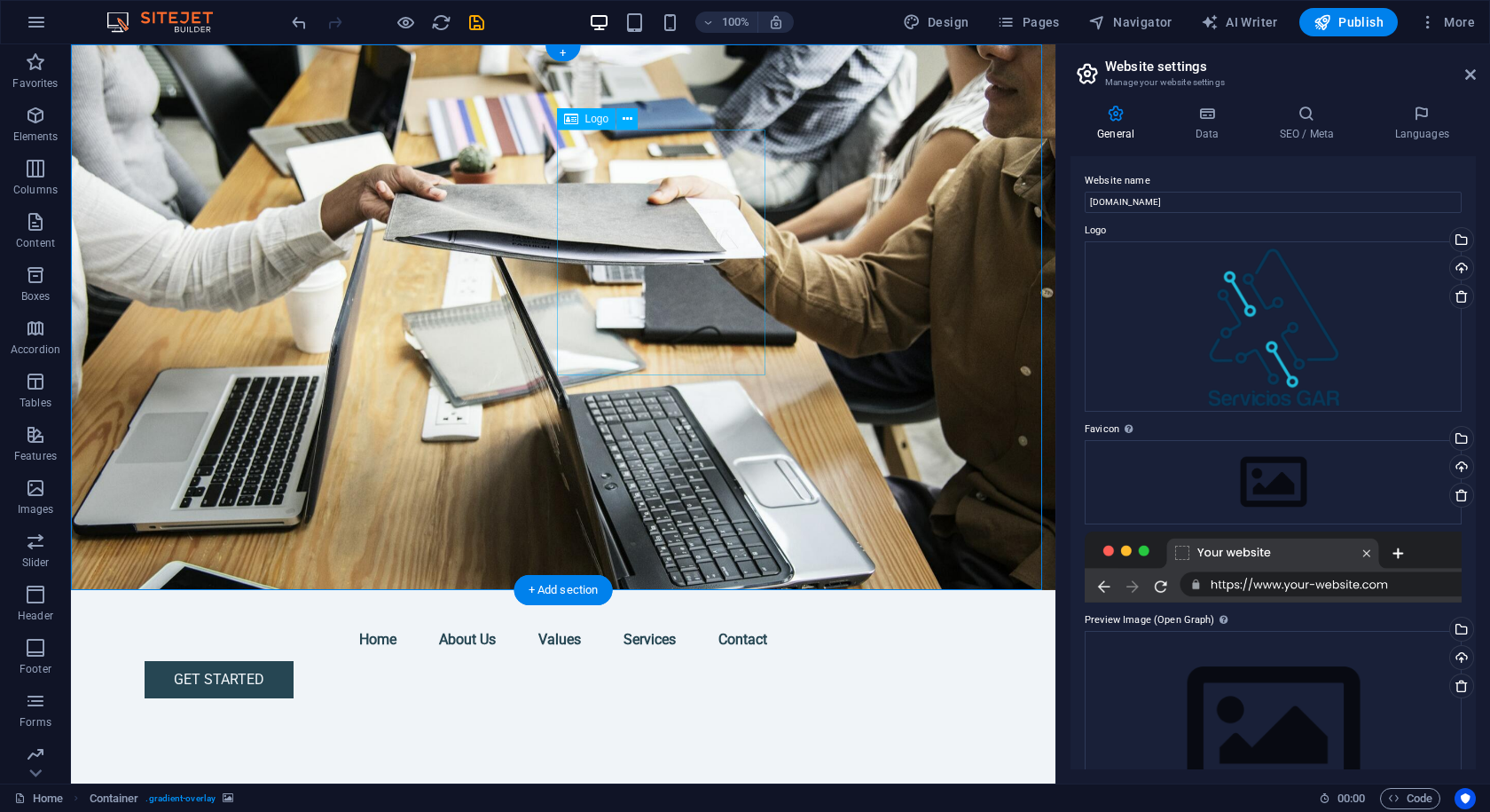
click at [898, 383] on figure at bounding box center [563, 318] width 985 height 546
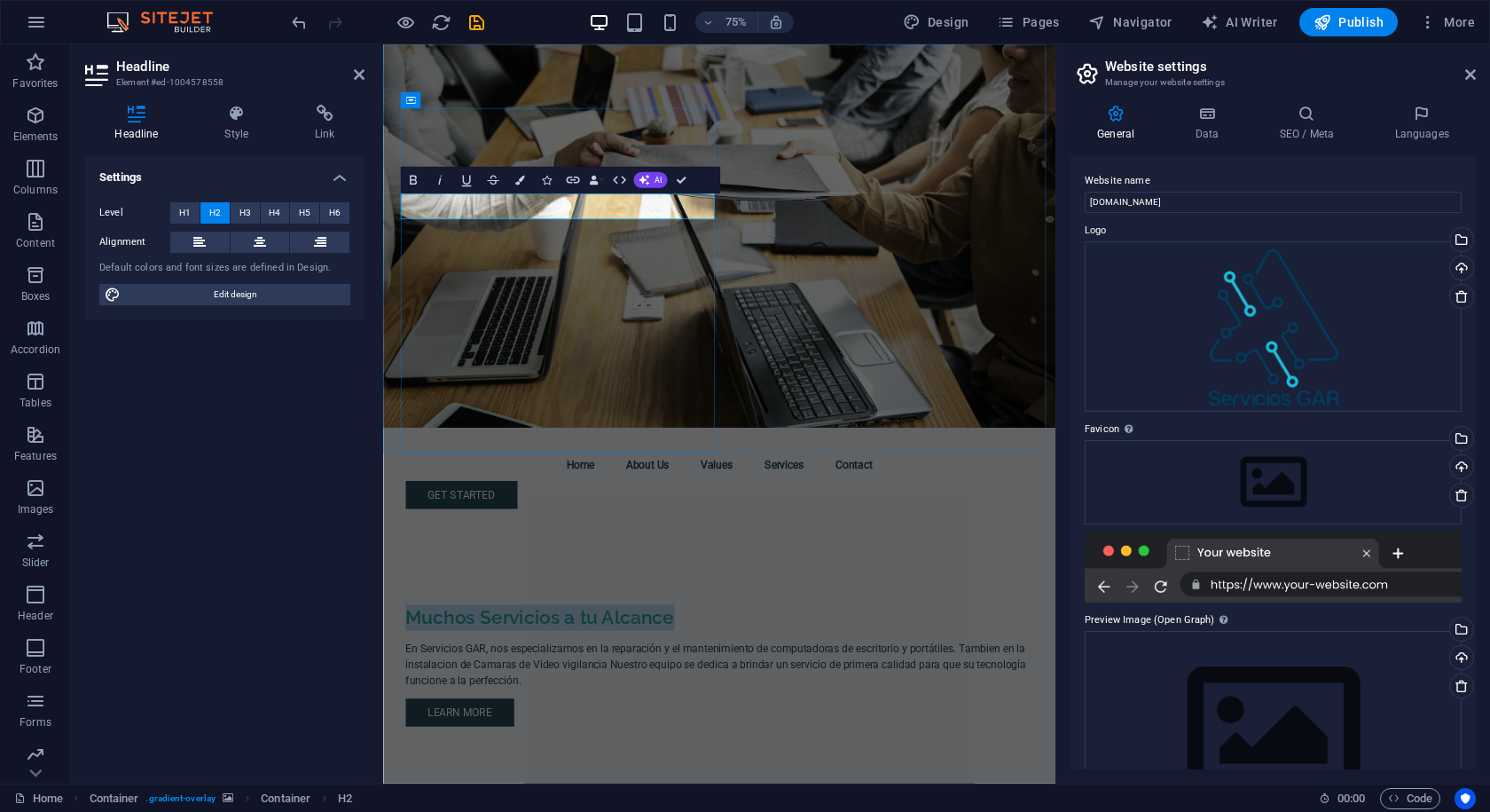
click at [506, 791] on h2 "Muchos Servicios a tu Alcance" at bounding box center [832, 808] width 838 height 35
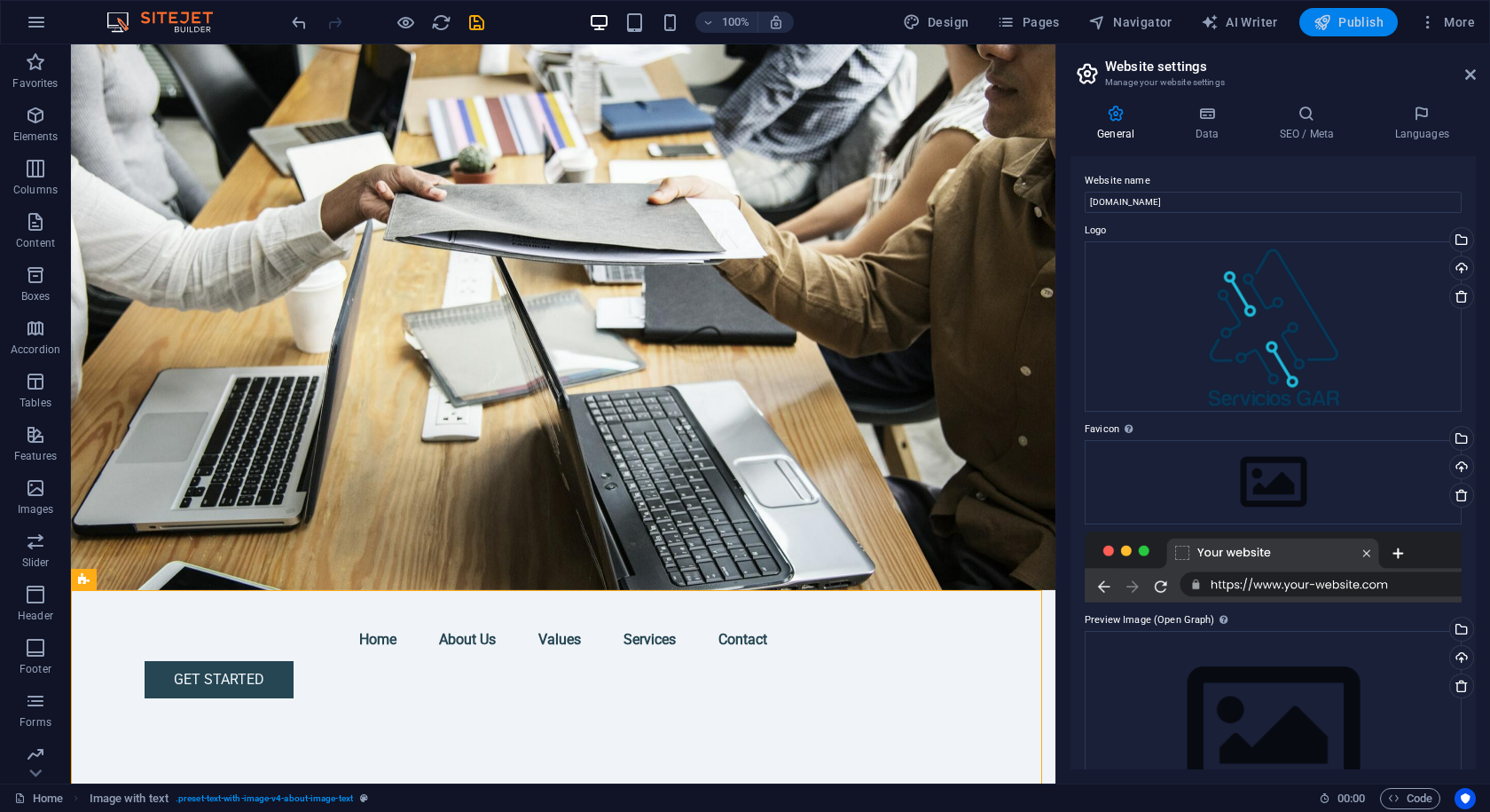
click at [1355, 16] on span "Publish" at bounding box center [1349, 22] width 70 height 17
checkbox input "false"
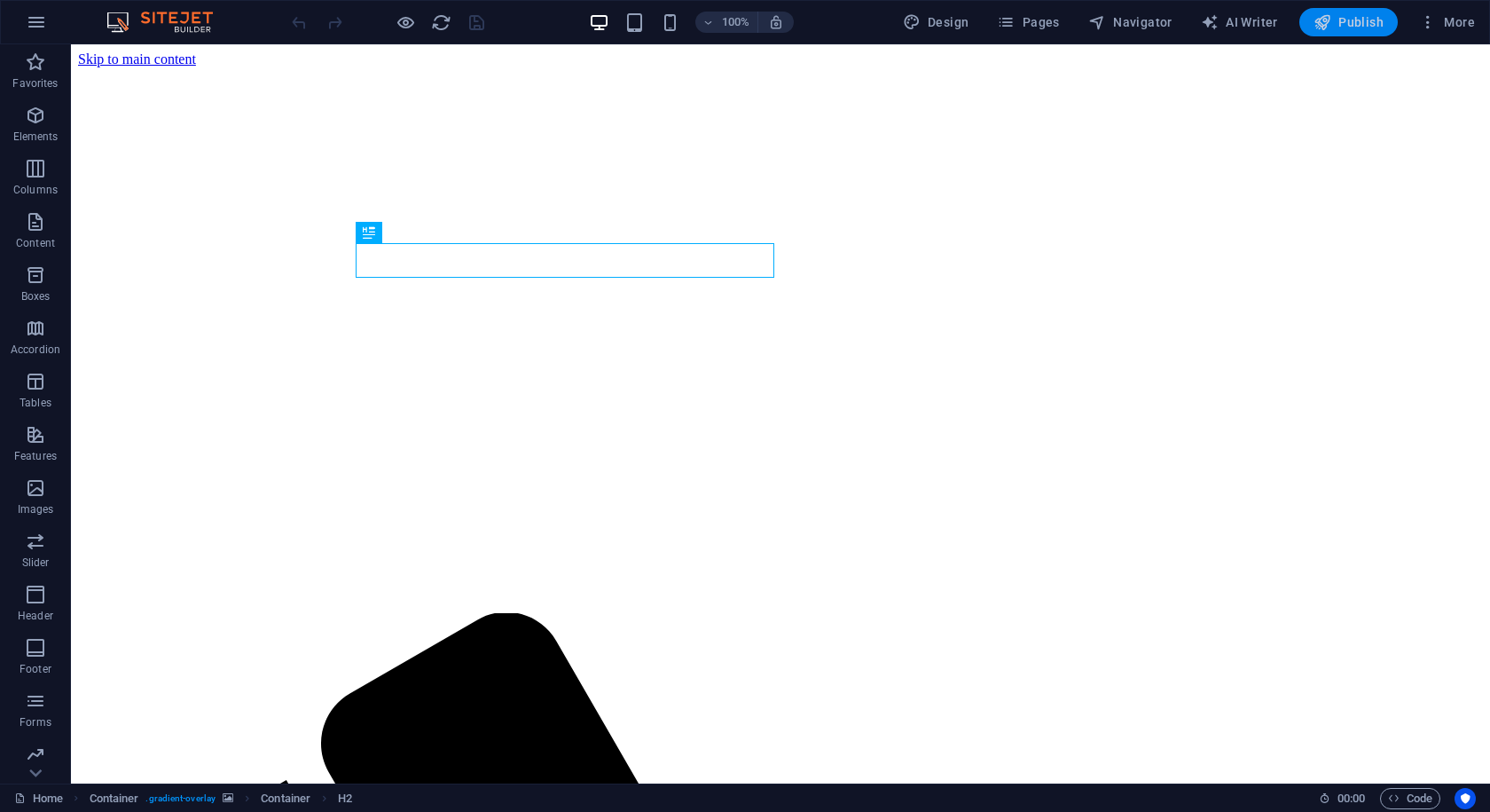
click at [1387, 23] on button "Publish" at bounding box center [1349, 22] width 99 height 28
